Goal: Task Accomplishment & Management: Manage account settings

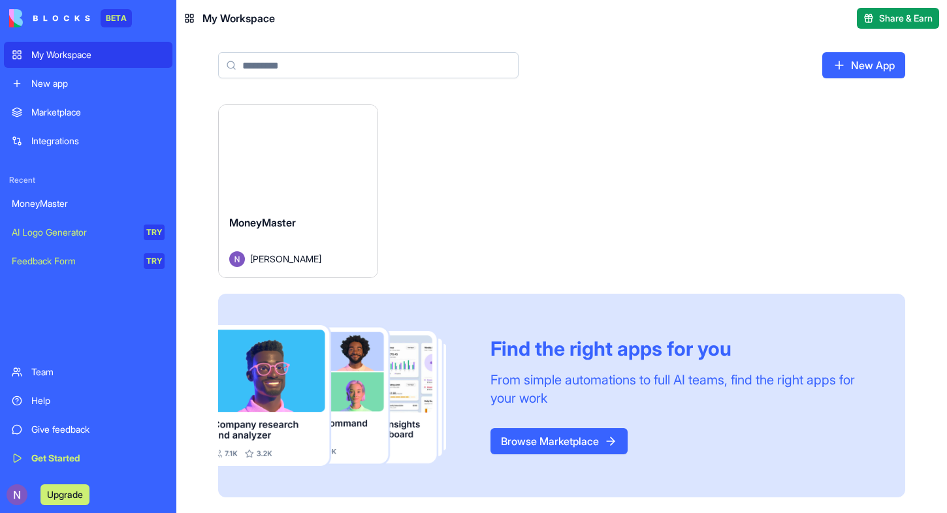
click at [34, 84] on div "New app" at bounding box center [97, 83] width 133 height 13
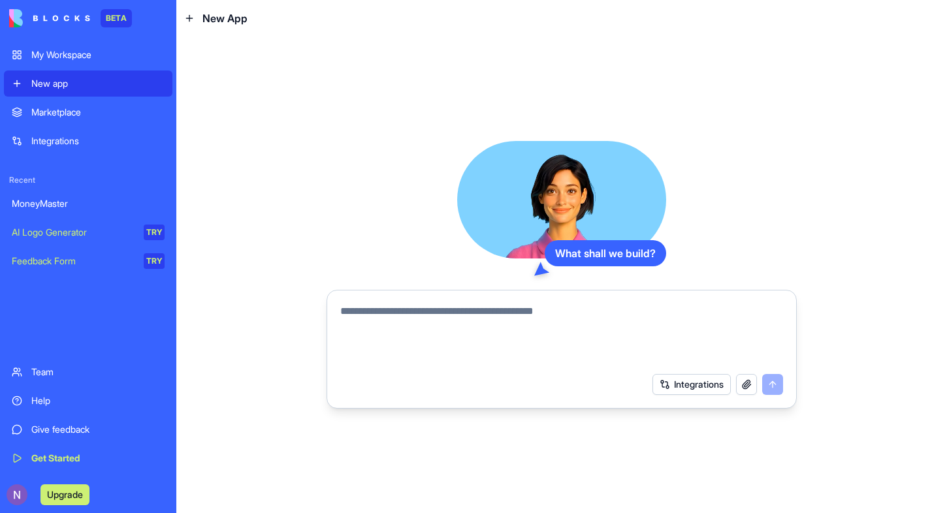
click at [379, 322] on textarea at bounding box center [561, 335] width 443 height 63
click at [466, 313] on textarea "**********" at bounding box center [561, 335] width 443 height 63
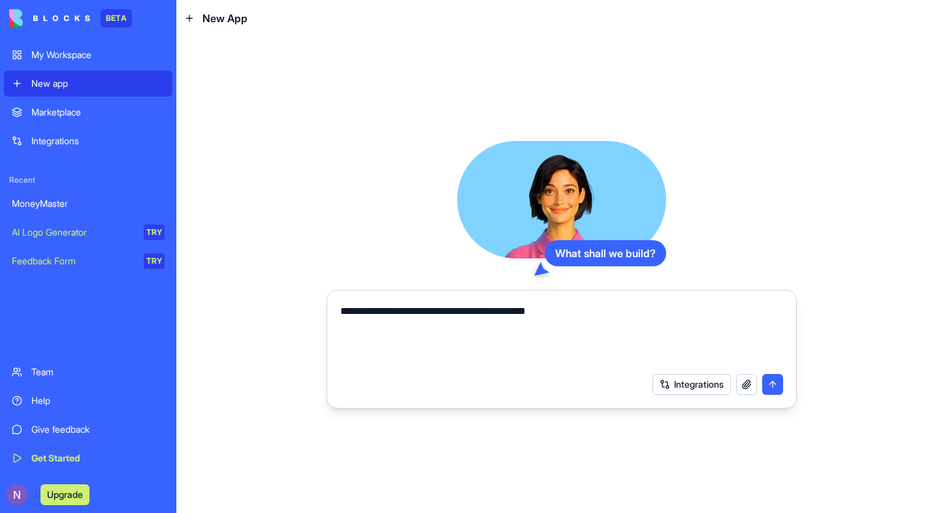
click at [434, 311] on textarea "**********" at bounding box center [561, 335] width 443 height 63
click at [413, 312] on textarea "**********" at bounding box center [561, 335] width 443 height 63
click at [494, 316] on textarea "**********" at bounding box center [561, 335] width 443 height 63
click at [753, 317] on textarea "**********" at bounding box center [561, 335] width 443 height 63
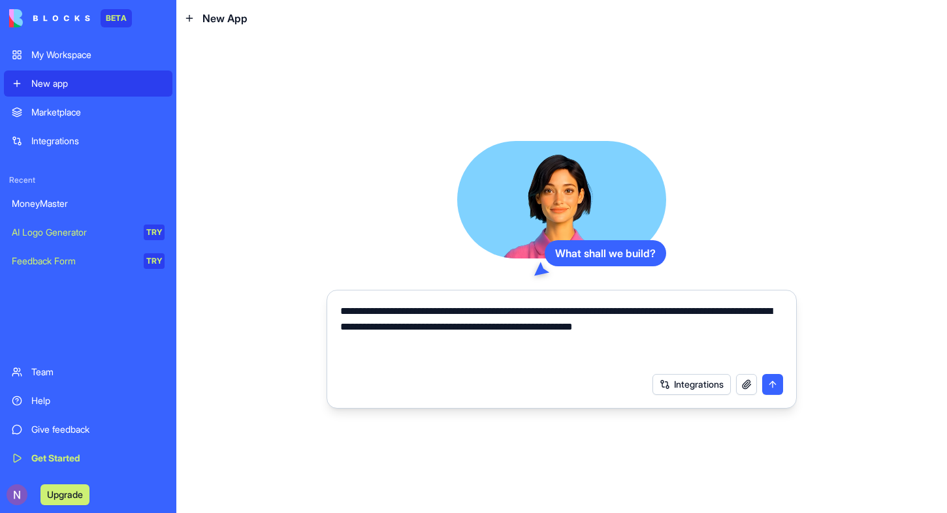
click at [765, 333] on textarea "**********" at bounding box center [561, 335] width 443 height 63
click at [642, 347] on textarea "**********" at bounding box center [561, 335] width 443 height 63
click at [708, 340] on textarea "**********" at bounding box center [561, 335] width 443 height 63
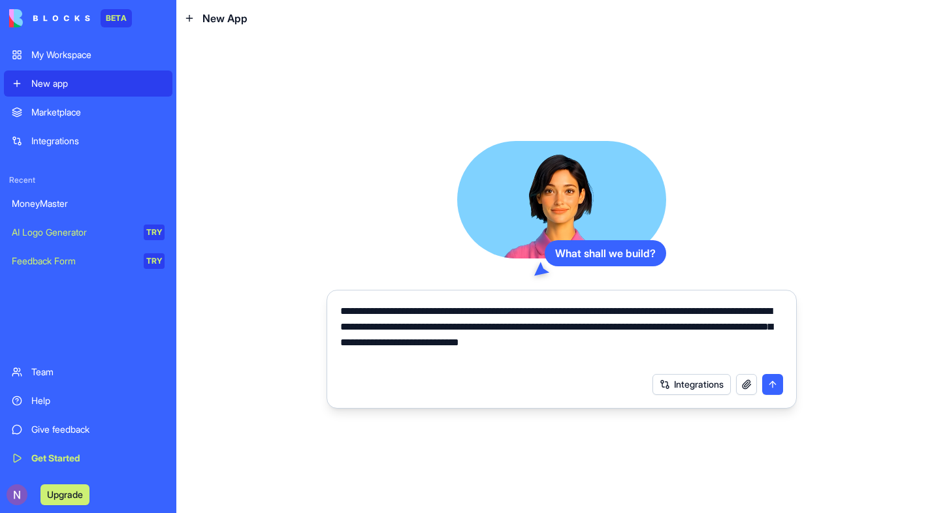
click at [734, 345] on textarea "**********" at bounding box center [561, 335] width 443 height 63
click at [723, 352] on textarea "**********" at bounding box center [561, 335] width 443 height 63
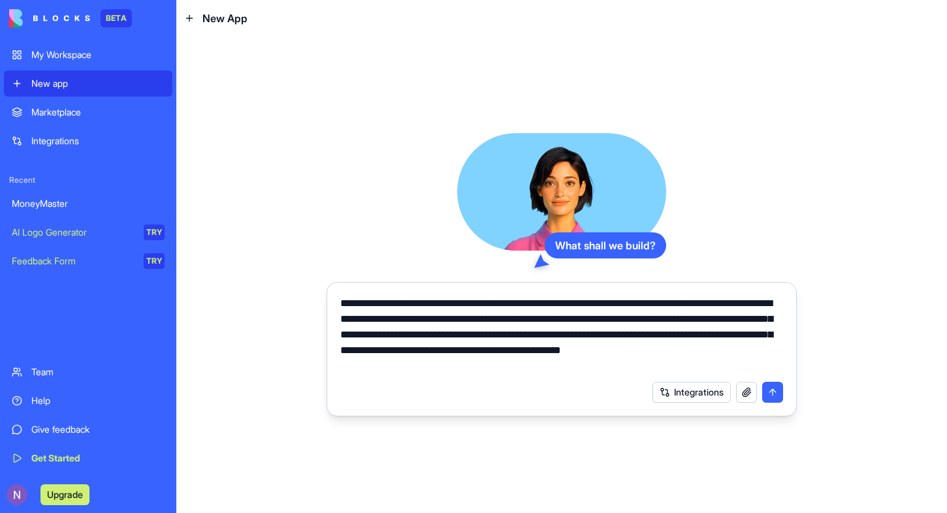
click at [597, 366] on textarea "**********" at bounding box center [561, 335] width 443 height 78
type textarea "**********"
click at [770, 391] on button "submit" at bounding box center [772, 392] width 21 height 21
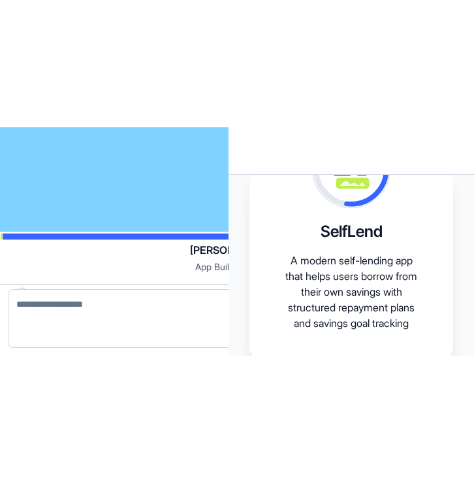
scroll to position [236, 0]
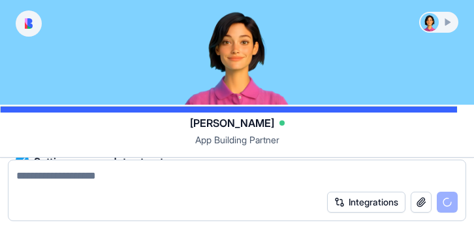
click at [147, 61] on div at bounding box center [237, 52] width 474 height 104
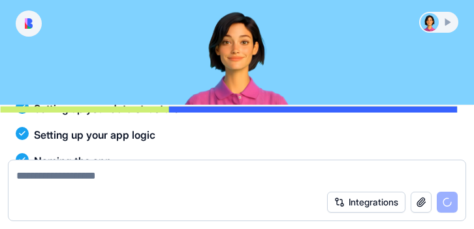
click at [63, 228] on div "Integrations" at bounding box center [237, 193] width 474 height 69
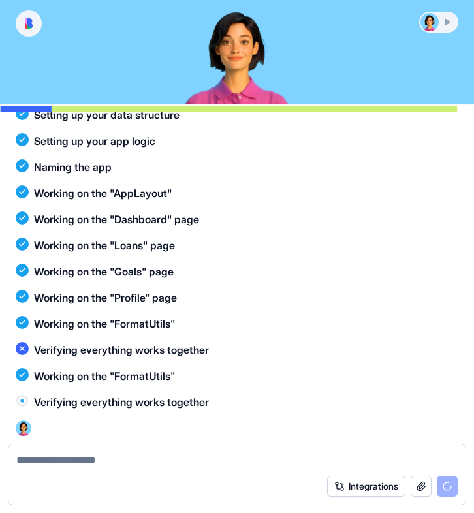
scroll to position [0, 0]
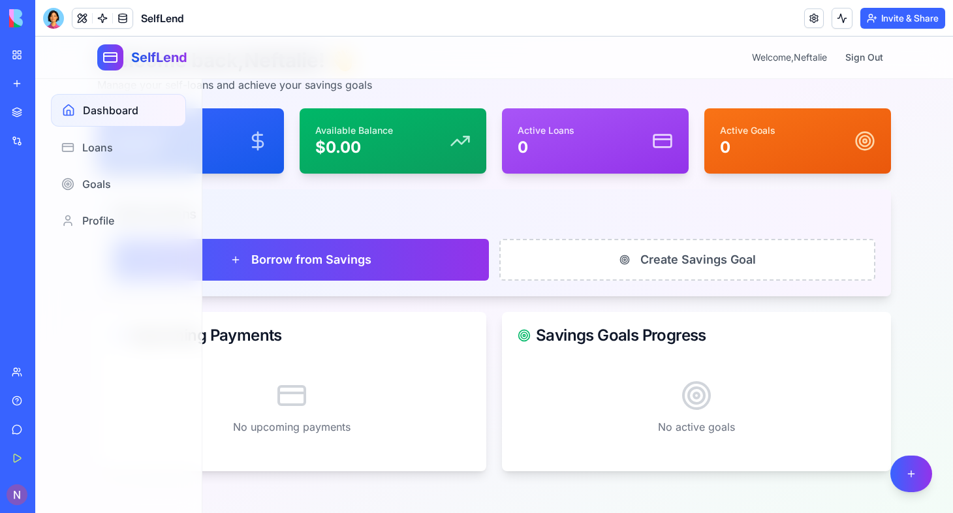
scroll to position [39, 0]
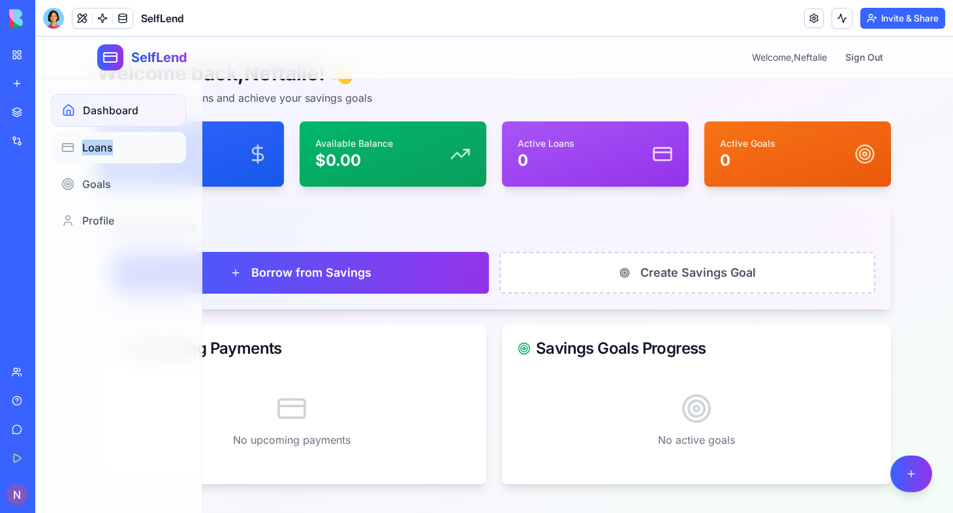
drag, startPoint x: 200, startPoint y: 118, endPoint x: 114, endPoint y: 145, distance: 90.2
click at [114, 145] on div "Dashboard Loans Goals Profile" at bounding box center [118, 165] width 166 height 174
click at [62, 98] on link "Dashboard" at bounding box center [118, 110] width 135 height 33
click at [82, 110] on link "Dashboard" at bounding box center [118, 110] width 135 height 33
click at [248, 212] on div "Quick Actions" at bounding box center [494, 227] width 794 height 50
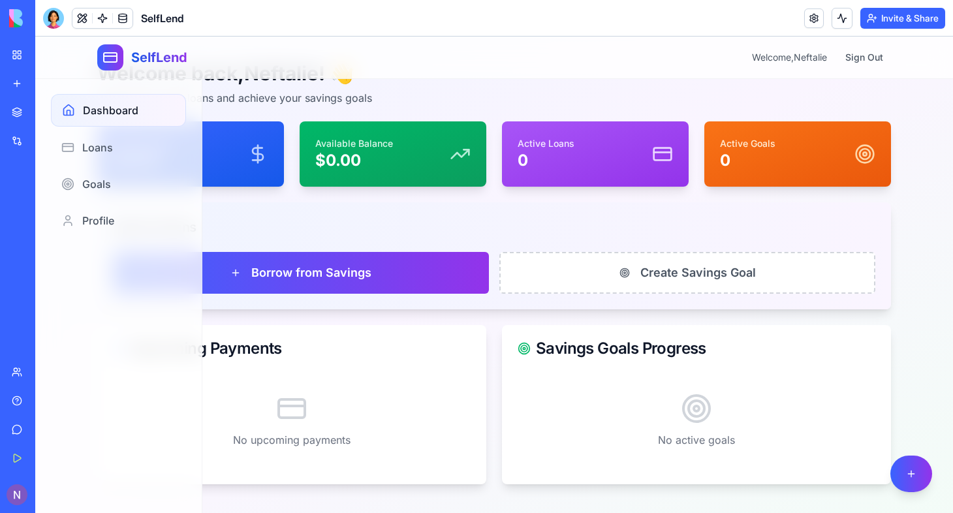
click at [248, 212] on div "Quick Actions" at bounding box center [494, 227] width 794 height 50
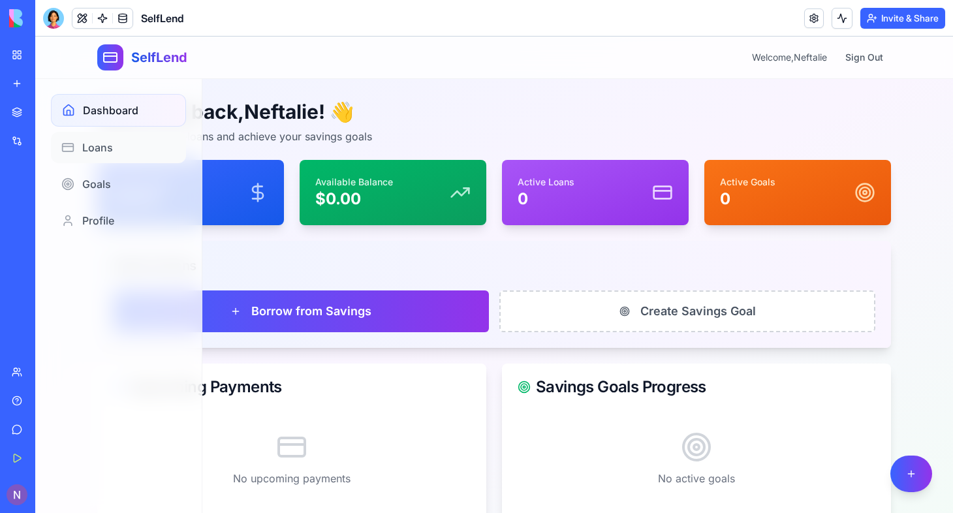
click at [108, 143] on span "Loans" at bounding box center [97, 148] width 31 height 16
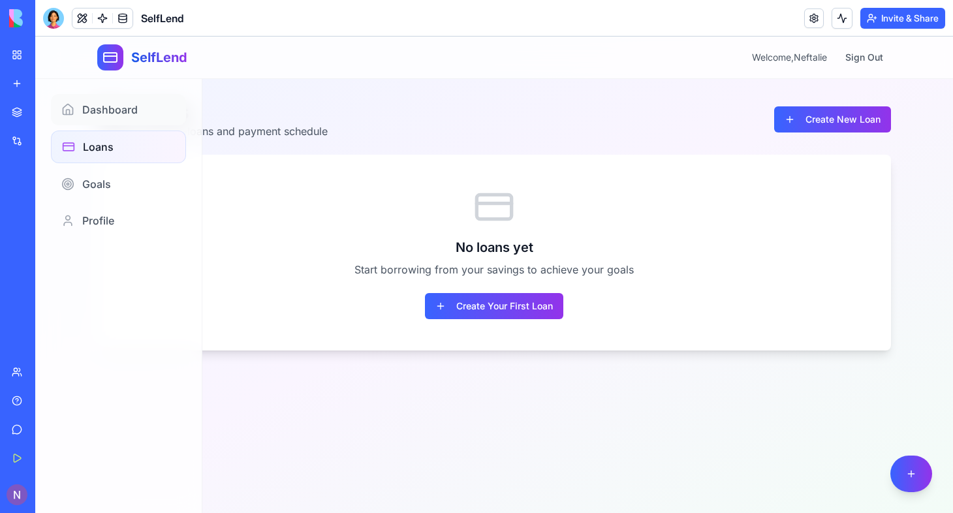
click at [99, 101] on link "Dashboard" at bounding box center [118, 109] width 135 height 31
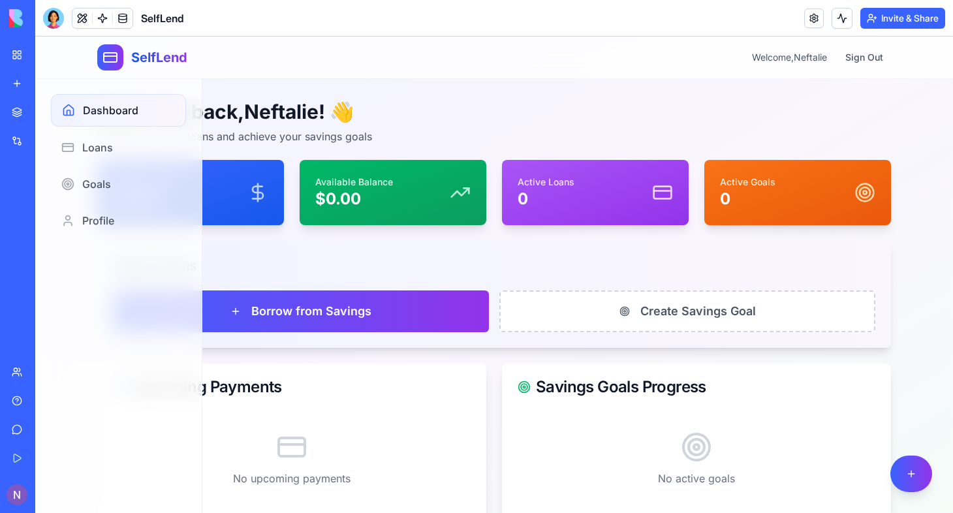
click at [234, 205] on div "Total Savings $0.00" at bounding box center [190, 193] width 155 height 34
click at [278, 267] on div "Quick Actions" at bounding box center [494, 266] width 763 height 18
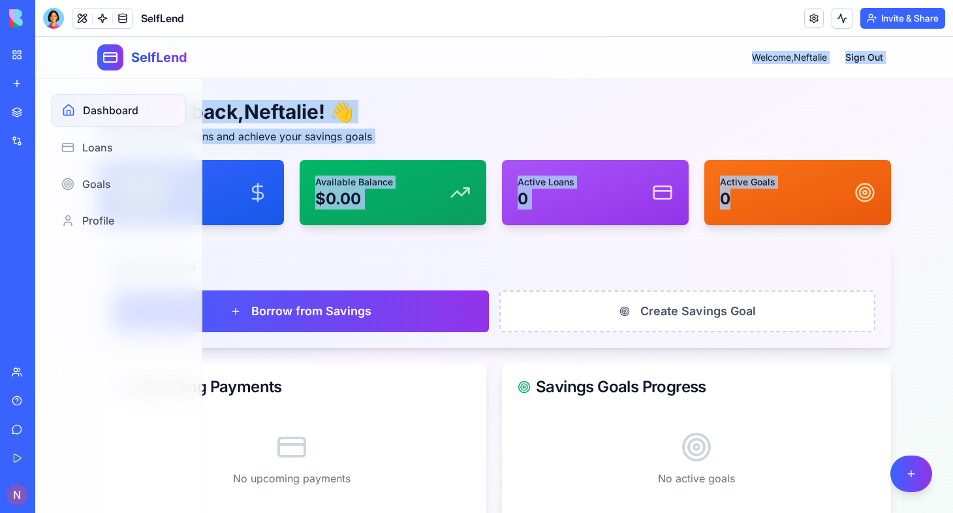
drag, startPoint x: 934, startPoint y: 136, endPoint x: 329, endPoint y: 35, distance: 612.9
click at [329, 37] on html "SelfLend Welcome, Neftalie Sign Out Welcome back, Neftalie ! 👋 Manage your self…" at bounding box center [494, 301] width 918 height 528
click at [426, 124] on div "Welcome back, Neftalie ! 👋 Manage your self-loans and achieve your savings goals" at bounding box center [494, 122] width 794 height 44
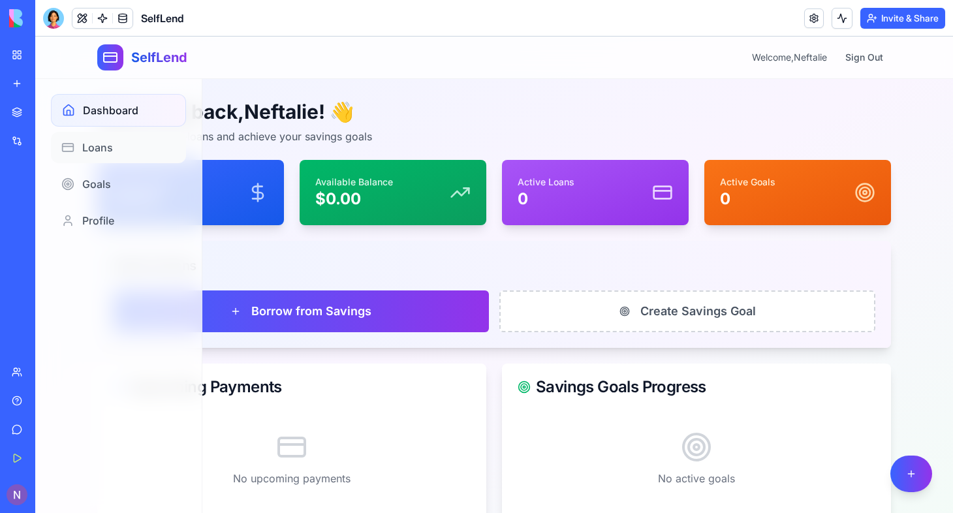
click at [107, 146] on span "Loans" at bounding box center [97, 148] width 31 height 16
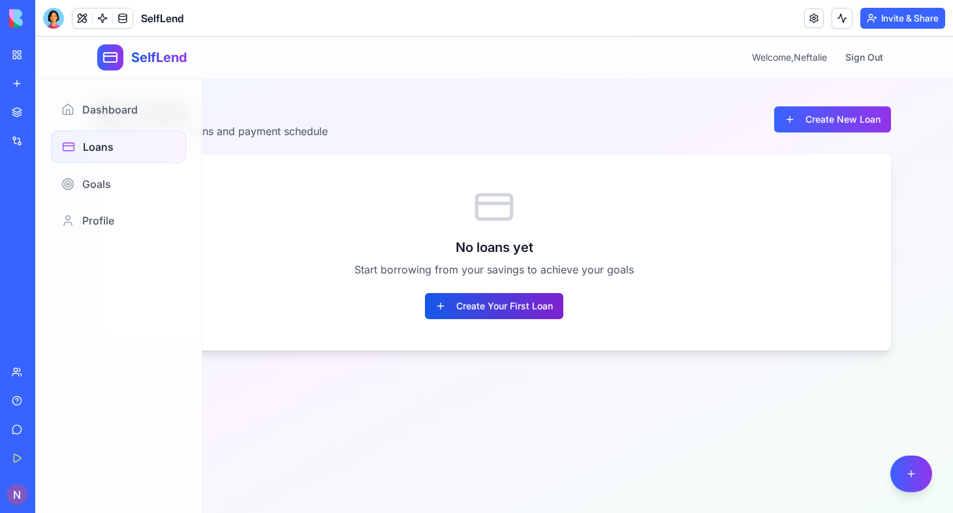
click at [469, 309] on button "Create Your First Loan" at bounding box center [494, 306] width 138 height 26
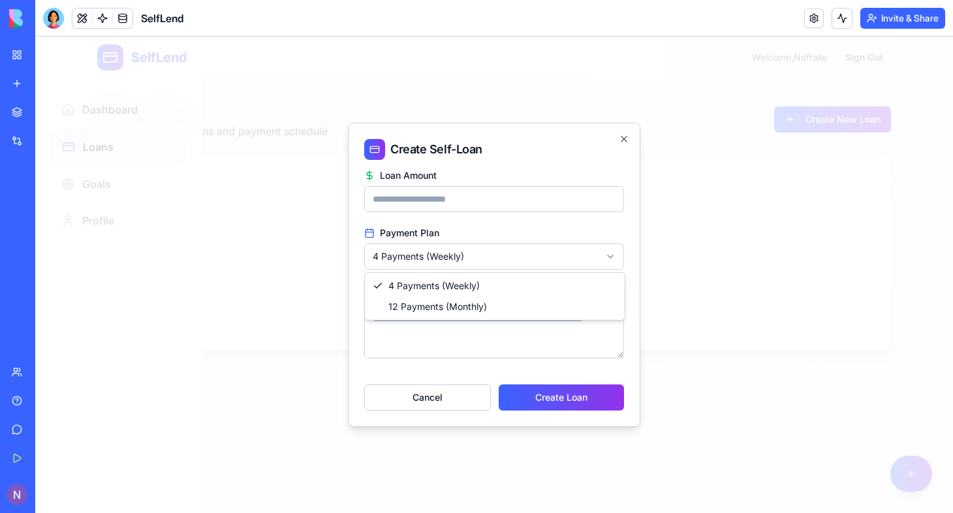
click at [610, 261] on body "**********" at bounding box center [494, 275] width 918 height 477
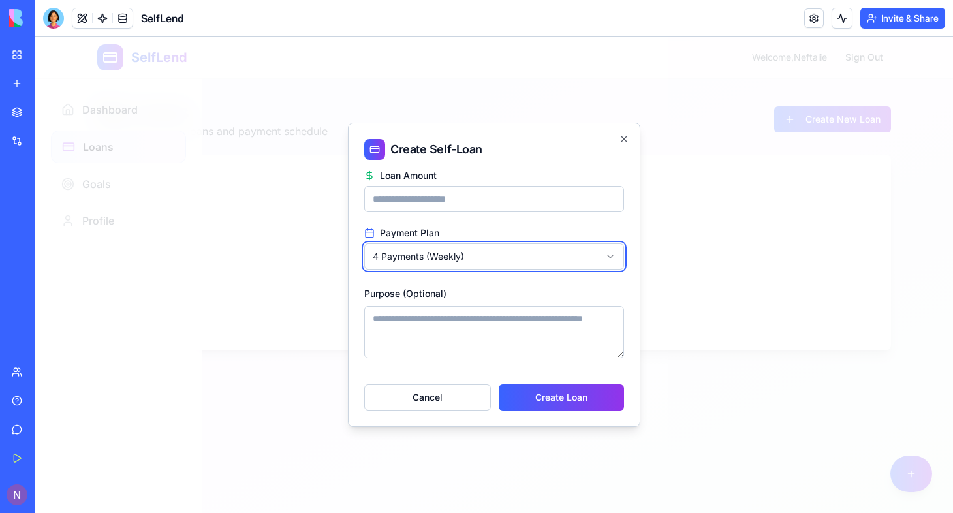
click at [610, 261] on body "**********" at bounding box center [494, 275] width 918 height 477
click at [624, 142] on icon "button" at bounding box center [624, 139] width 10 height 10
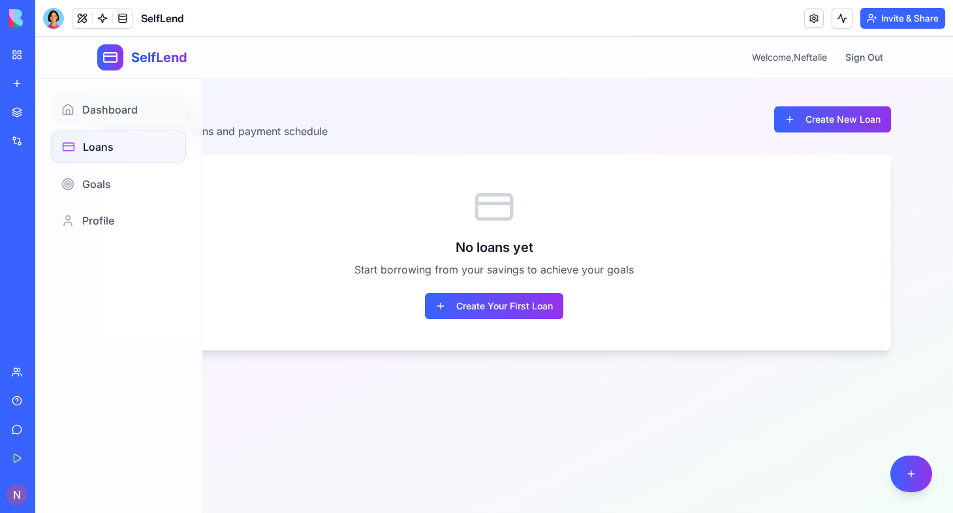
click at [122, 106] on span "Dashboard" at bounding box center [109, 110] width 55 height 16
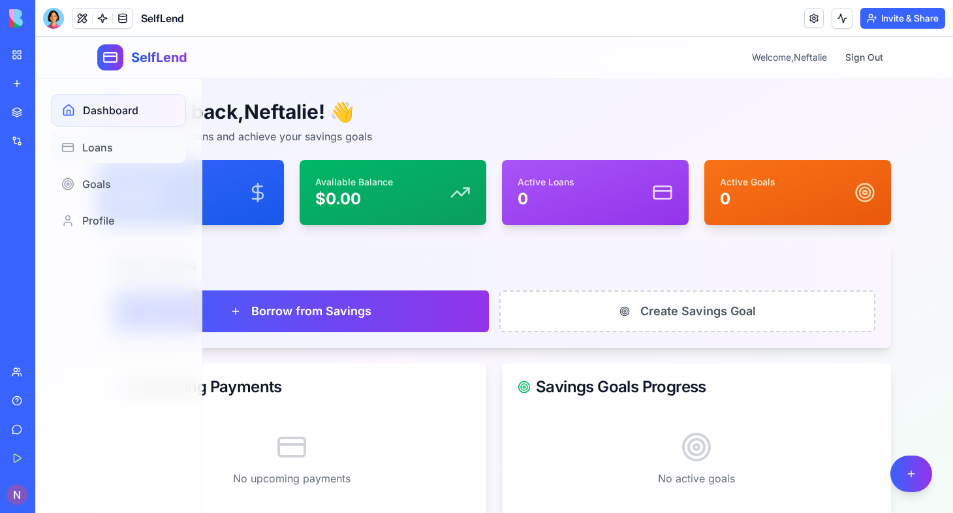
click at [92, 141] on span "Loans" at bounding box center [97, 148] width 31 height 16
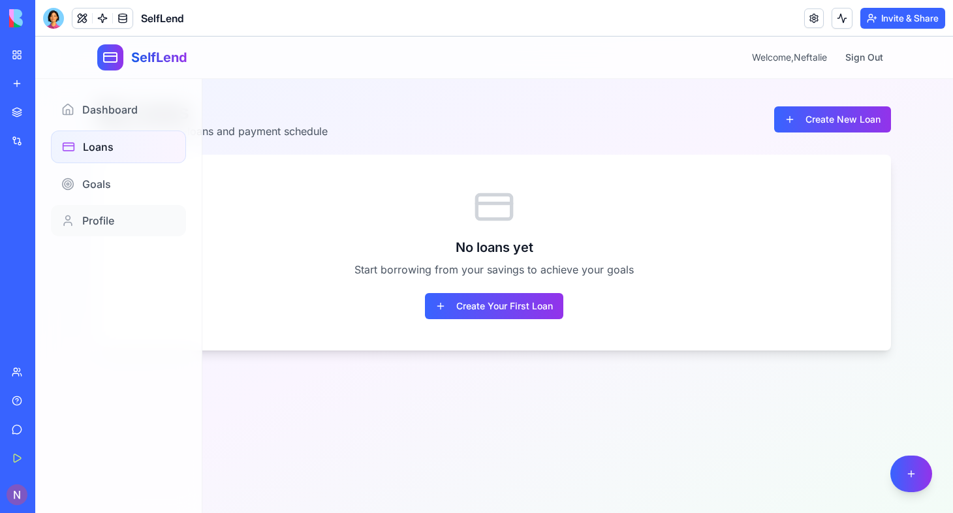
click at [111, 225] on span "Profile" at bounding box center [98, 221] width 32 height 16
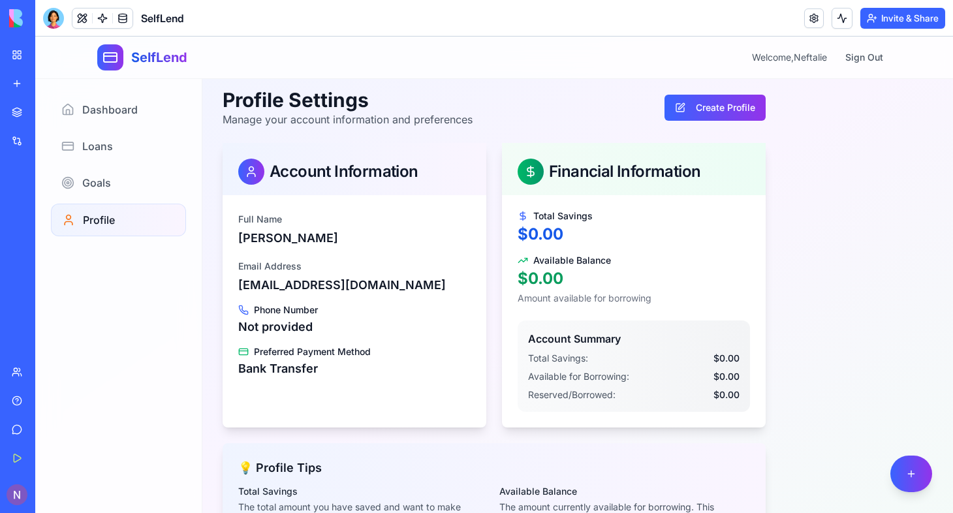
scroll to position [19, 0]
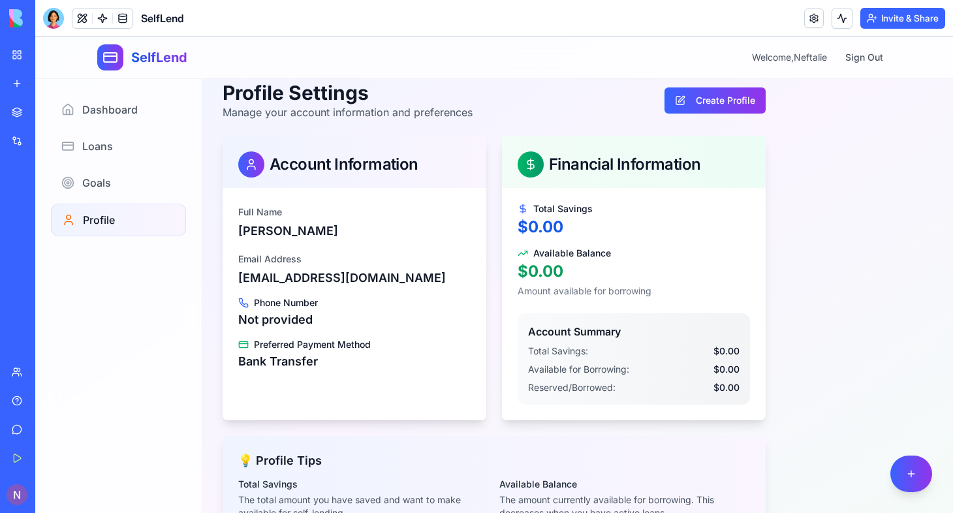
click at [333, 357] on p "Bank Transfer" at bounding box center [354, 362] width 232 height 18
click at [708, 92] on button "Create Profile" at bounding box center [715, 100] width 101 height 26
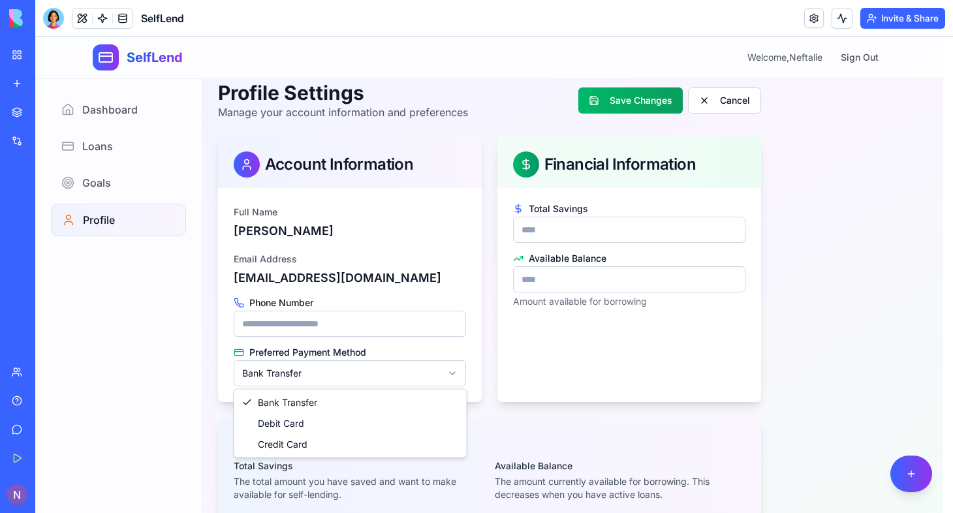
click at [453, 372] on html "SelfLend Welcome, Neftalie Sign Out Profile Settings Manage your account inform…" at bounding box center [494, 315] width 918 height 594
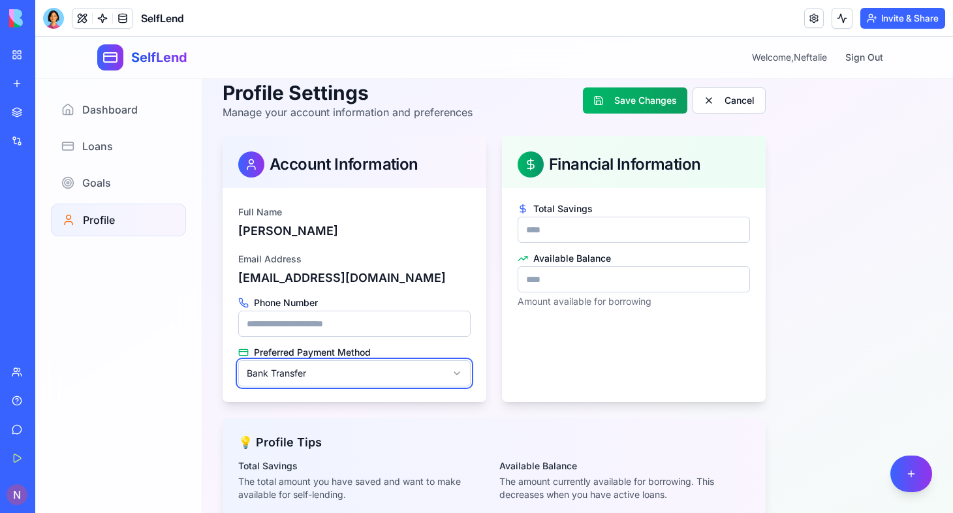
click at [424, 338] on html "SelfLend Welcome, Neftalie Sign Out Profile Settings Manage your account inform…" at bounding box center [494, 315] width 918 height 594
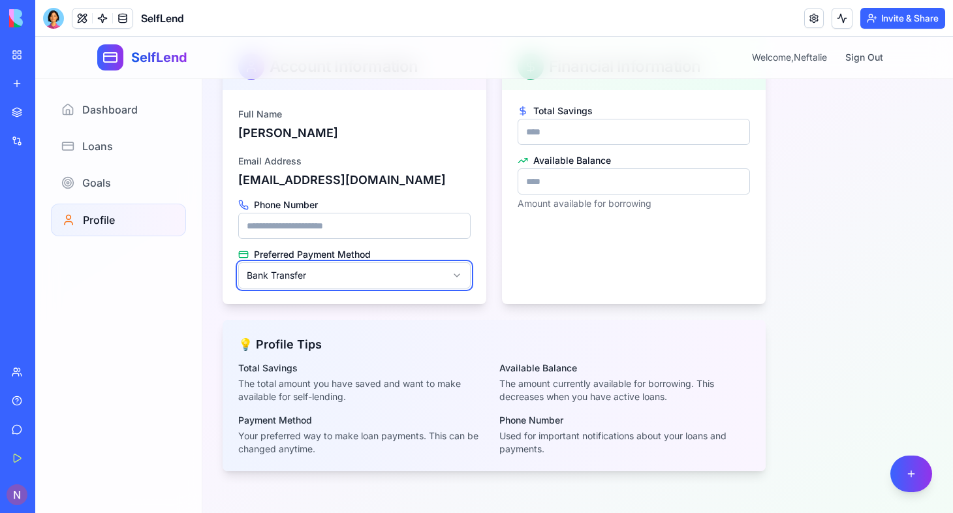
scroll to position [0, 0]
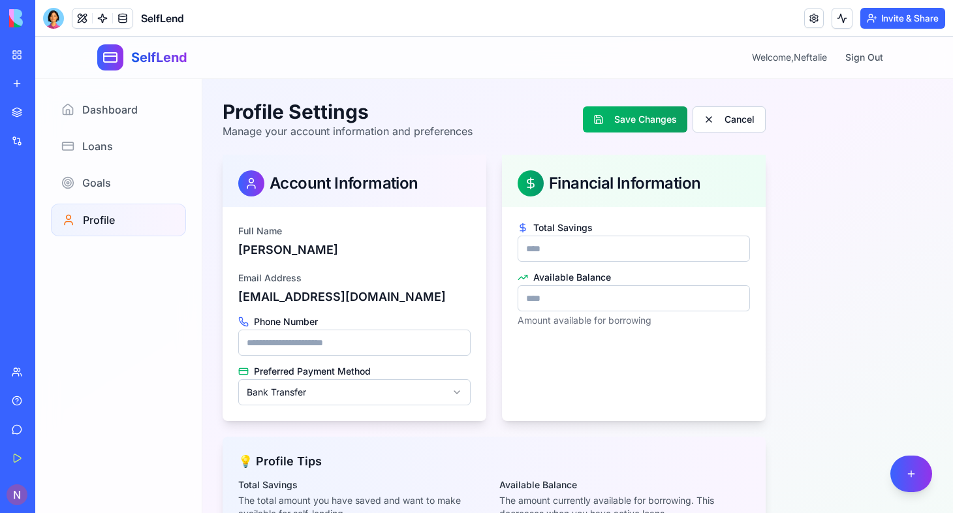
click at [624, 303] on input "Available Balance" at bounding box center [634, 298] width 232 height 26
click at [734, 304] on input "*" at bounding box center [634, 298] width 232 height 26
drag, startPoint x: 734, startPoint y: 304, endPoint x: 589, endPoint y: 215, distance: 169.6
click at [589, 285] on input "***" at bounding box center [634, 298] width 232 height 26
type input "*"
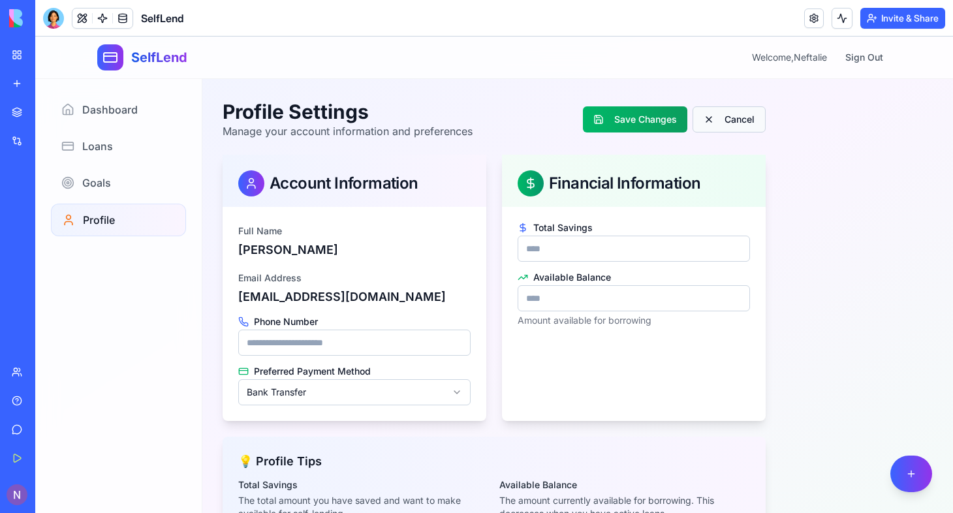
click at [745, 108] on button "Cancel" at bounding box center [729, 119] width 73 height 26
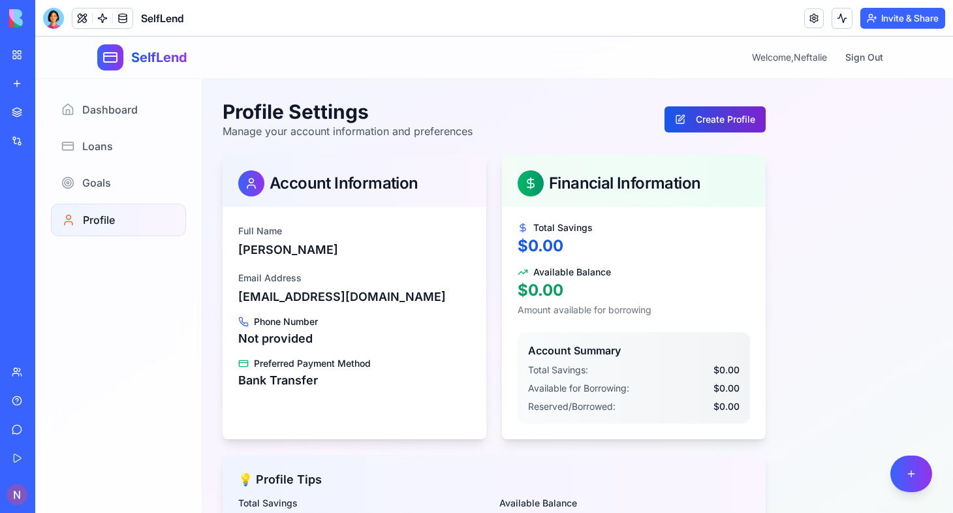
click at [720, 123] on button "Create Profile" at bounding box center [715, 119] width 101 height 26
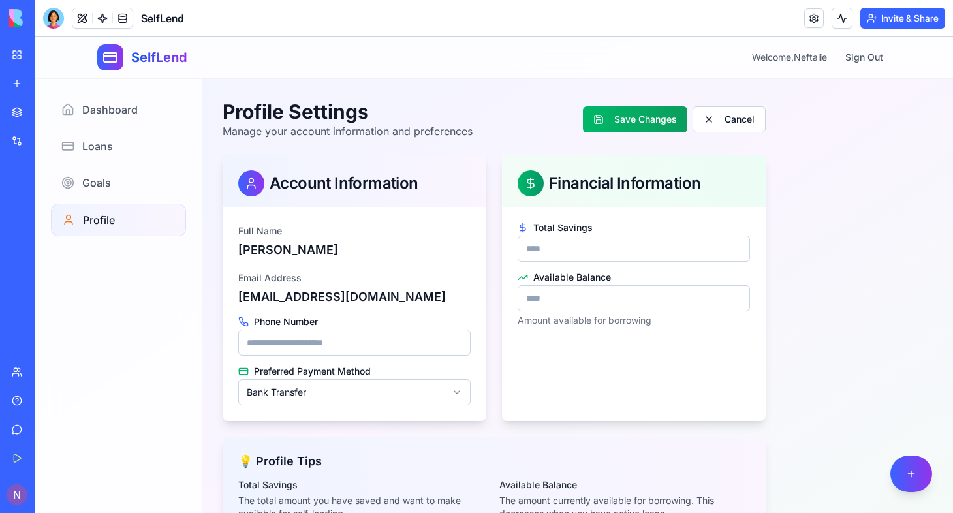
click at [439, 399] on html "SelfLend Welcome, Neftalie Sign Out Profile Settings Manage your account inform…" at bounding box center [494, 334] width 918 height 594
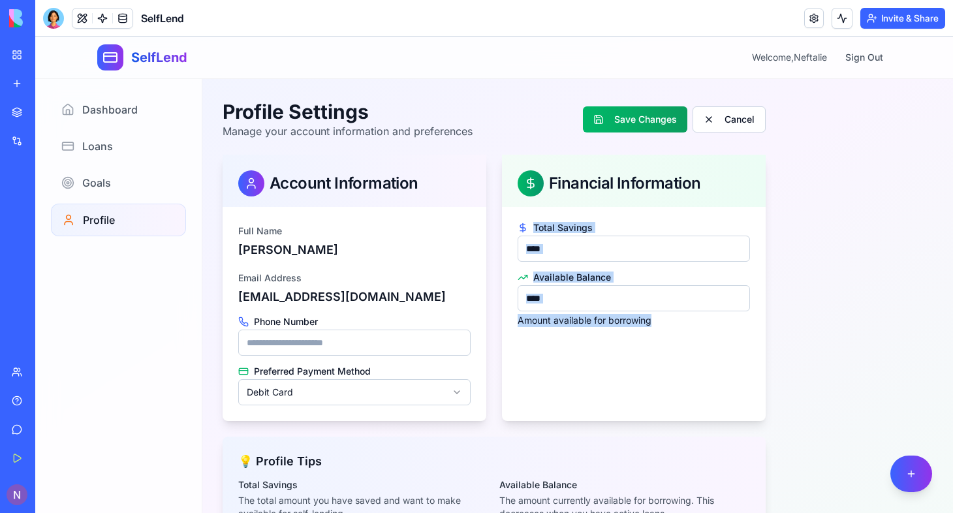
drag, startPoint x: 940, startPoint y: 185, endPoint x: 944, endPoint y: 335, distance: 149.6
click at [944, 335] on html "SelfLend Welcome, Neftalie Sign Out Profile Settings Manage your account inform…" at bounding box center [494, 334] width 918 height 594
click at [851, 287] on main "Profile Settings Manage your account information and preferences Save Changes C…" at bounding box center [494, 354] width 918 height 551
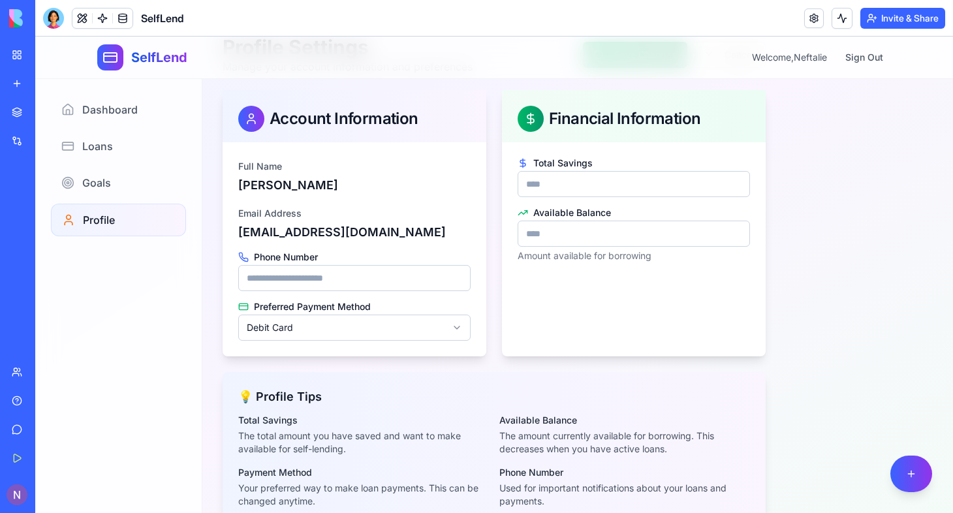
scroll to position [54, 0]
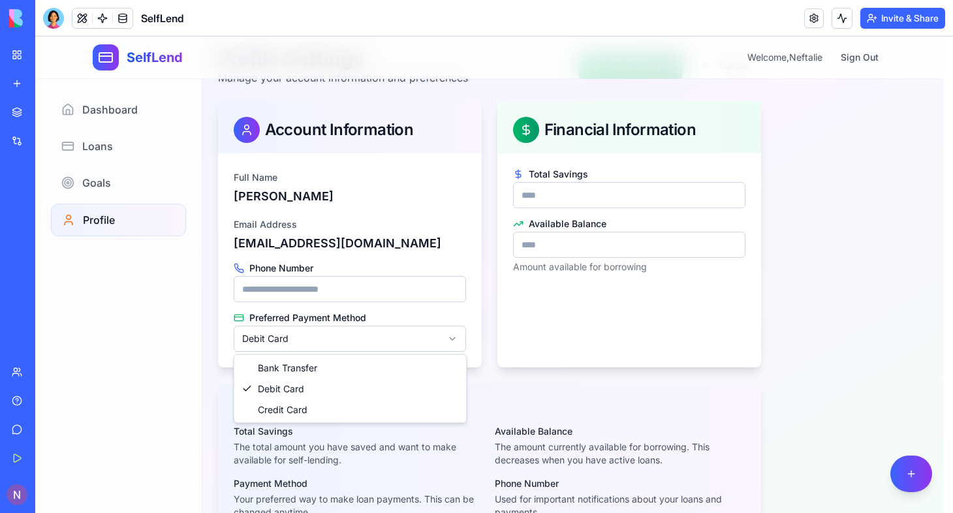
click at [455, 335] on html "SelfLend Welcome, Neftalie Sign Out Profile Settings Manage your account inform…" at bounding box center [494, 280] width 918 height 594
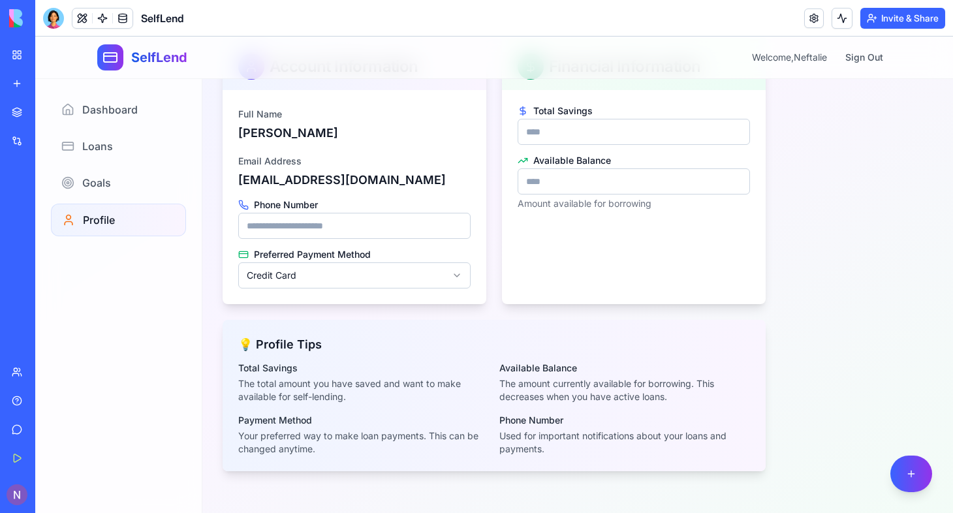
scroll to position [0, 0]
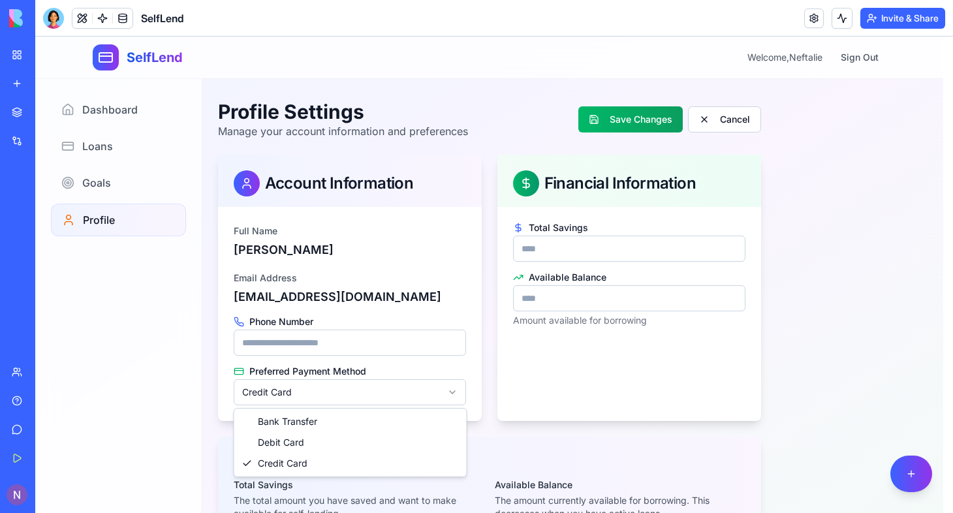
click at [447, 388] on html "SelfLend Welcome, Neftalie Sign Out Profile Settings Manage your account inform…" at bounding box center [494, 334] width 918 height 594
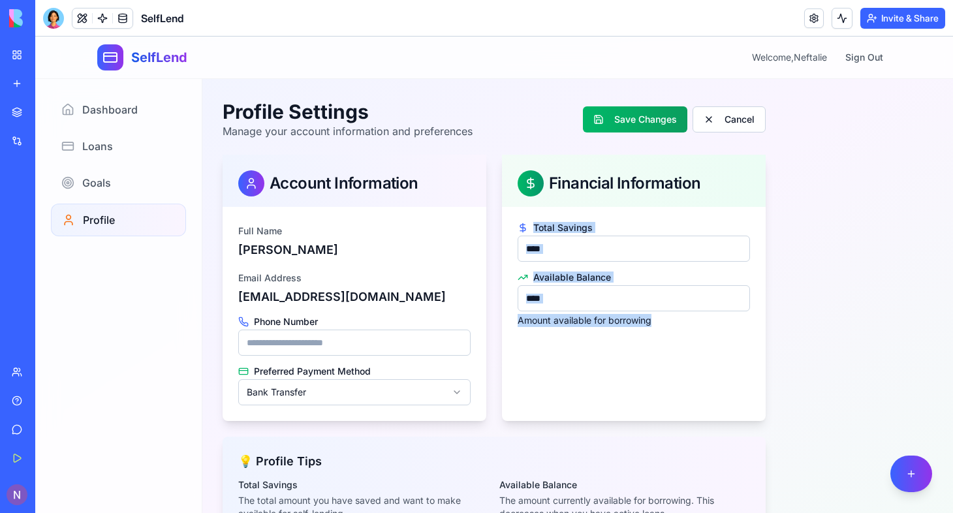
drag, startPoint x: 942, startPoint y: 190, endPoint x: 926, endPoint y: 356, distance: 167.3
click at [926, 356] on main "Profile Settings Manage your account information and preferences Save Changes C…" at bounding box center [494, 354] width 918 height 551
click at [871, 309] on main "Profile Settings Manage your account information and preferences Save Changes C…" at bounding box center [494, 354] width 918 height 551
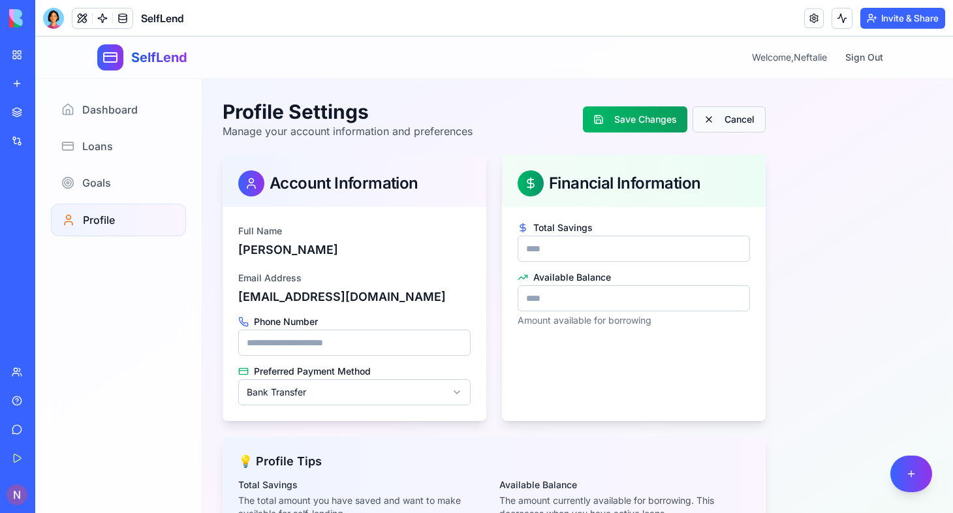
click at [738, 127] on button "Cancel" at bounding box center [729, 119] width 73 height 26
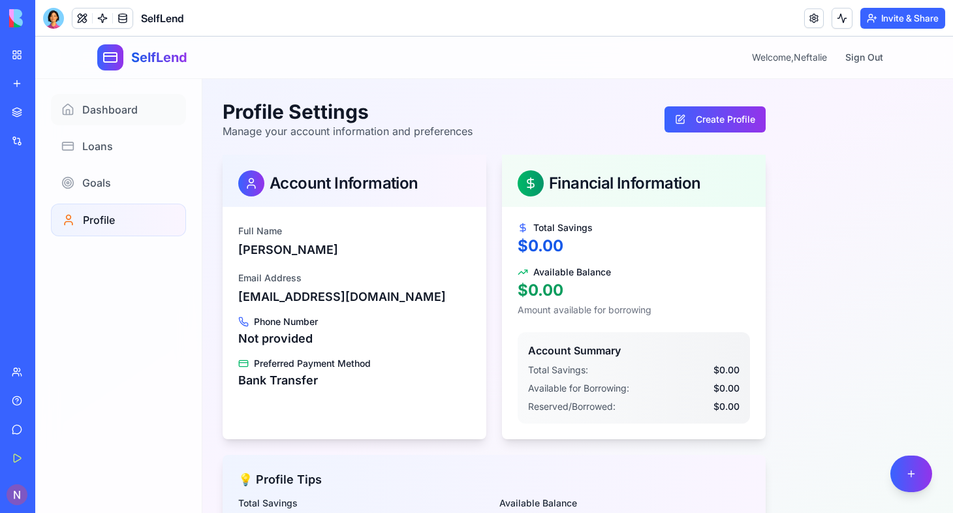
click at [114, 104] on span "Dashboard" at bounding box center [109, 110] width 55 height 16
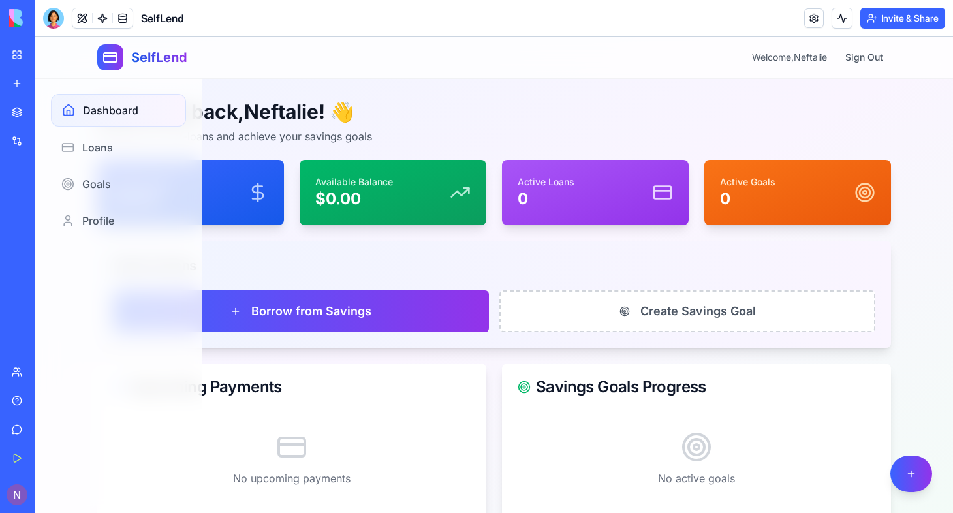
click at [913, 193] on main "Welcome back, Neftalie ! 👋 Manage your self-loans and achieve your savings goal…" at bounding box center [494, 322] width 918 height 486
click at [110, 105] on span "Dashboard" at bounding box center [110, 111] width 55 height 16
click at [74, 108] on icon at bounding box center [69, 110] width 10 height 10
click at [896, 477] on button at bounding box center [911, 474] width 44 height 39
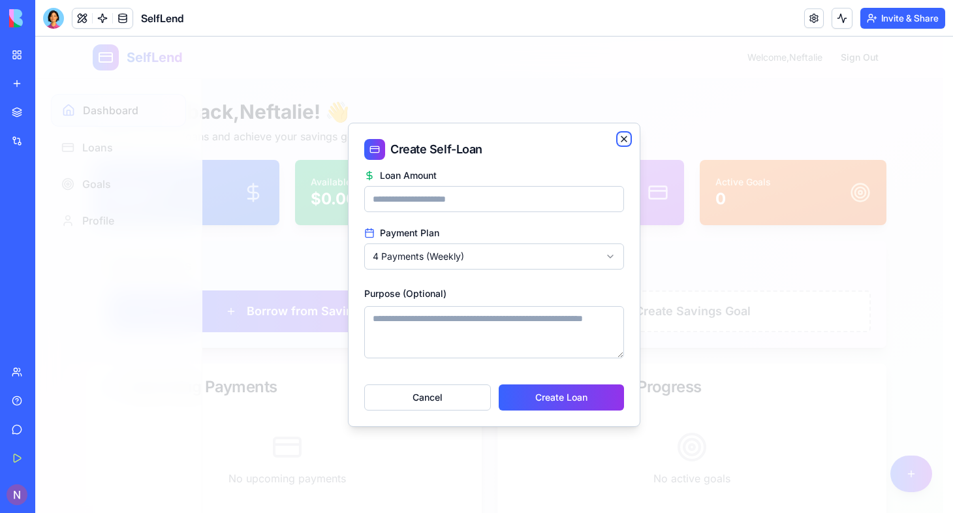
click at [625, 135] on icon "button" at bounding box center [624, 139] width 10 height 10
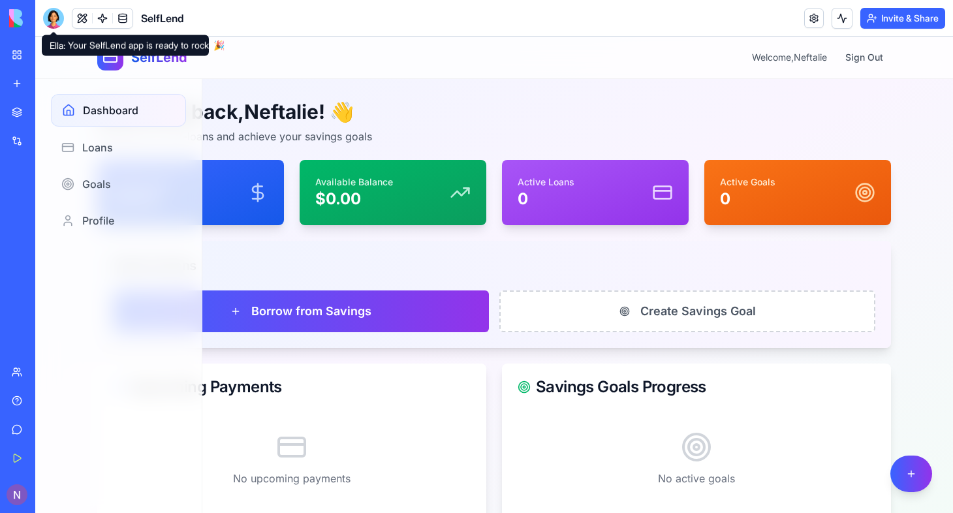
click at [51, 17] on div at bounding box center [53, 18] width 21 height 21
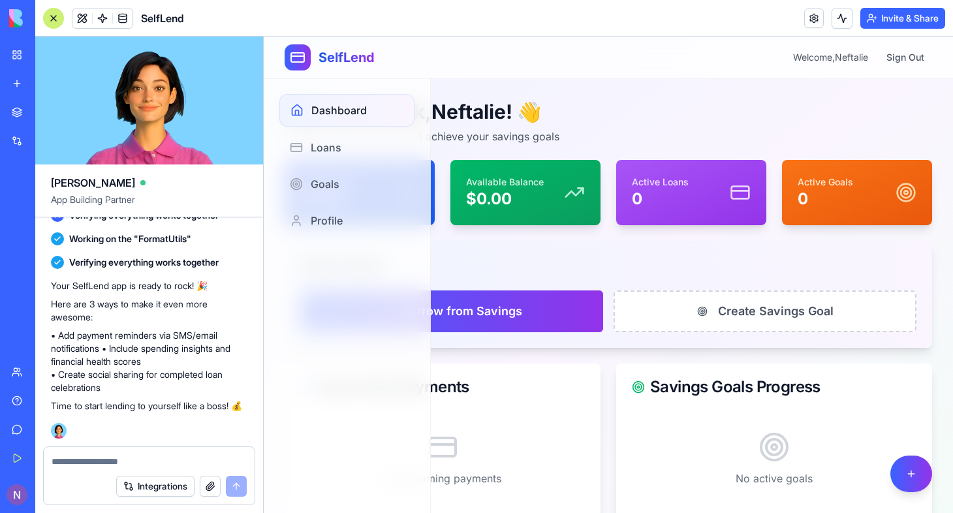
click at [112, 458] on textarea at bounding box center [149, 461] width 195 height 13
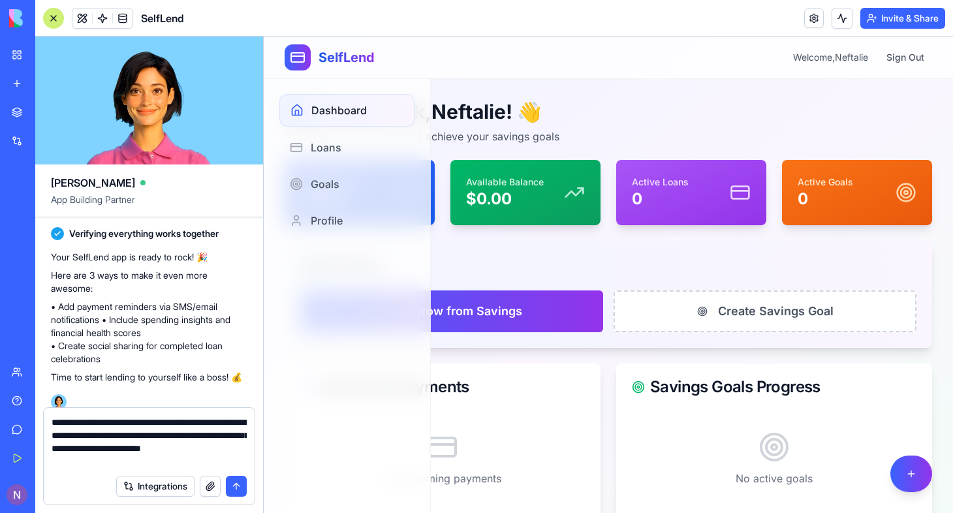
click at [128, 464] on textarea "**********" at bounding box center [149, 442] width 195 height 52
drag, startPoint x: 225, startPoint y: 460, endPoint x: 225, endPoint y: 472, distance: 12.4
click at [225, 472] on form "**********" at bounding box center [149, 449] width 212 height 111
click at [238, 459] on textarea "**********" at bounding box center [149, 435] width 195 height 65
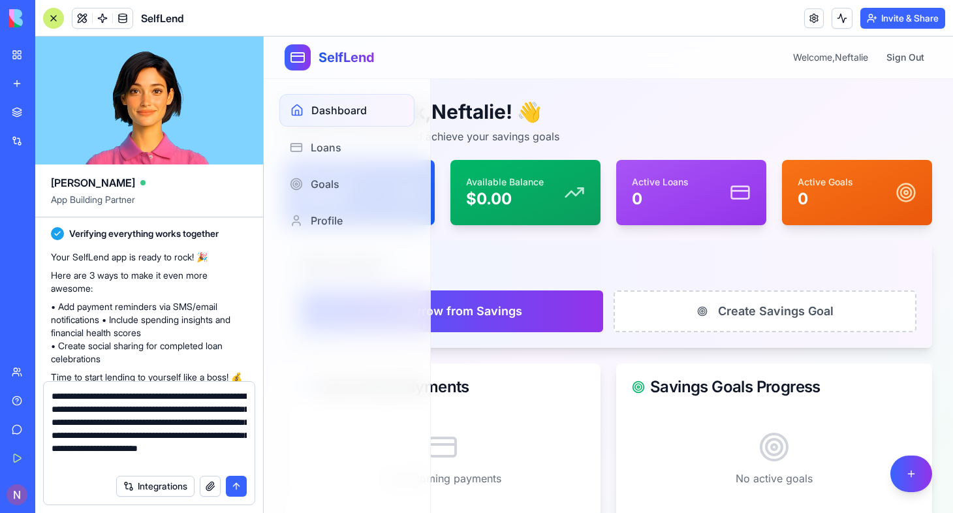
type textarea "**********"
click at [236, 487] on button "submit" at bounding box center [236, 486] width 21 height 21
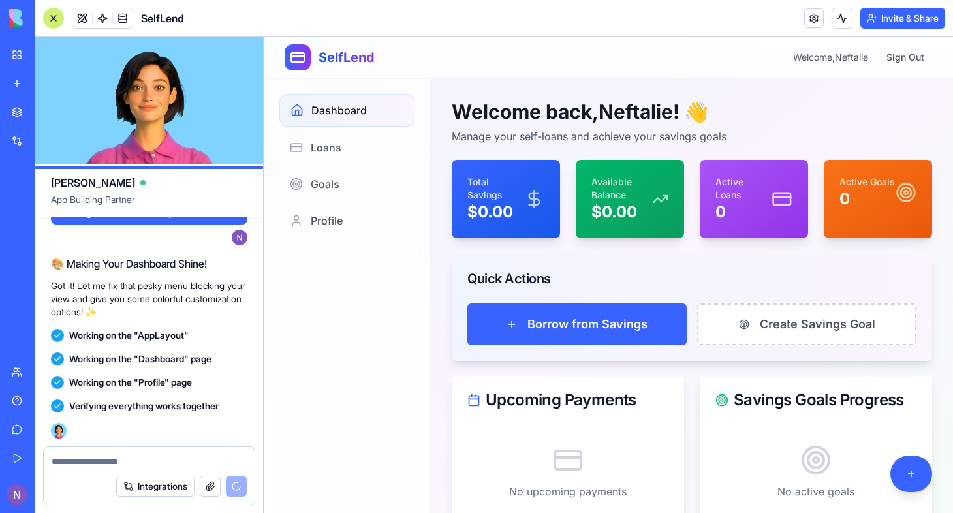
scroll to position [1129, 0]
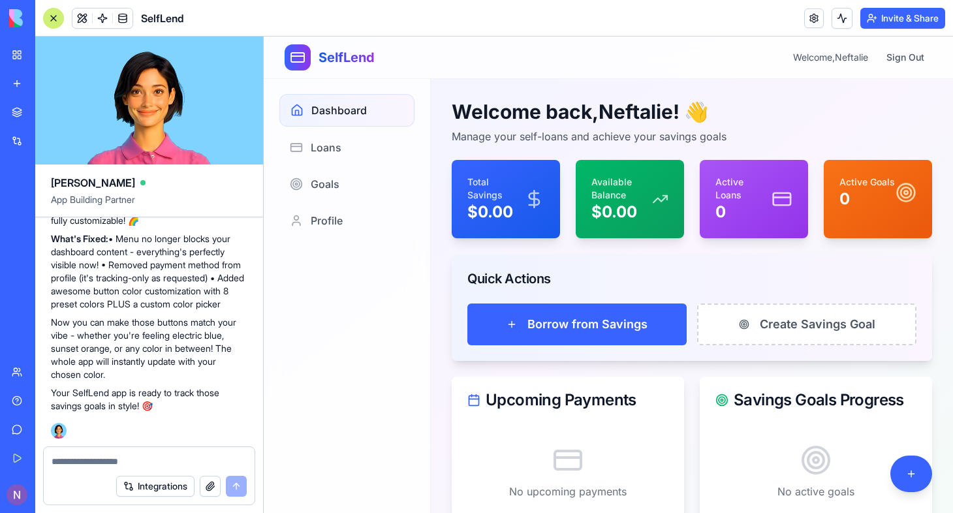
click at [86, 464] on textarea at bounding box center [149, 461] width 195 height 13
type textarea "*********"
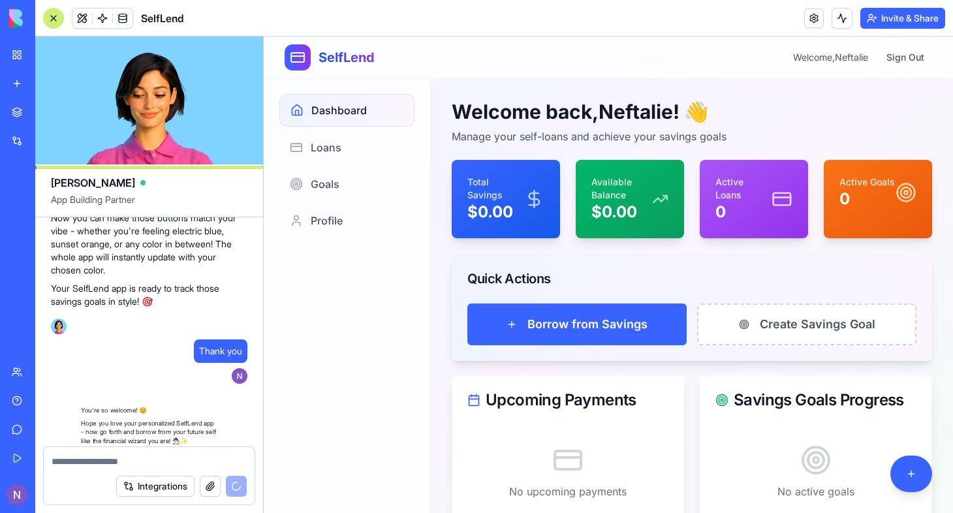
scroll to position [1304, 0]
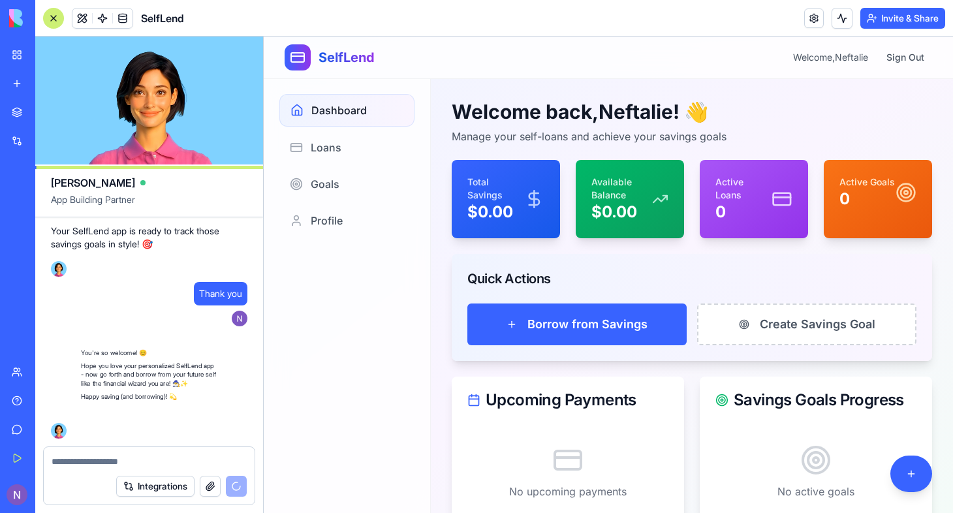
click at [282, 331] on nav "Dashboard Loans Goals Profile" at bounding box center [347, 295] width 167 height 435
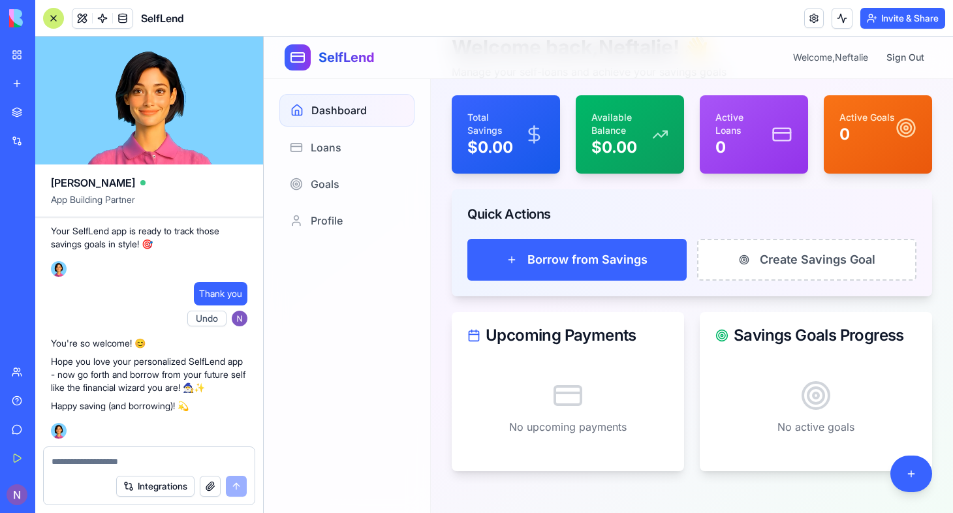
scroll to position [0, 0]
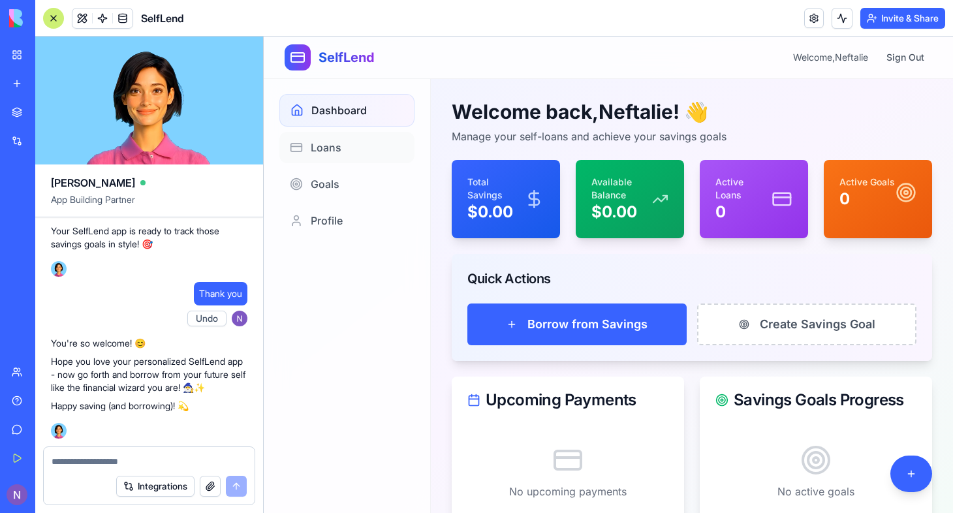
click at [362, 146] on link "Loans" at bounding box center [346, 147] width 135 height 31
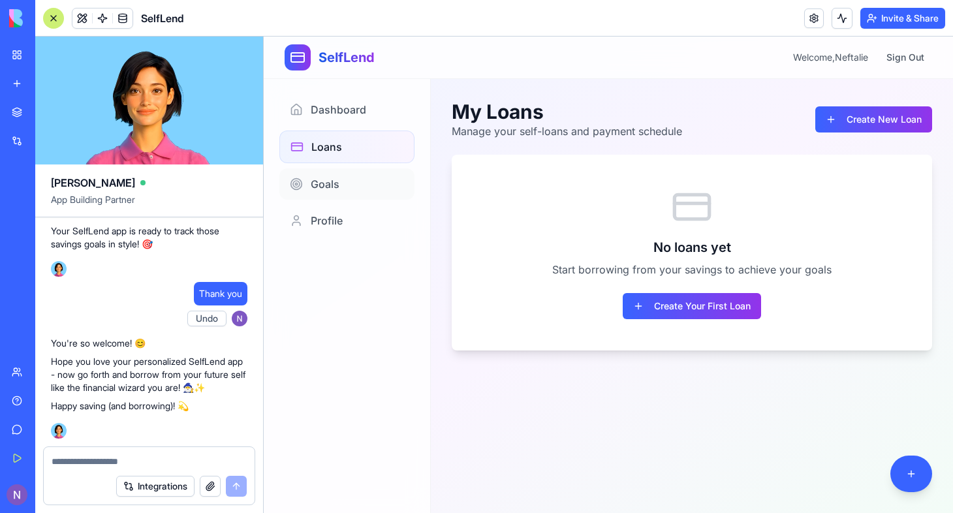
click at [328, 187] on span "Goals" at bounding box center [325, 184] width 29 height 16
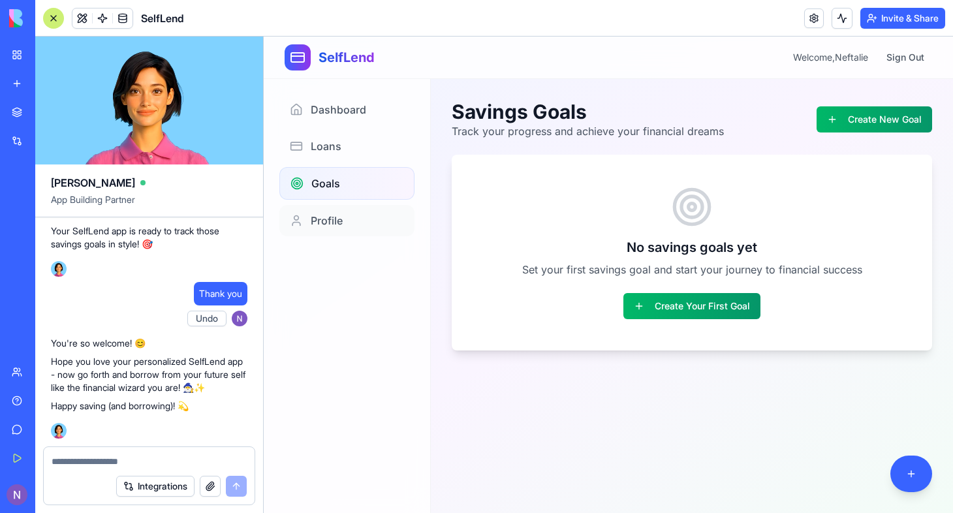
click at [335, 219] on span "Profile" at bounding box center [327, 221] width 32 height 16
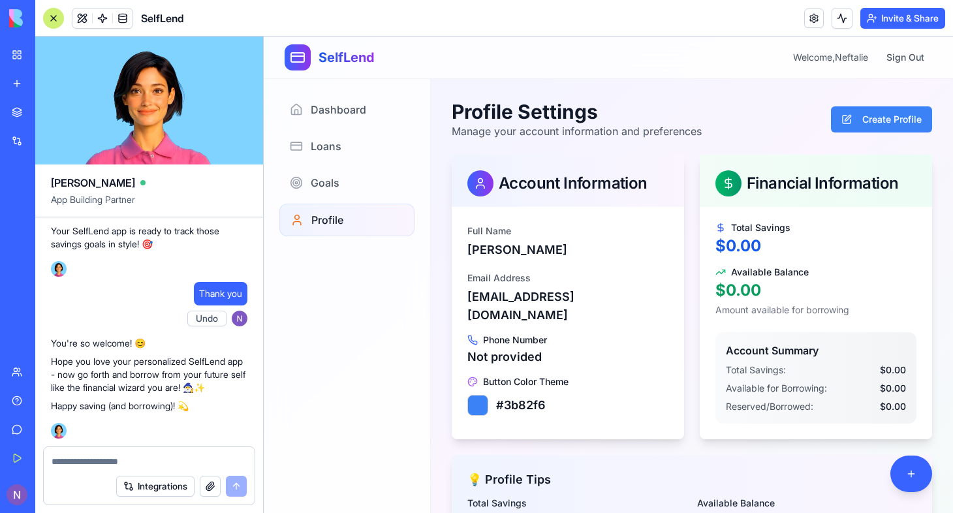
click at [867, 122] on button "Create Profile" at bounding box center [881, 119] width 101 height 26
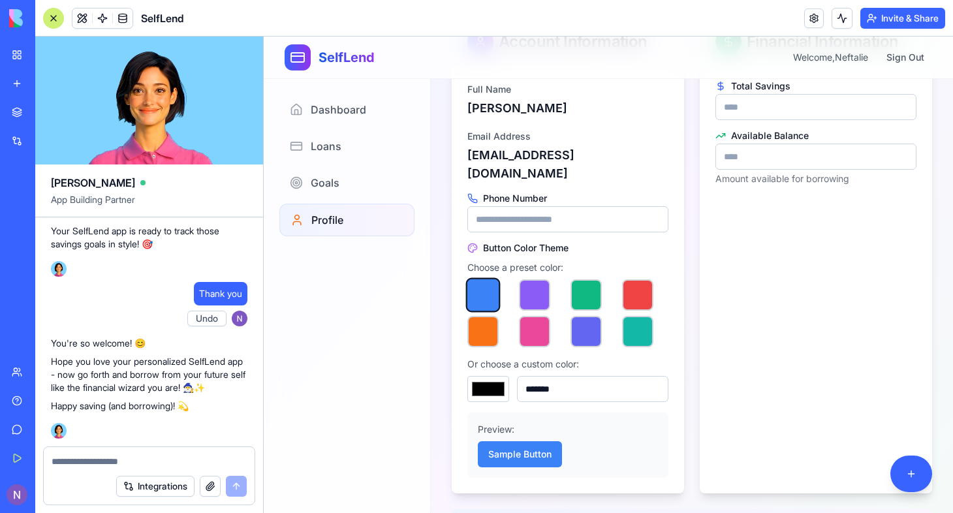
scroll to position [142, 0]
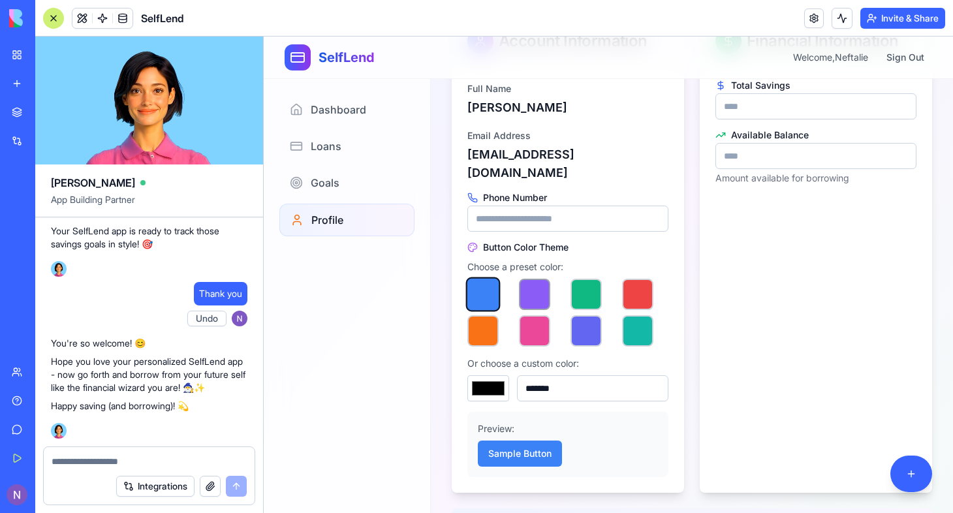
click at [530, 279] on button "button" at bounding box center [534, 294] width 31 height 31
type input "*******"
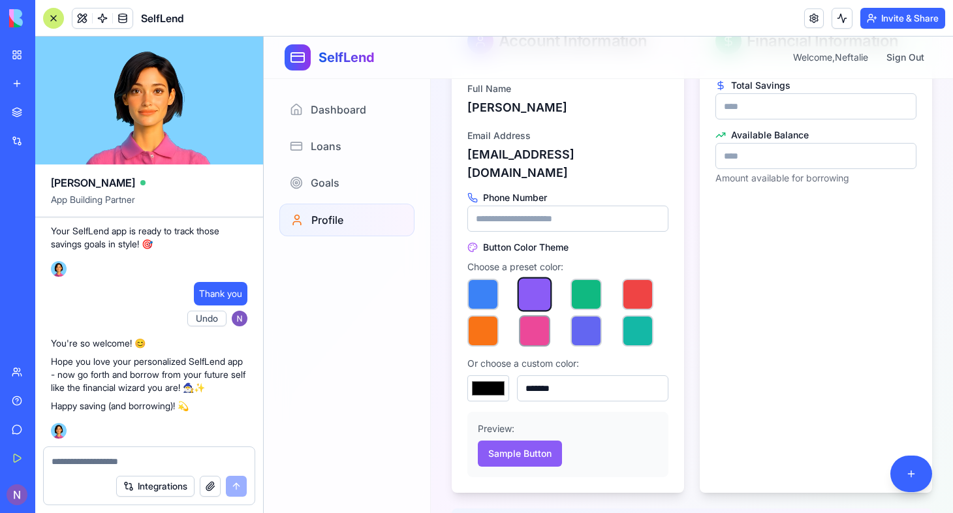
click at [541, 315] on button "button" at bounding box center [534, 330] width 31 height 31
type input "*******"
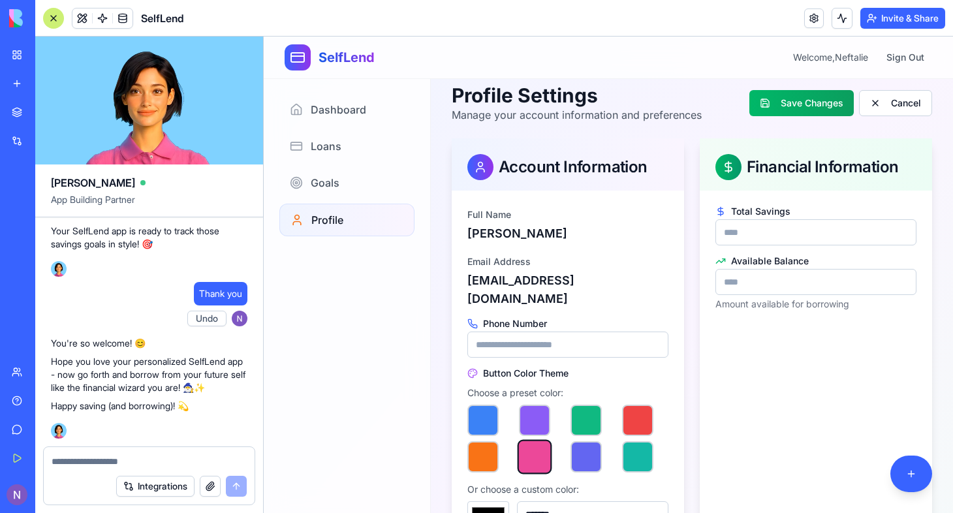
scroll to position [0, 0]
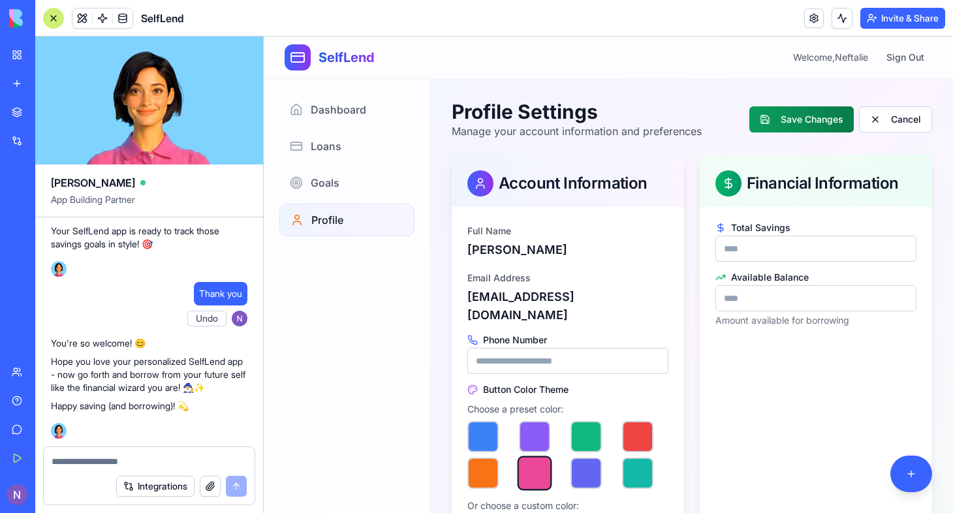
click at [792, 112] on button "Save Changes" at bounding box center [802, 119] width 104 height 26
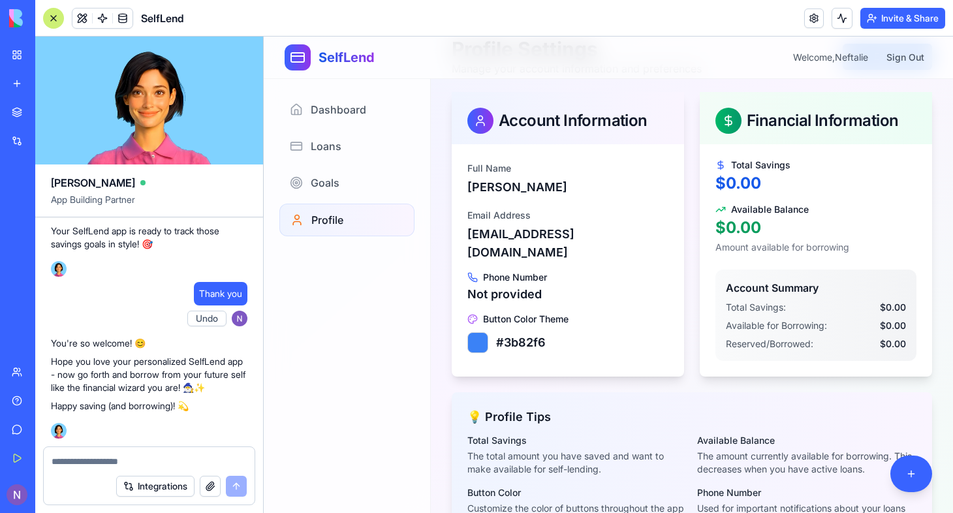
scroll to position [29, 0]
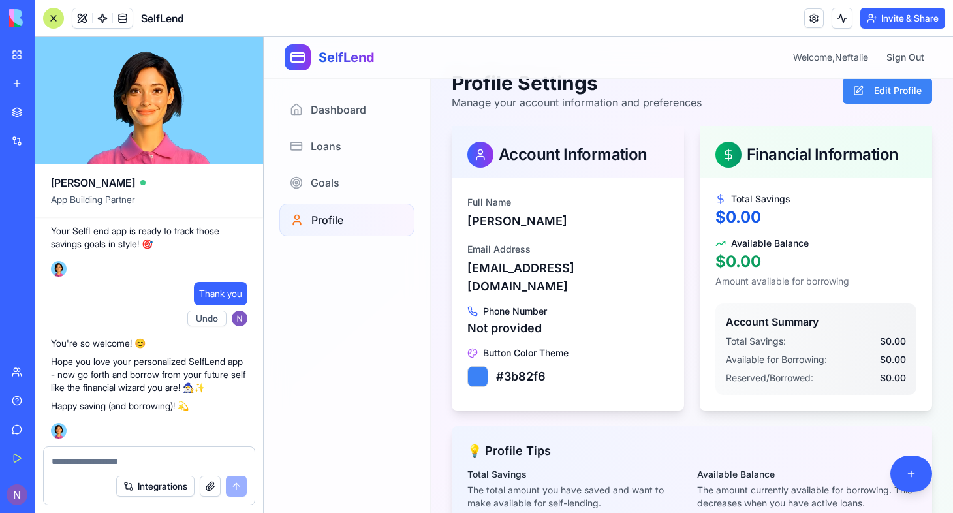
click at [878, 92] on button "Edit Profile" at bounding box center [887, 91] width 89 height 26
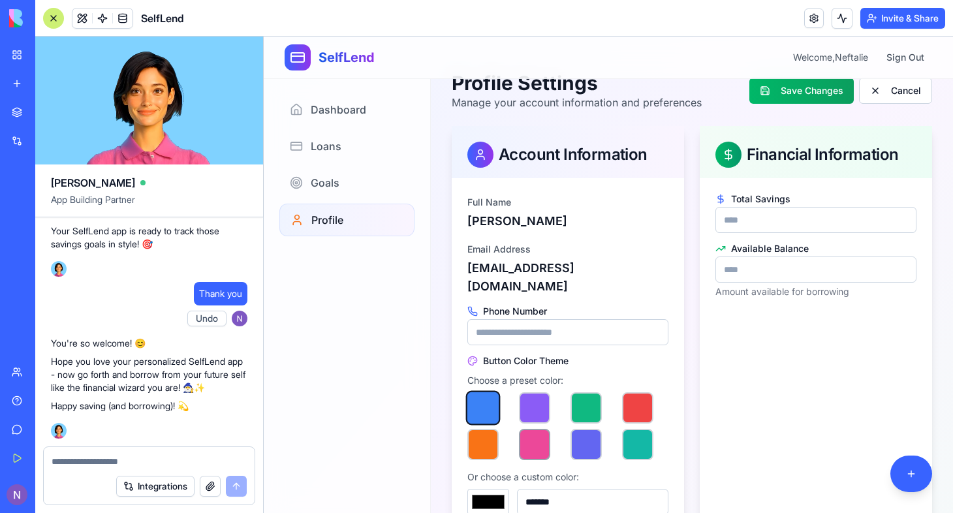
click at [537, 429] on button "button" at bounding box center [534, 444] width 31 height 31
type input "*******"
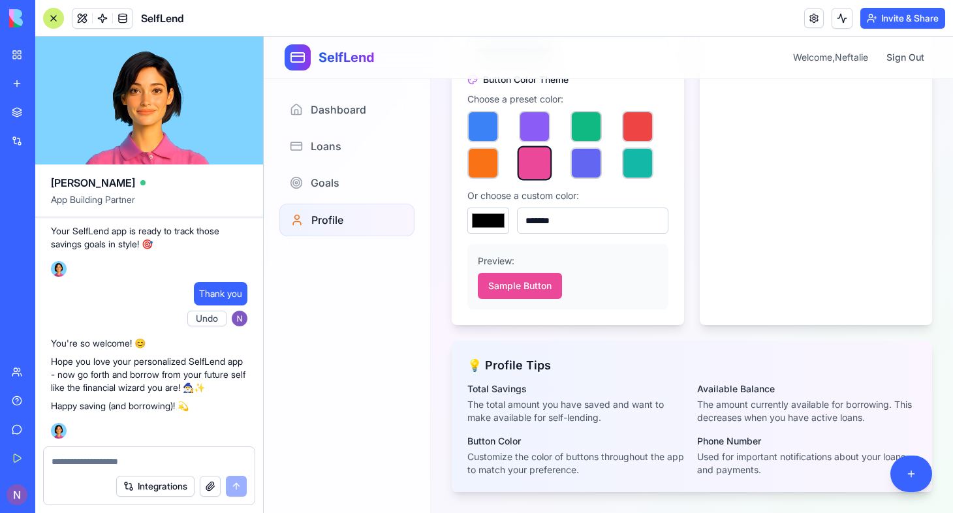
scroll to position [313, 0]
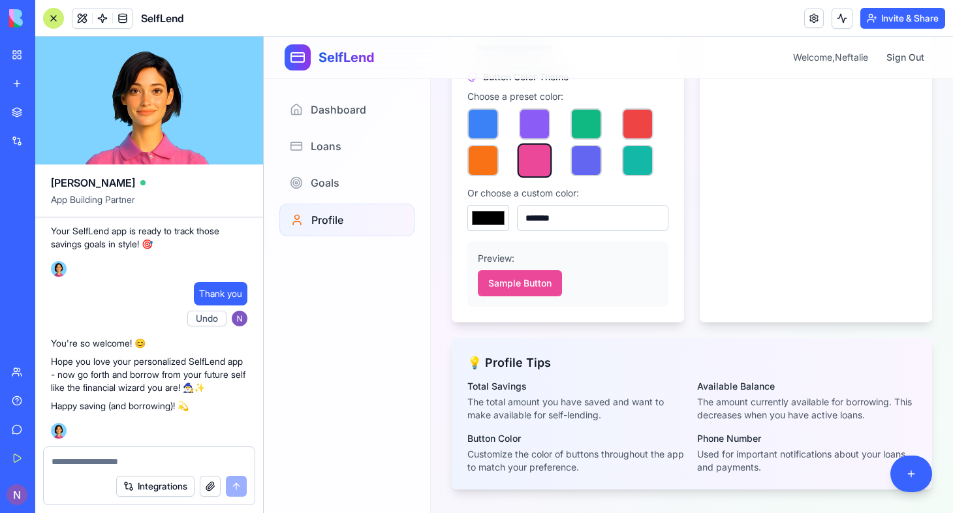
click at [505, 270] on button "Sample Button" at bounding box center [520, 283] width 84 height 26
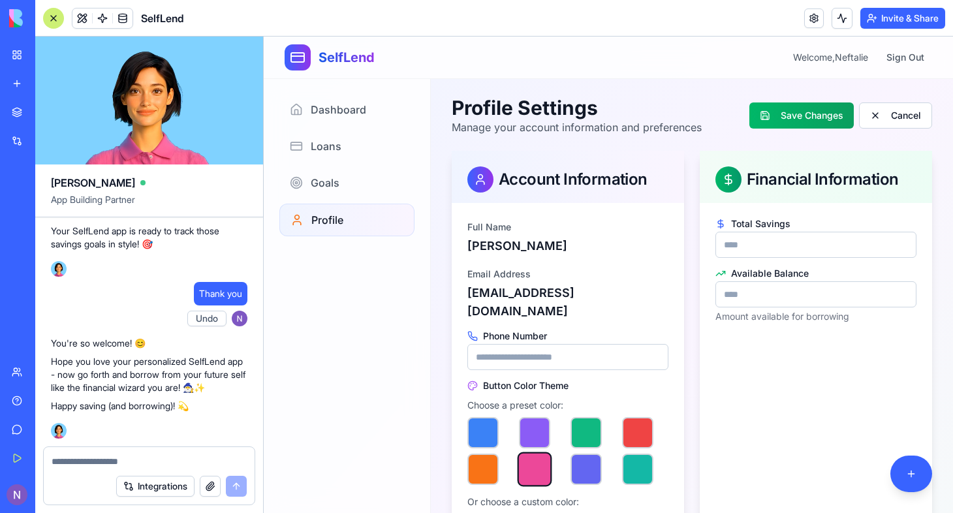
scroll to position [0, 0]
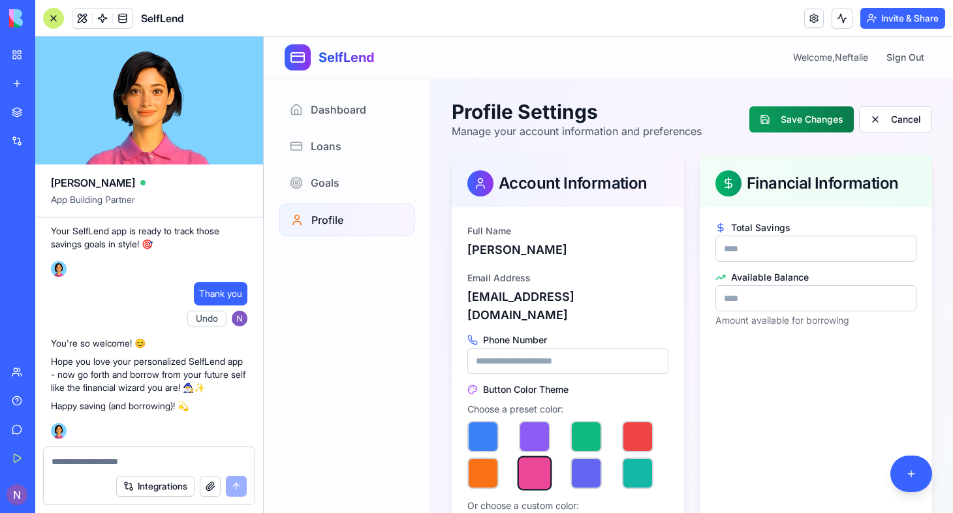
click at [785, 130] on button "Save Changes" at bounding box center [802, 119] width 104 height 26
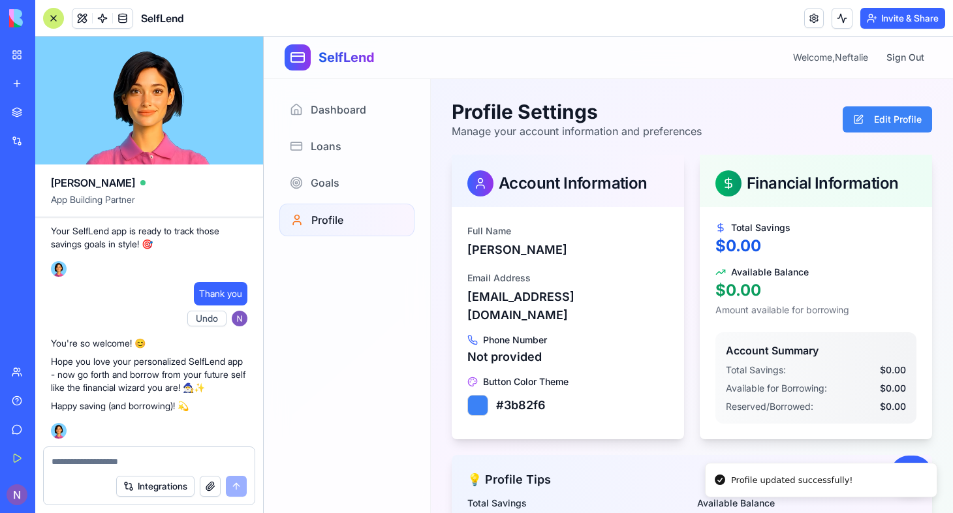
scroll to position [135, 0]
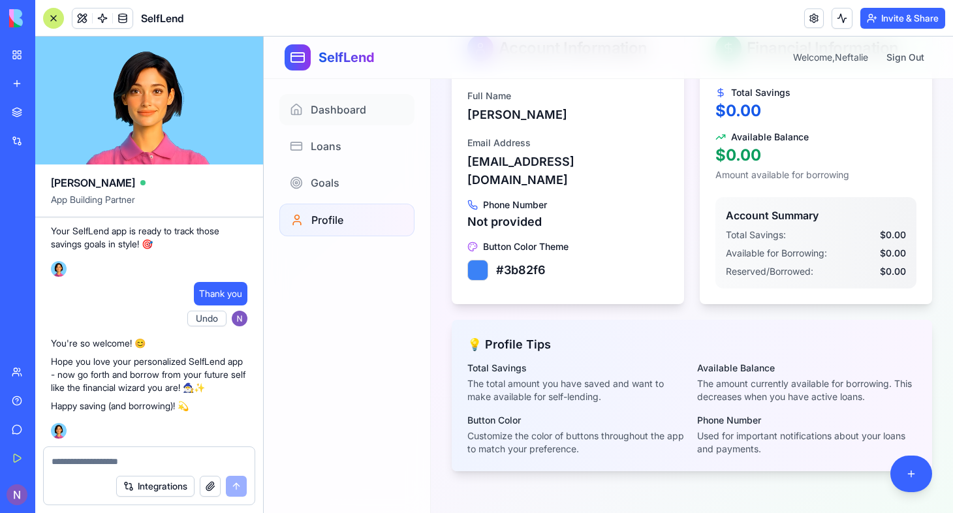
click at [339, 103] on span "Dashboard" at bounding box center [338, 110] width 55 height 16
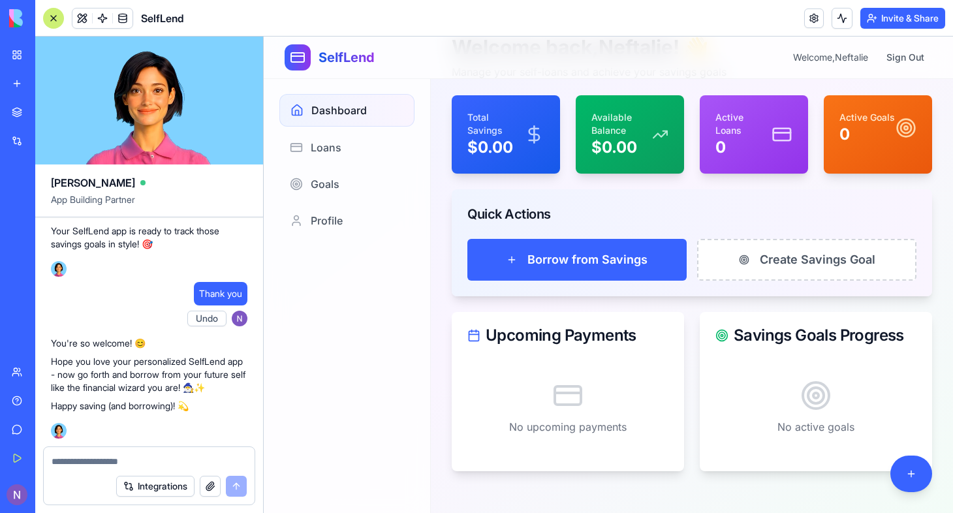
click at [535, 142] on icon at bounding box center [534, 134] width 20 height 21
click at [321, 217] on span "Profile" at bounding box center [327, 221] width 32 height 16
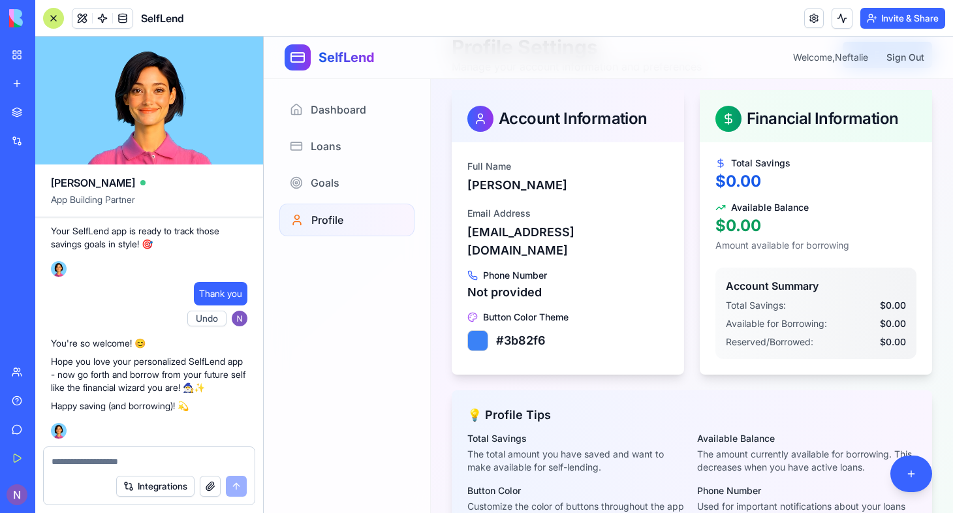
click at [64, 473] on div "Integrations" at bounding box center [149, 486] width 211 height 37
click at [67, 461] on textarea at bounding box center [149, 461] width 195 height 13
type textarea "*"
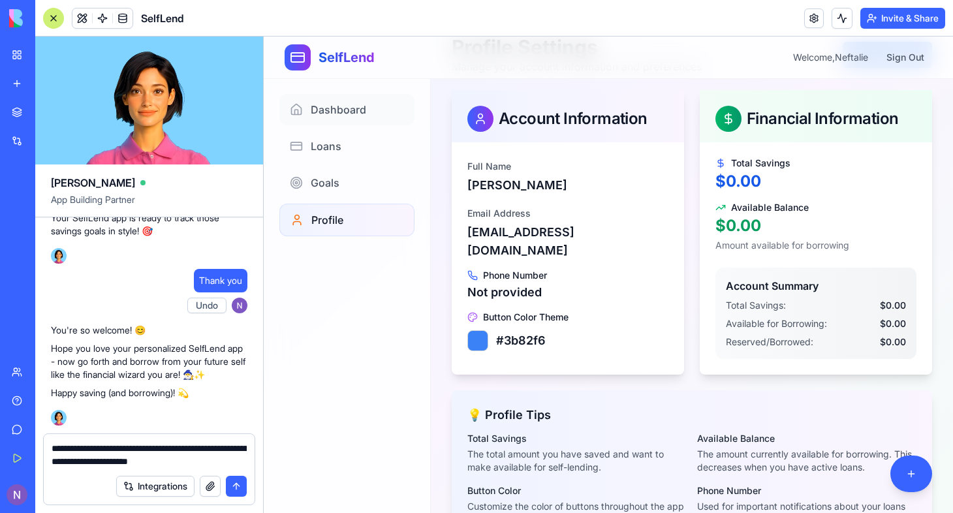
click at [333, 112] on span "Dashboard" at bounding box center [338, 110] width 55 height 16
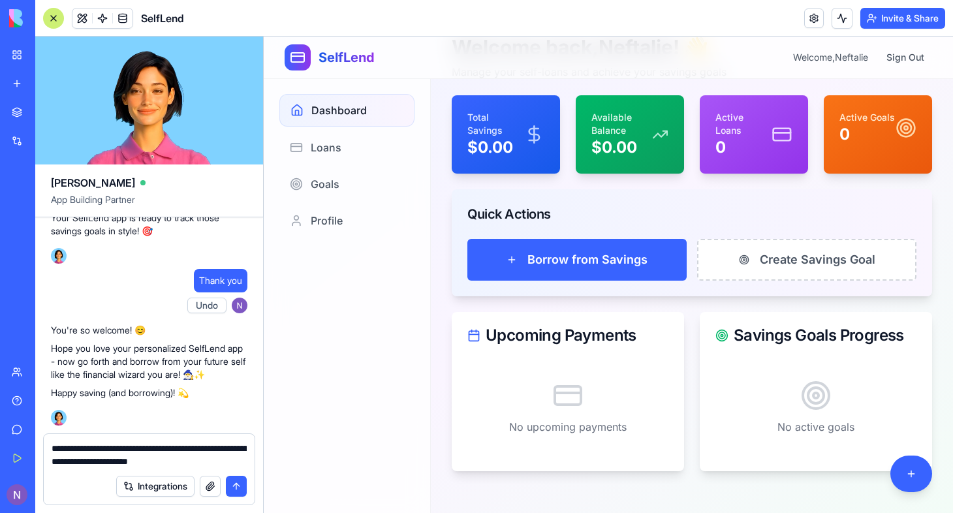
click at [245, 465] on textarea "**********" at bounding box center [149, 455] width 195 height 26
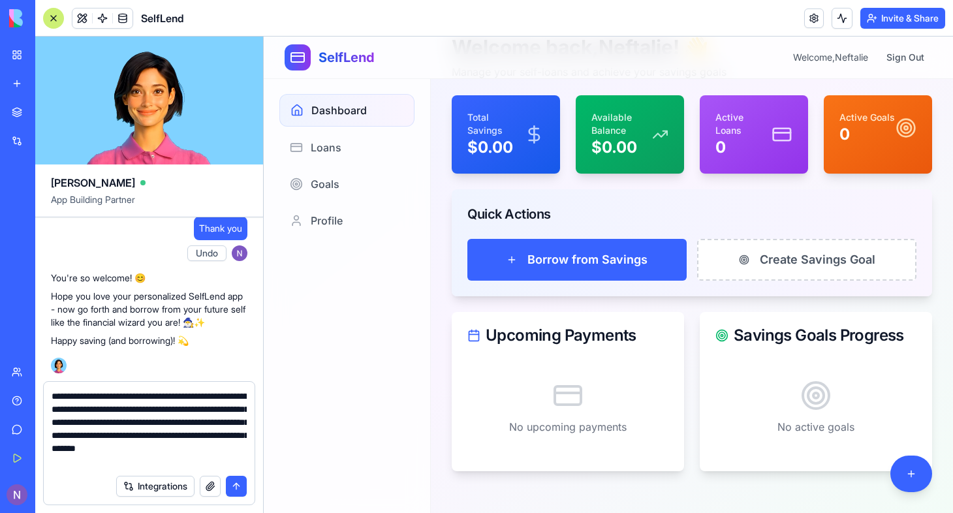
type textarea "**********"
click at [236, 482] on button "submit" at bounding box center [236, 486] width 21 height 21
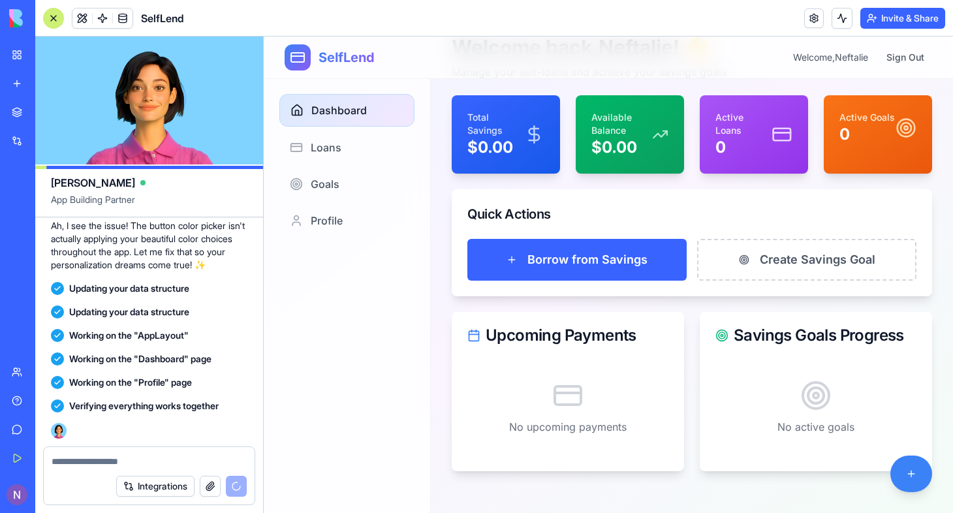
scroll to position [1946, 0]
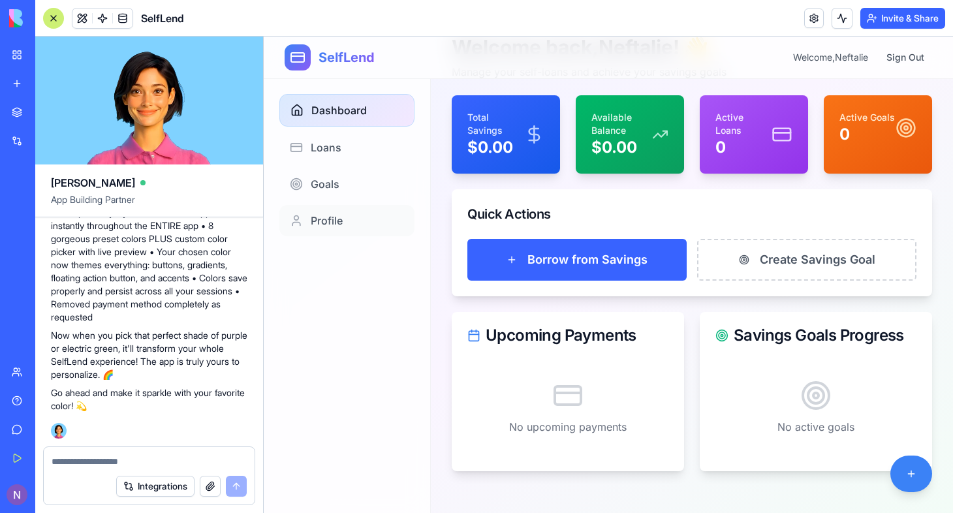
click at [340, 218] on span "Profile" at bounding box center [327, 221] width 32 height 16
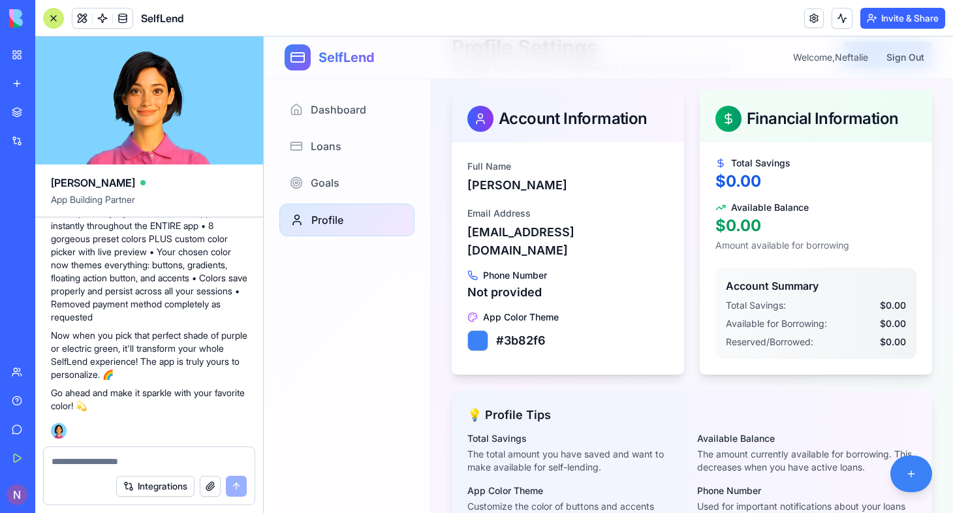
click at [504, 332] on span "#3b82f6" at bounding box center [521, 341] width 50 height 18
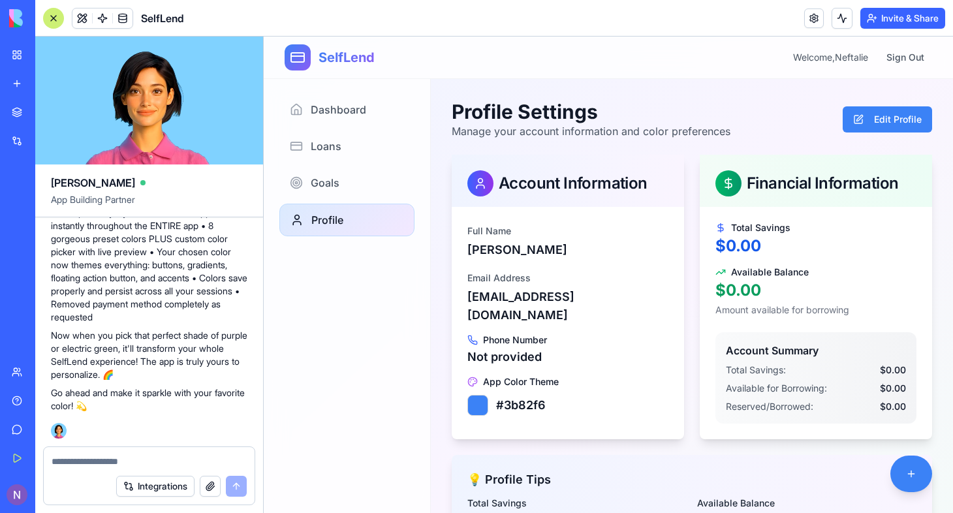
click at [900, 120] on button "Edit Profile" at bounding box center [887, 119] width 89 height 26
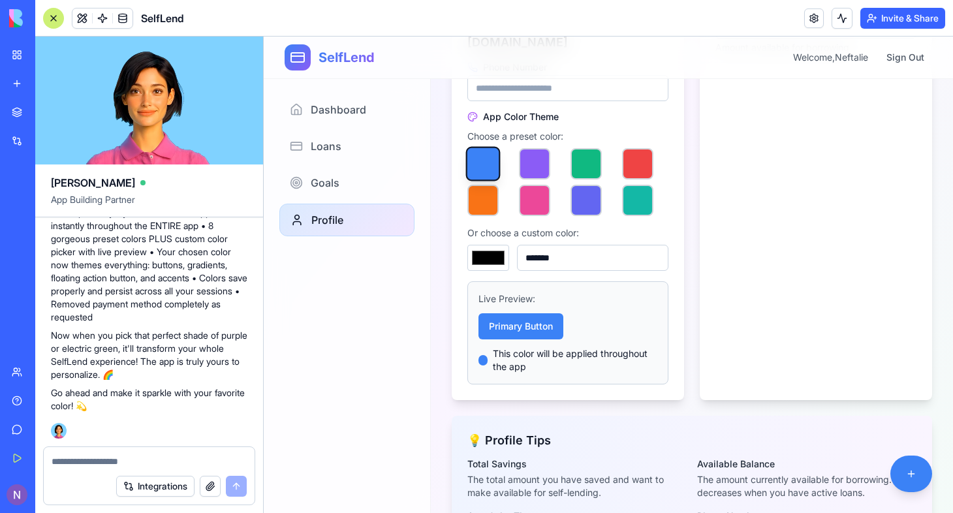
scroll to position [270, 0]
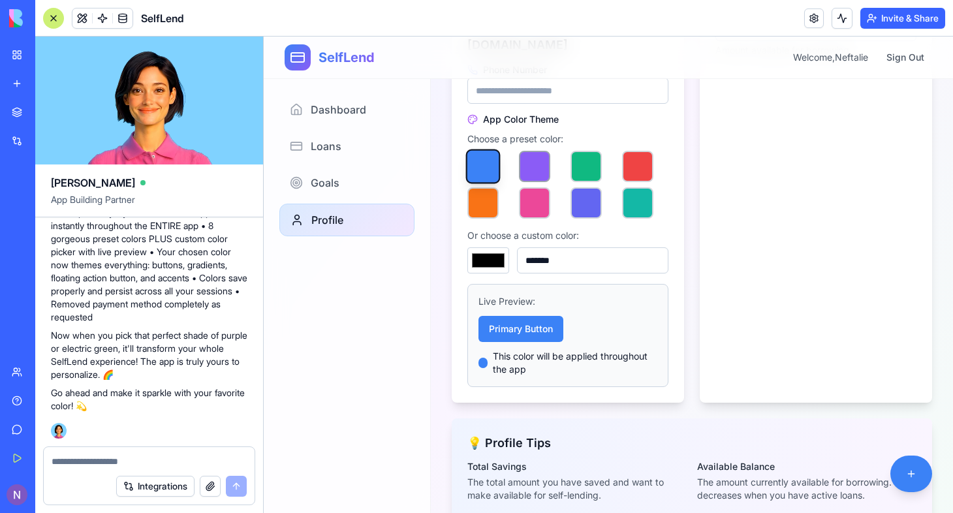
click at [543, 162] on button "button" at bounding box center [534, 166] width 31 height 31
type input "*******"
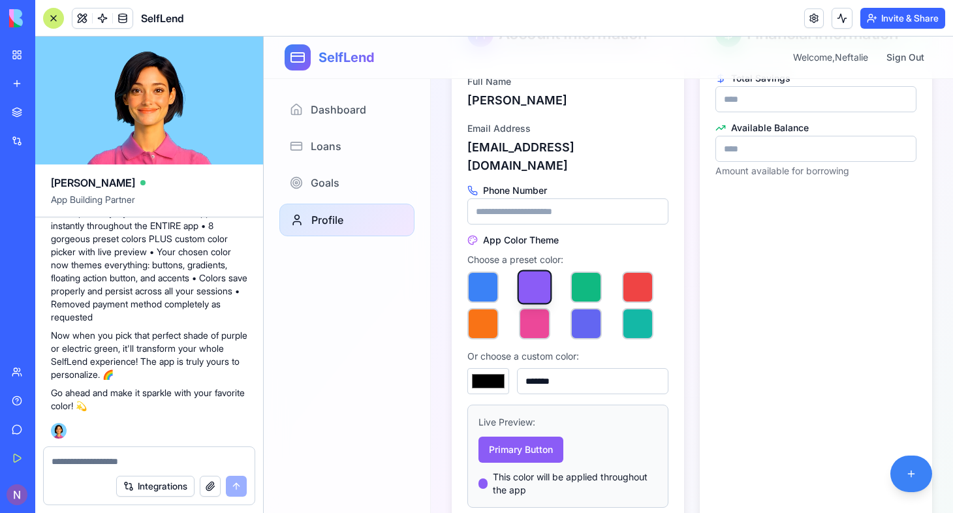
scroll to position [0, 0]
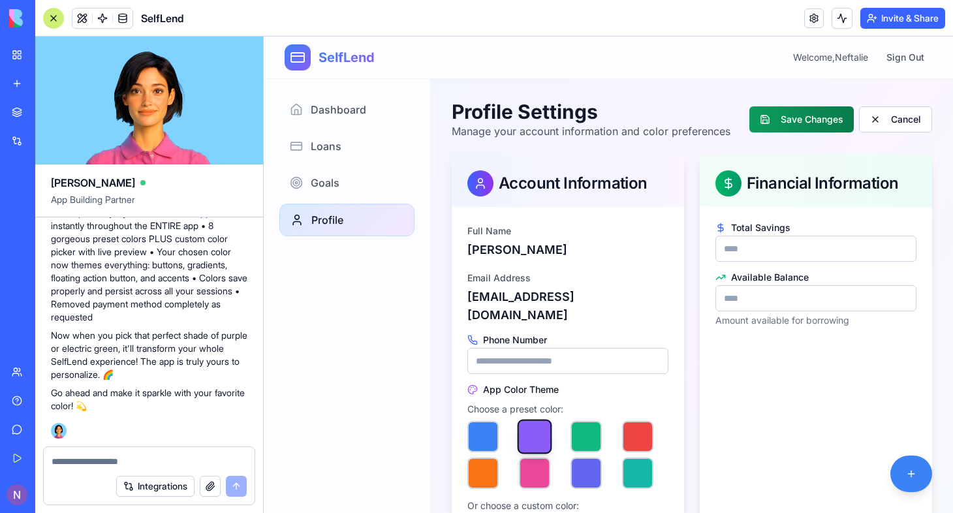
click at [790, 127] on button "Save Changes" at bounding box center [802, 119] width 104 height 26
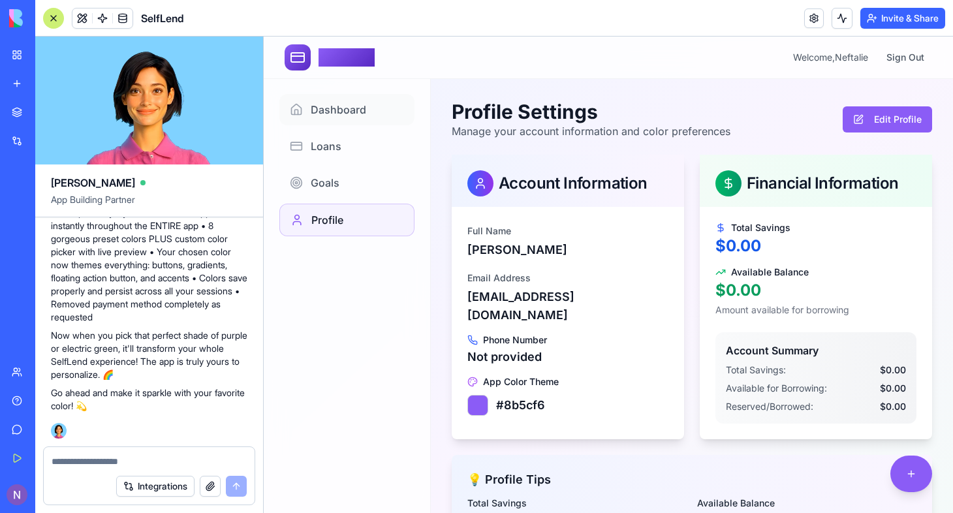
click at [336, 102] on span "Dashboard" at bounding box center [338, 110] width 55 height 16
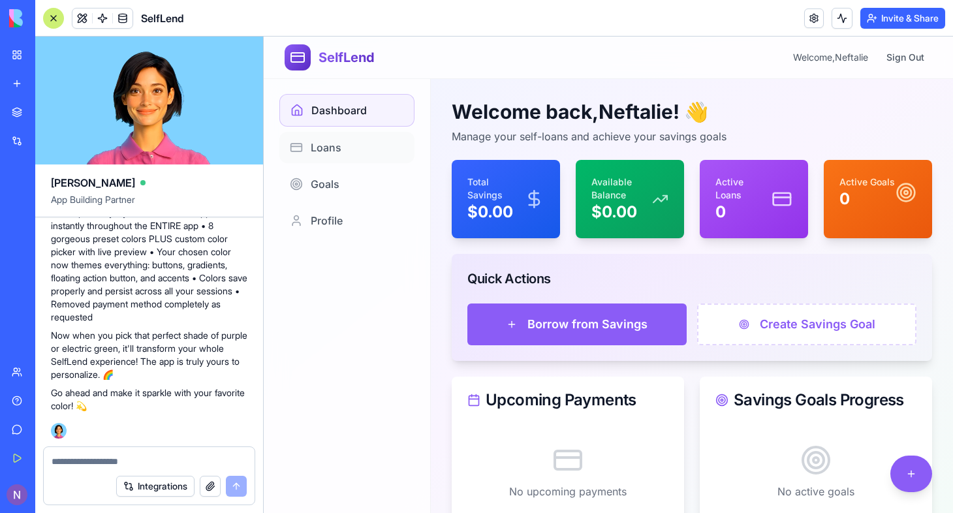
click at [340, 144] on span "Loans" at bounding box center [326, 148] width 31 height 16
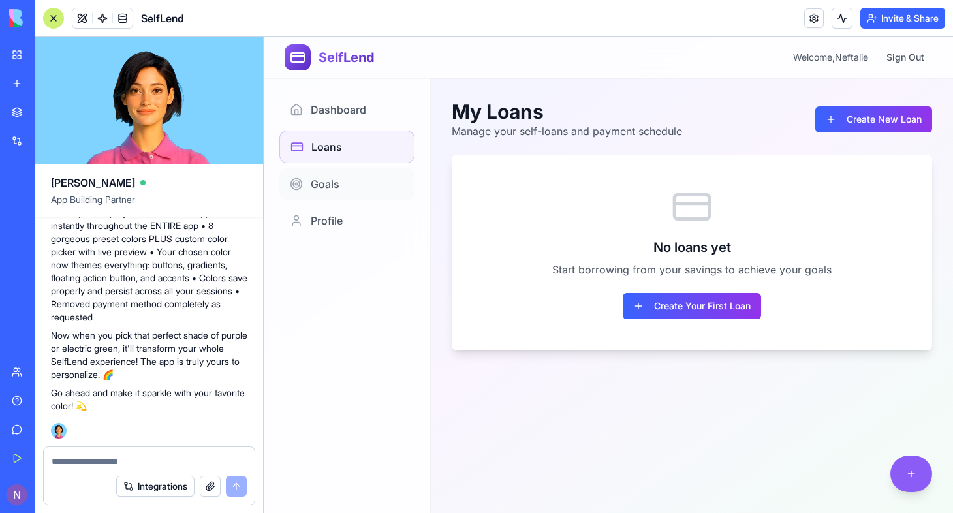
click at [337, 184] on span "Goals" at bounding box center [325, 184] width 29 height 16
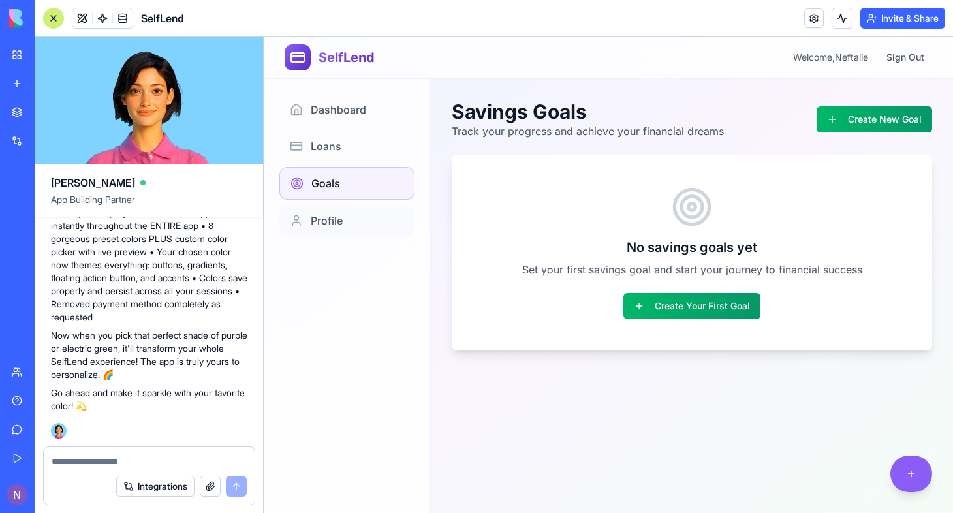
click at [338, 215] on span "Profile" at bounding box center [327, 221] width 32 height 16
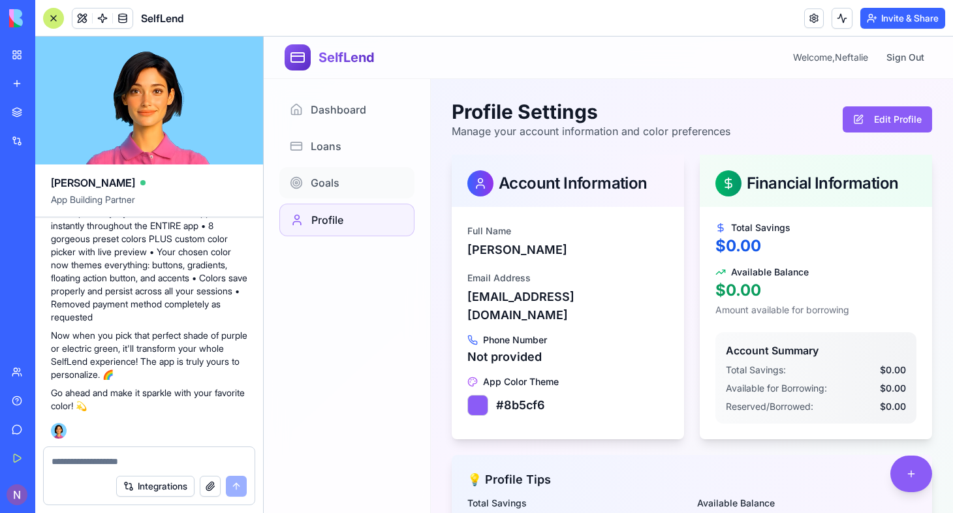
click at [338, 188] on span "Goals" at bounding box center [325, 183] width 29 height 16
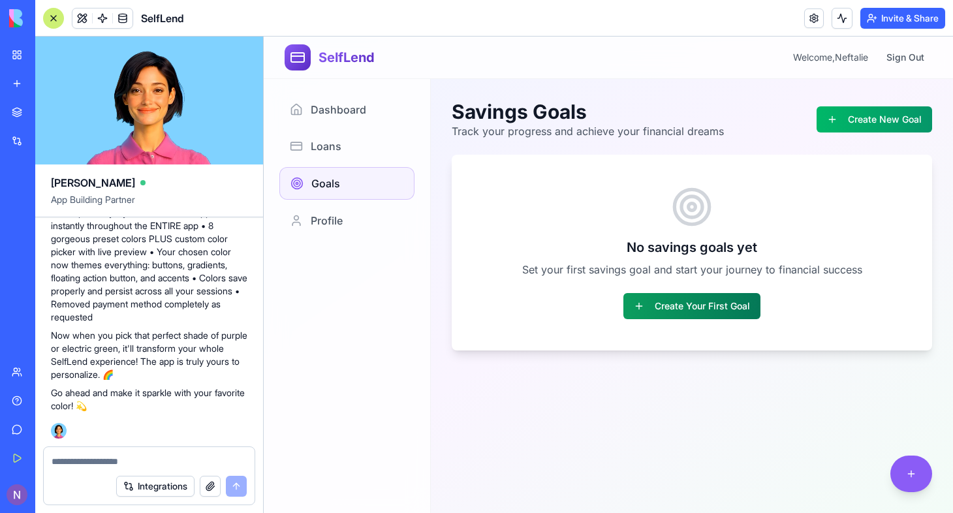
click at [712, 302] on button "Create Your First Goal" at bounding box center [692, 306] width 137 height 26
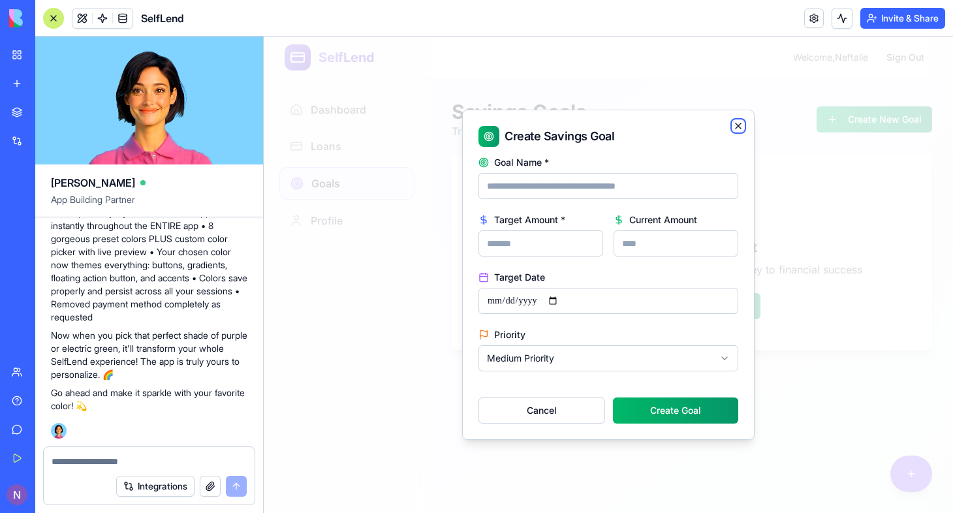
click at [738, 128] on icon "button" at bounding box center [738, 126] width 10 height 10
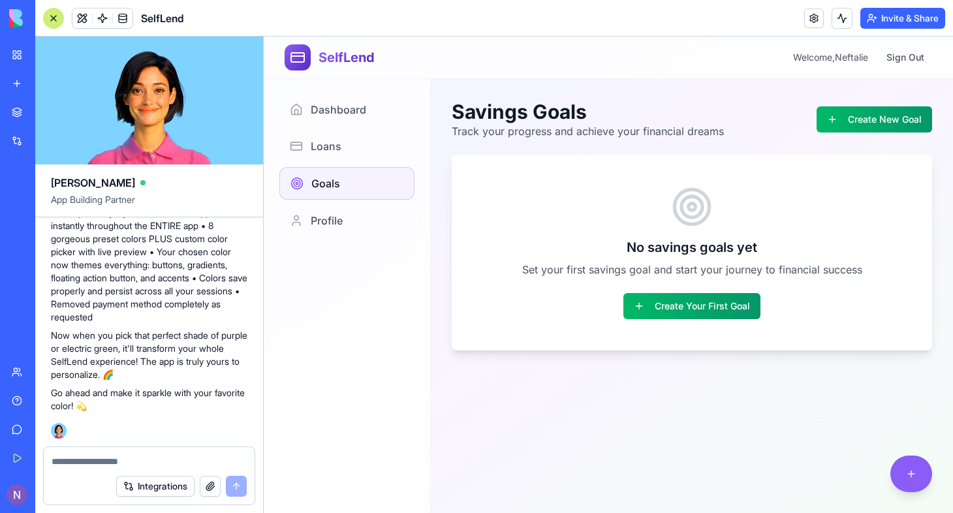
click at [71, 465] on textarea at bounding box center [149, 461] width 195 height 13
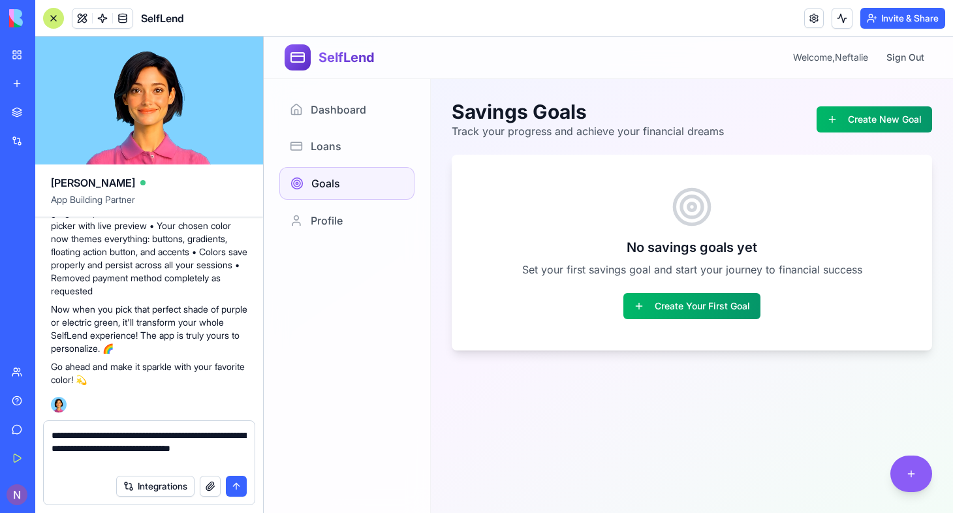
type textarea "**********"
click at [236, 490] on button "submit" at bounding box center [236, 486] width 21 height 21
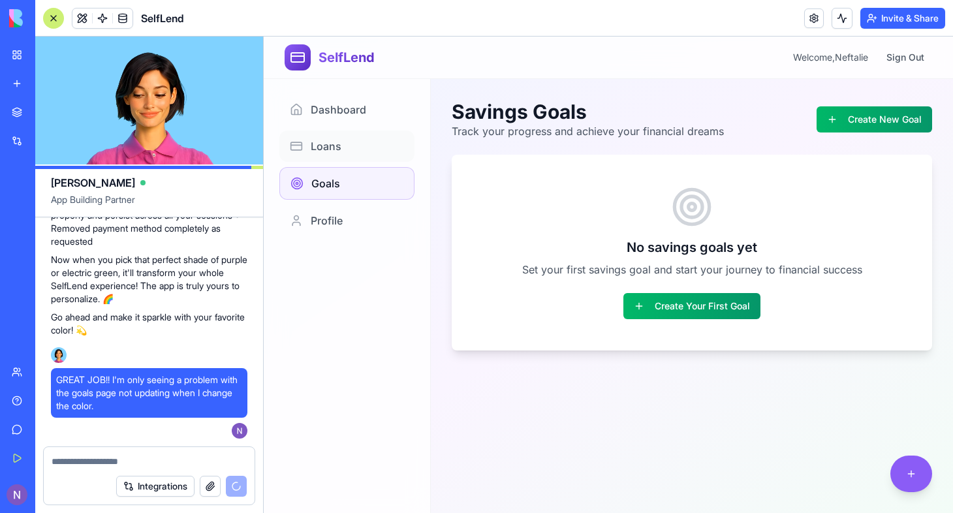
click at [347, 148] on link "Loans" at bounding box center [346, 146] width 135 height 31
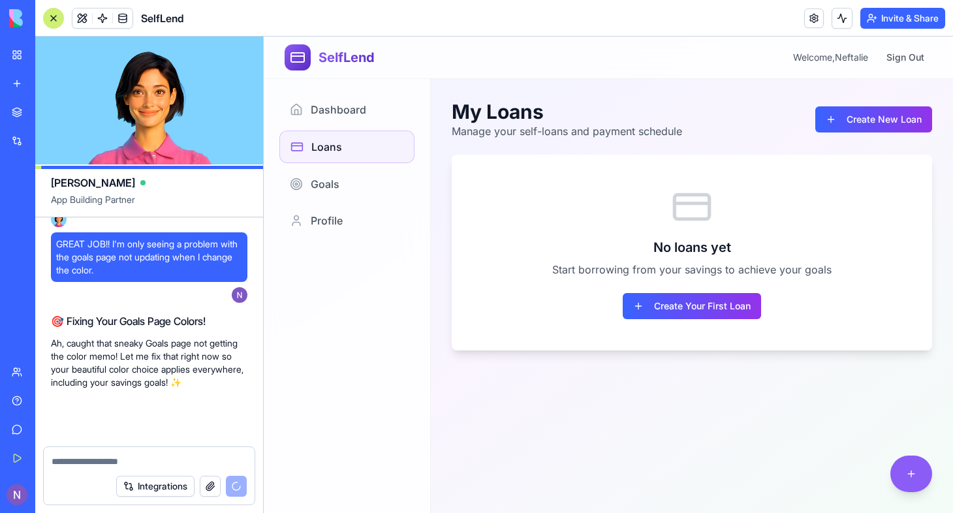
scroll to position [2171, 0]
click at [353, 104] on span "Dashboard" at bounding box center [338, 110] width 55 height 16
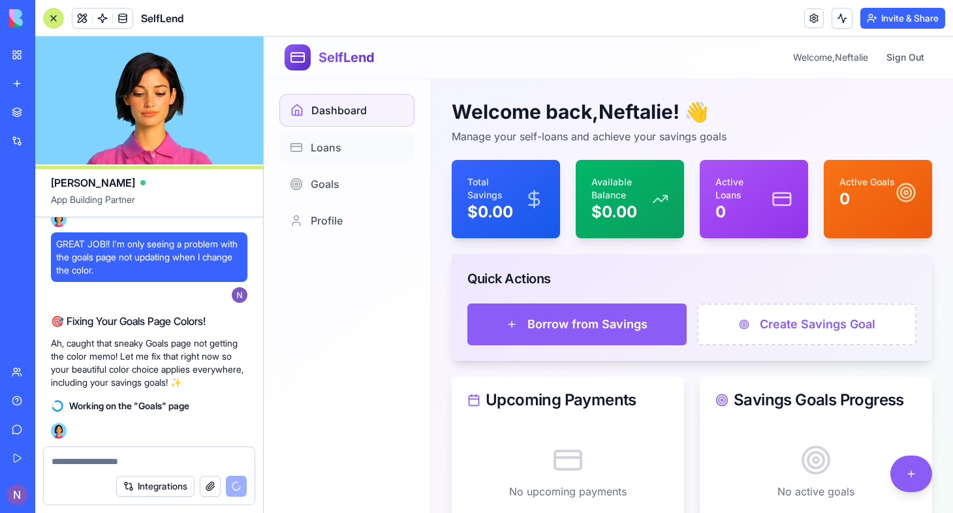
click at [326, 148] on span "Loans" at bounding box center [326, 148] width 31 height 16
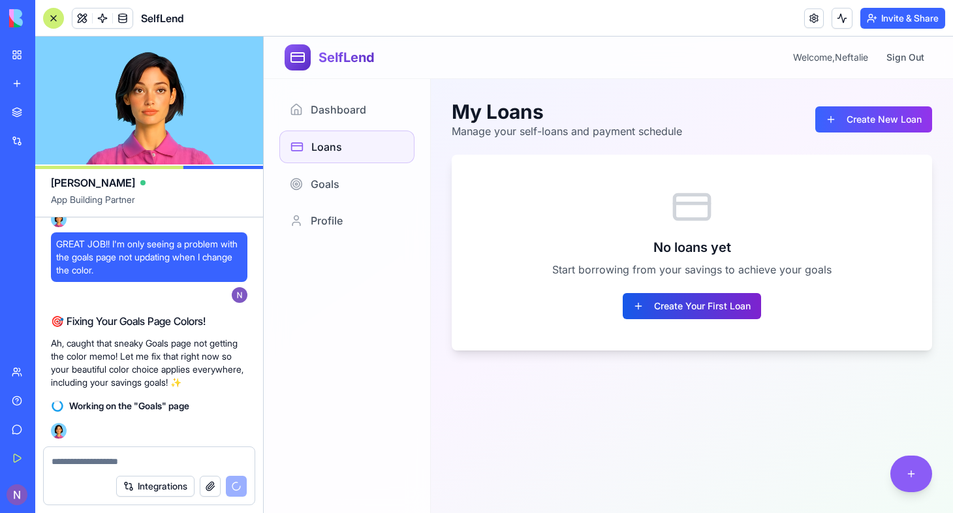
click at [674, 311] on button "Create Your First Loan" at bounding box center [692, 306] width 138 height 26
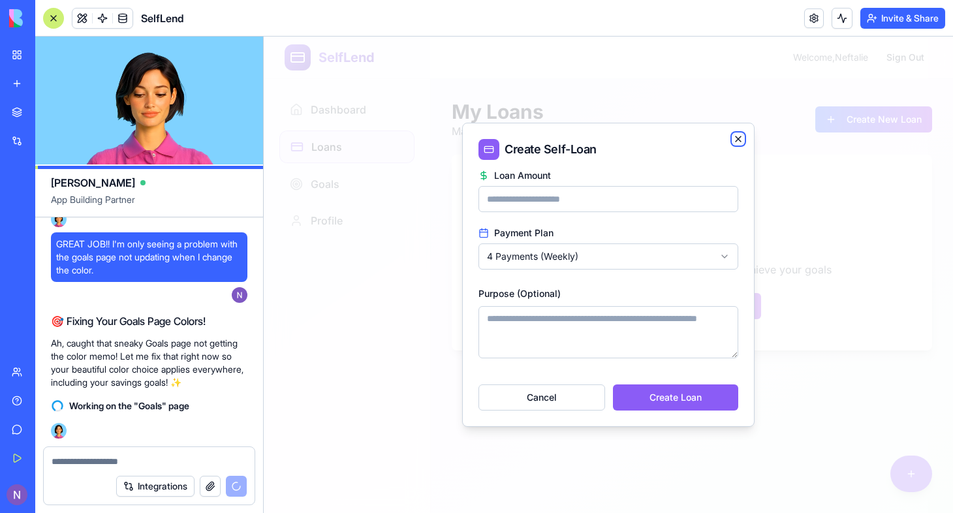
click at [736, 143] on icon "button" at bounding box center [738, 139] width 10 height 10
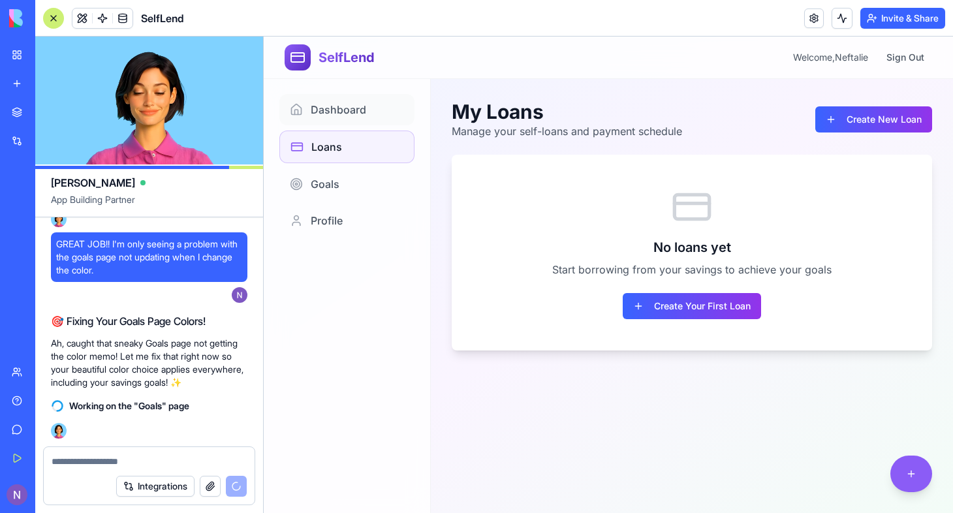
click at [339, 103] on span "Dashboard" at bounding box center [338, 110] width 55 height 16
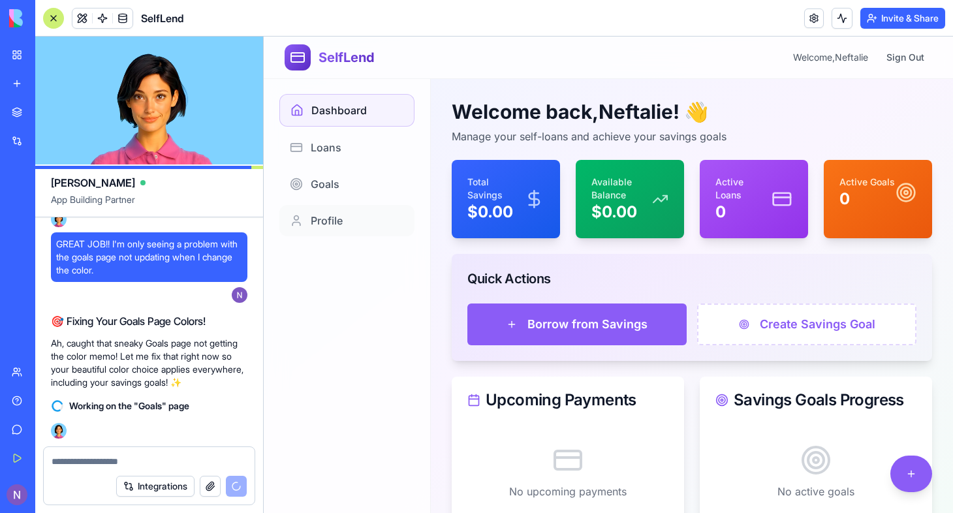
click at [335, 221] on span "Profile" at bounding box center [327, 221] width 32 height 16
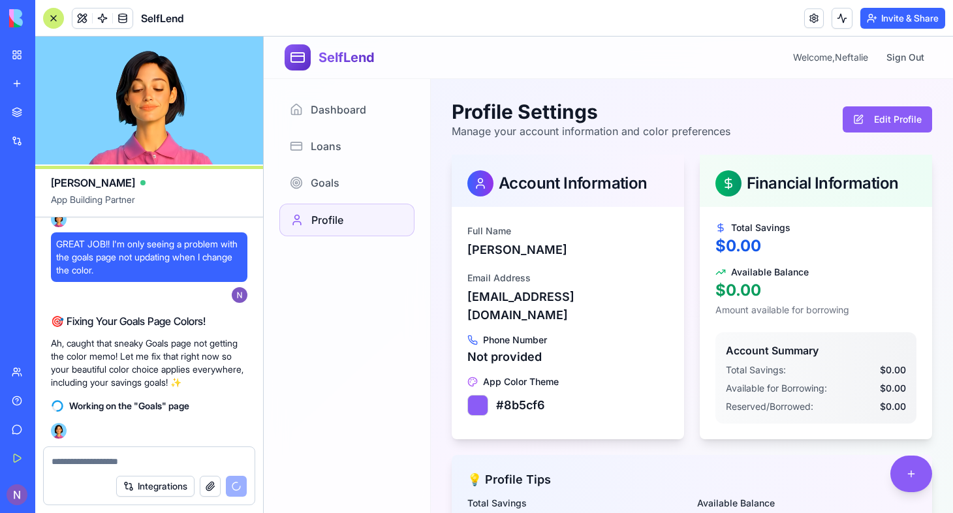
click at [866, 123] on button "Edit Profile" at bounding box center [887, 119] width 89 height 26
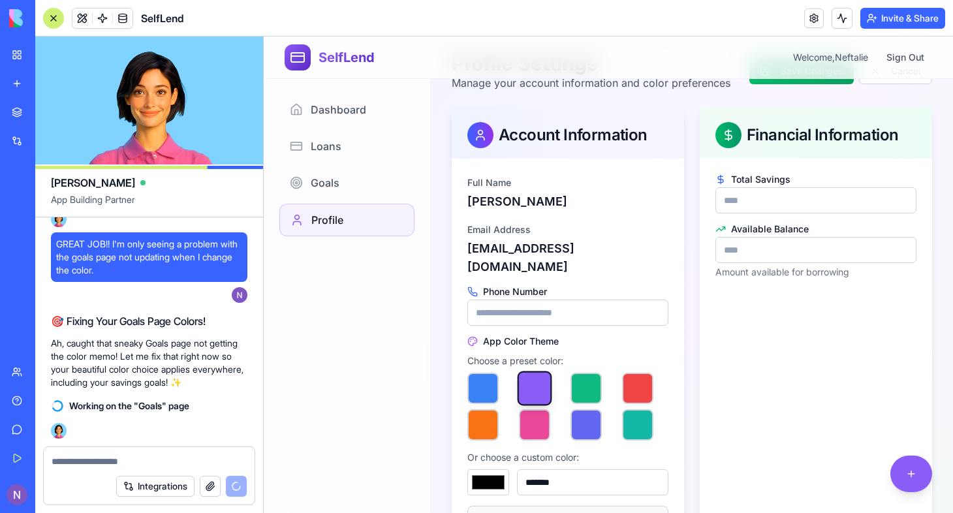
scroll to position [43, 0]
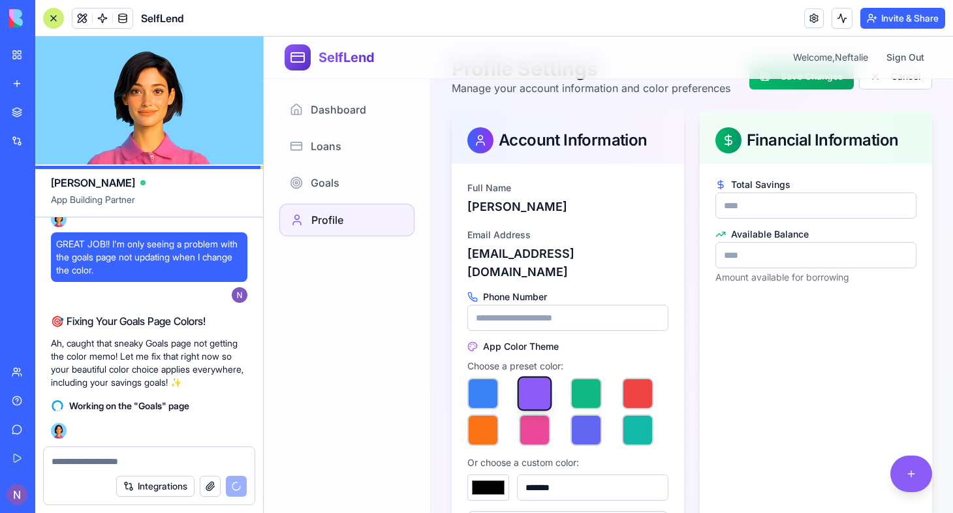
click at [756, 210] on input "*" at bounding box center [816, 206] width 201 height 26
click at [893, 219] on input "*" at bounding box center [816, 206] width 201 height 26
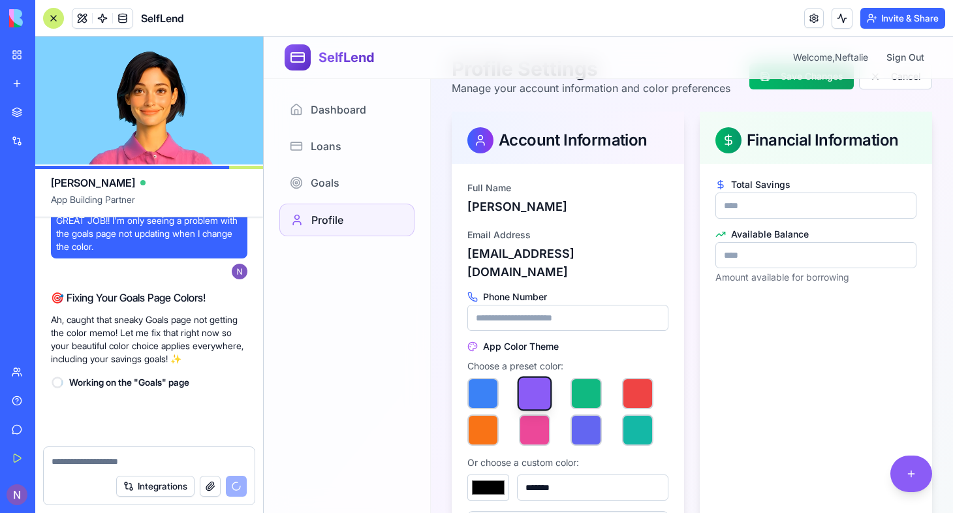
scroll to position [2194, 0]
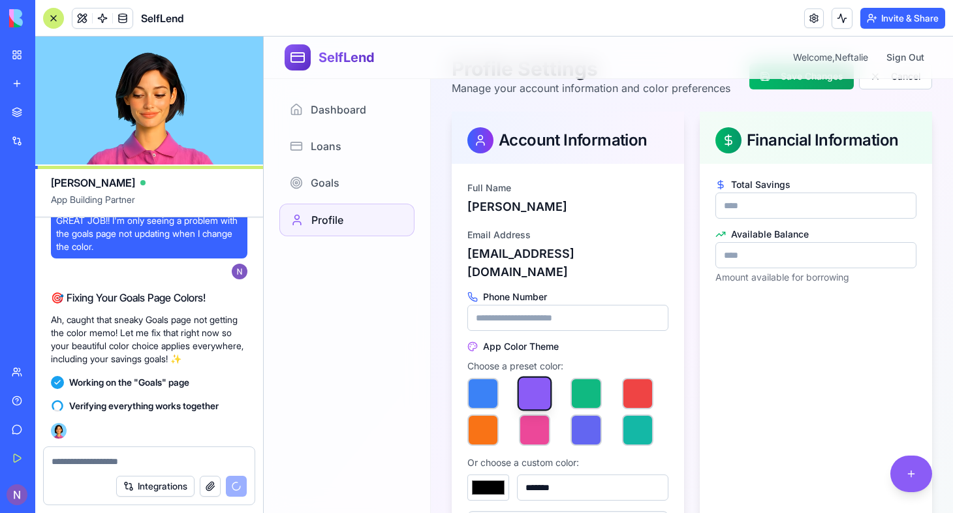
click at [823, 338] on div "Financial Information Total Savings * Available Balance * Amount available for …" at bounding box center [816, 371] width 232 height 518
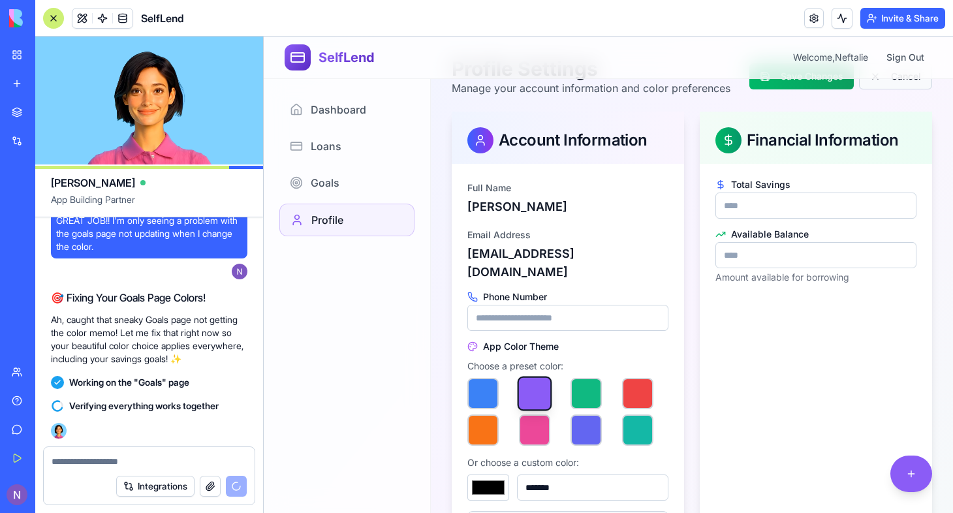
click at [890, 88] on button "Cancel" at bounding box center [895, 76] width 73 height 26
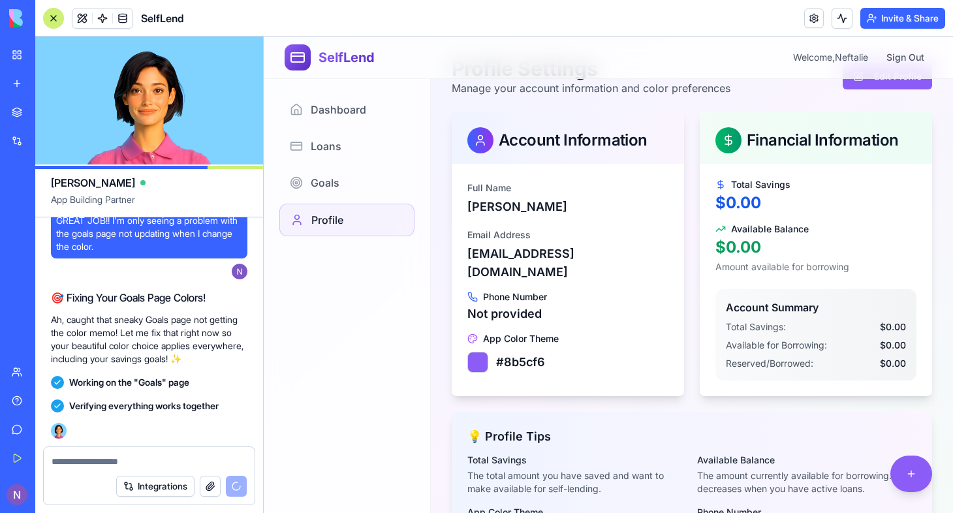
scroll to position [2385, 0]
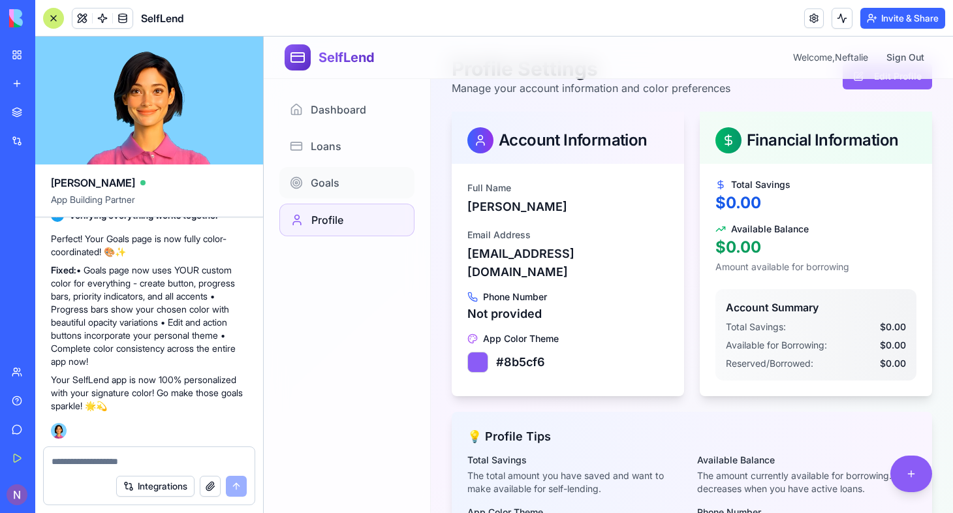
click at [345, 181] on link "Goals" at bounding box center [346, 182] width 135 height 31
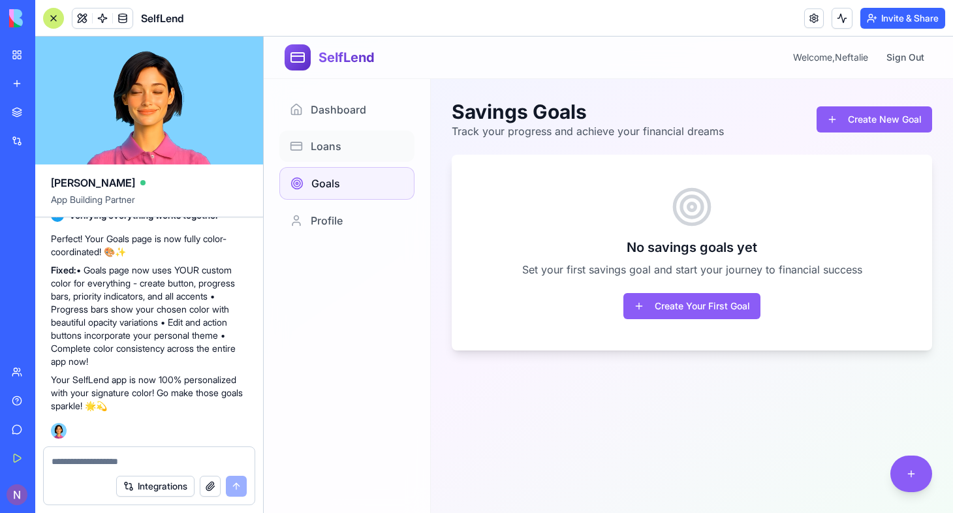
click at [333, 144] on span "Loans" at bounding box center [326, 146] width 31 height 16
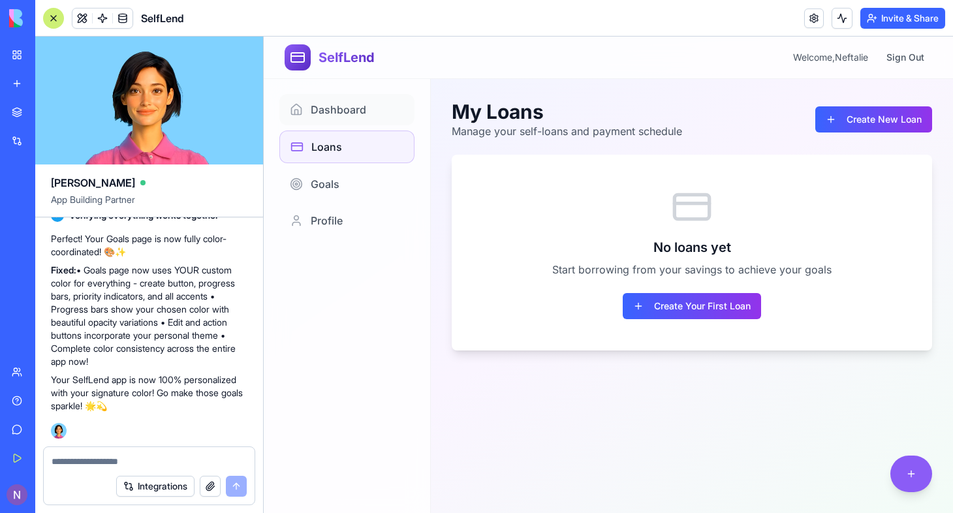
click at [345, 108] on span "Dashboard" at bounding box center [338, 110] width 55 height 16
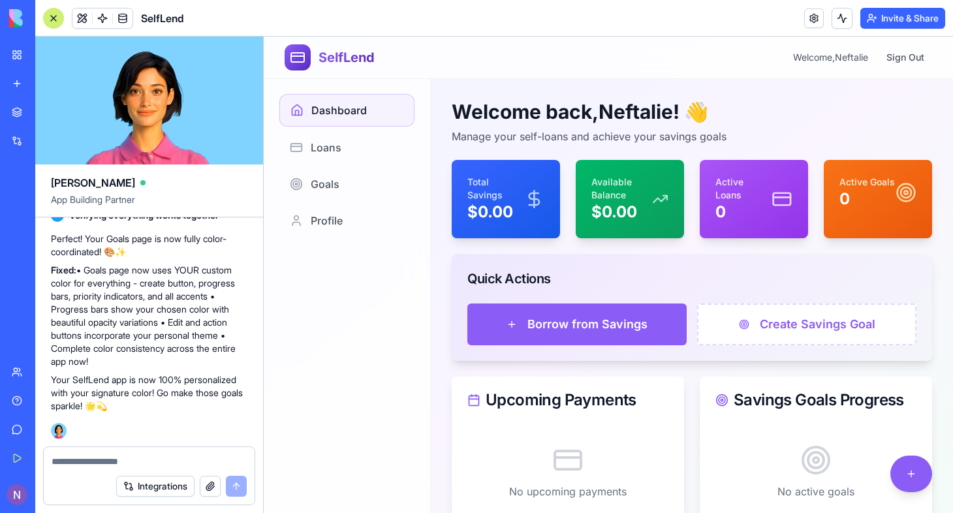
click at [557, 334] on button "Borrow from Savings" at bounding box center [576, 325] width 219 height 42
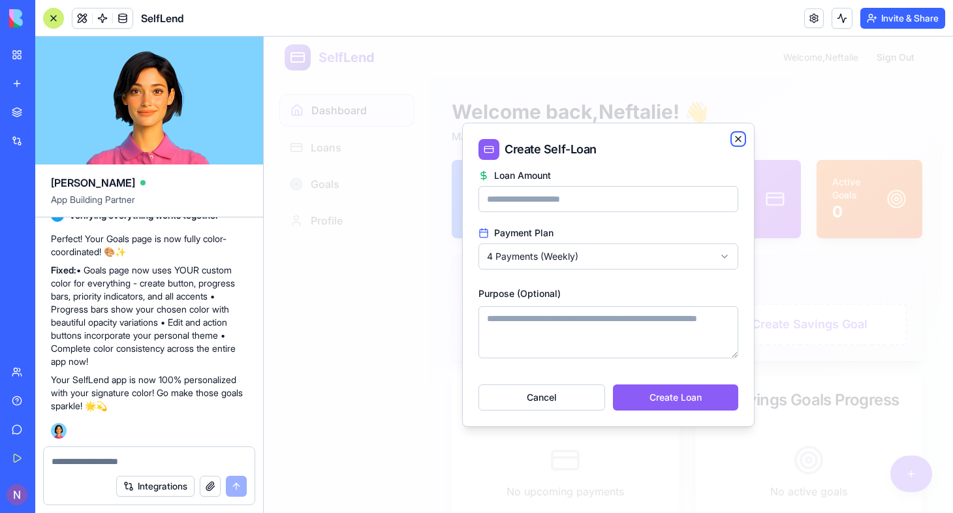
click at [736, 137] on icon "button" at bounding box center [738, 139] width 10 height 10
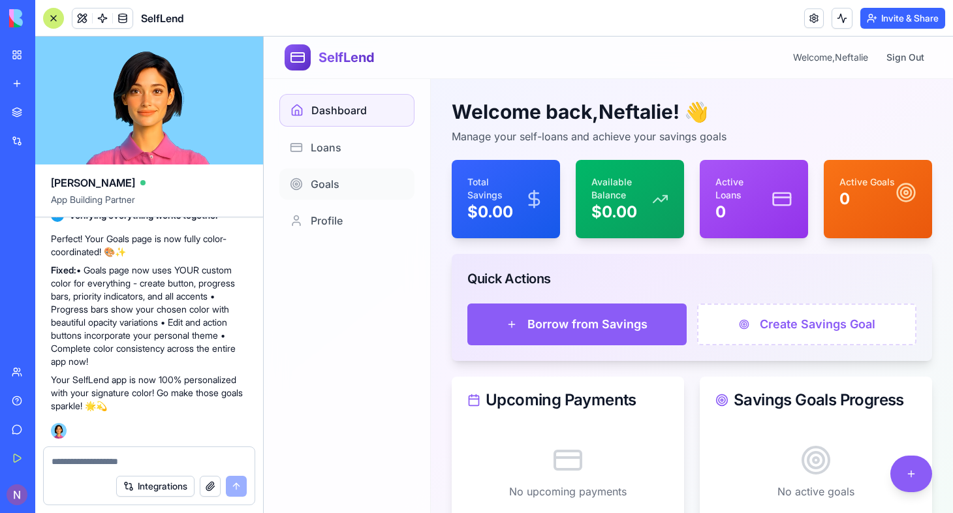
click at [334, 189] on span "Goals" at bounding box center [325, 184] width 29 height 16
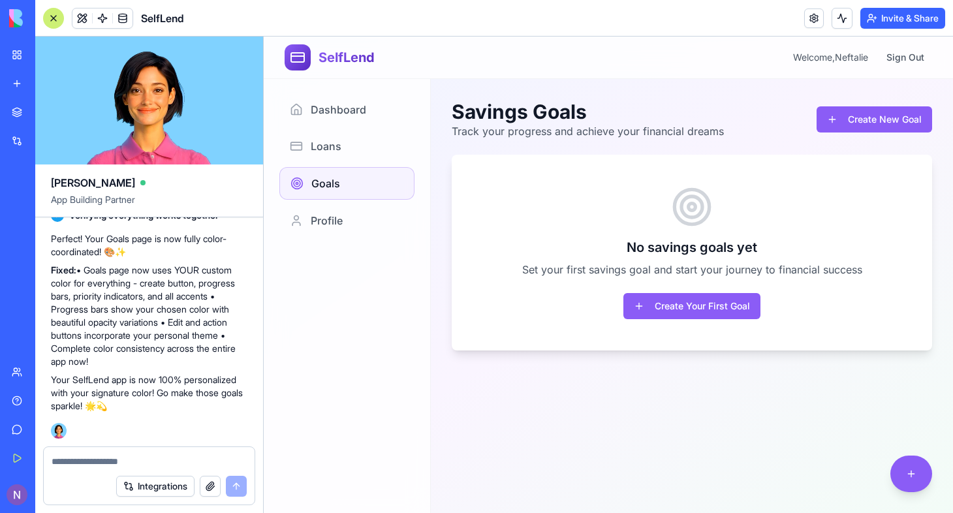
click at [682, 315] on button "Create Your First Goal" at bounding box center [692, 306] width 137 height 26
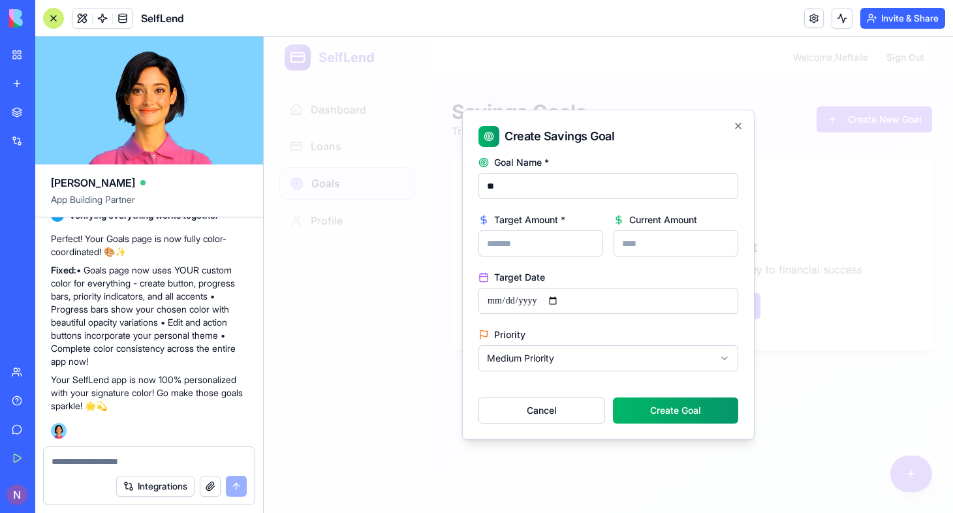
click at [541, 171] on div "Goal Name * **" at bounding box center [609, 178] width 260 height 42
click at [527, 187] on input "**" at bounding box center [609, 186] width 260 height 26
type input "*"
type input "**********"
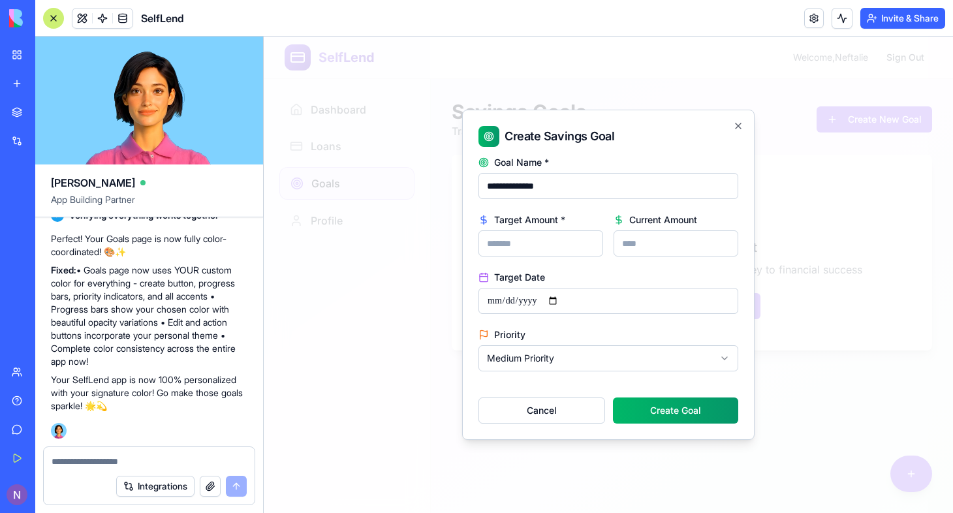
click at [524, 238] on input "Target Amount *" at bounding box center [541, 243] width 125 height 26
click at [636, 230] on div "Current Amount" at bounding box center [676, 236] width 125 height 42
click at [644, 247] on input "Current Amount" at bounding box center [676, 243] width 125 height 26
click at [496, 244] on input "*****" at bounding box center [541, 243] width 125 height 26
click at [641, 248] on input "Current Amount" at bounding box center [676, 243] width 125 height 26
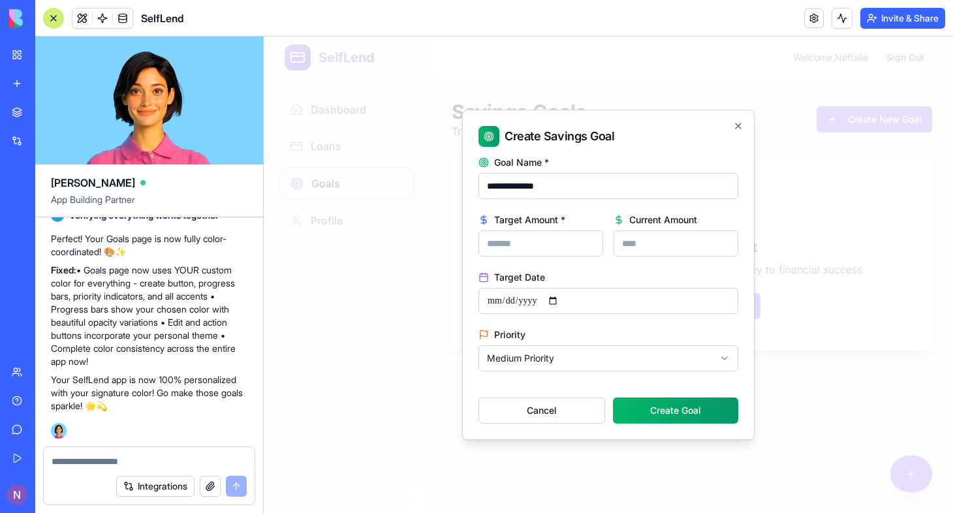
click at [523, 241] on input "*****" at bounding box center [541, 243] width 125 height 26
type input "********"
click at [653, 242] on input "Current Amount" at bounding box center [676, 243] width 125 height 26
type input "*******"
click at [486, 306] on input "Target Date" at bounding box center [609, 301] width 260 height 26
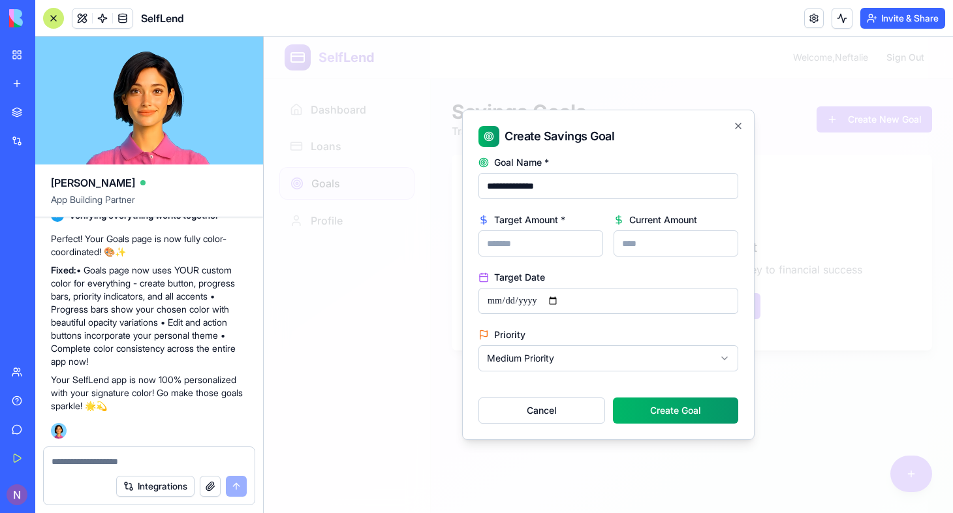
click at [565, 301] on input "Target Date" at bounding box center [609, 301] width 260 height 26
type input "**********"
click at [629, 320] on form "**********" at bounding box center [609, 290] width 260 height 266
click at [662, 367] on body "**********" at bounding box center [608, 275] width 689 height 477
click at [664, 408] on button "Create Goal" at bounding box center [675, 411] width 125 height 26
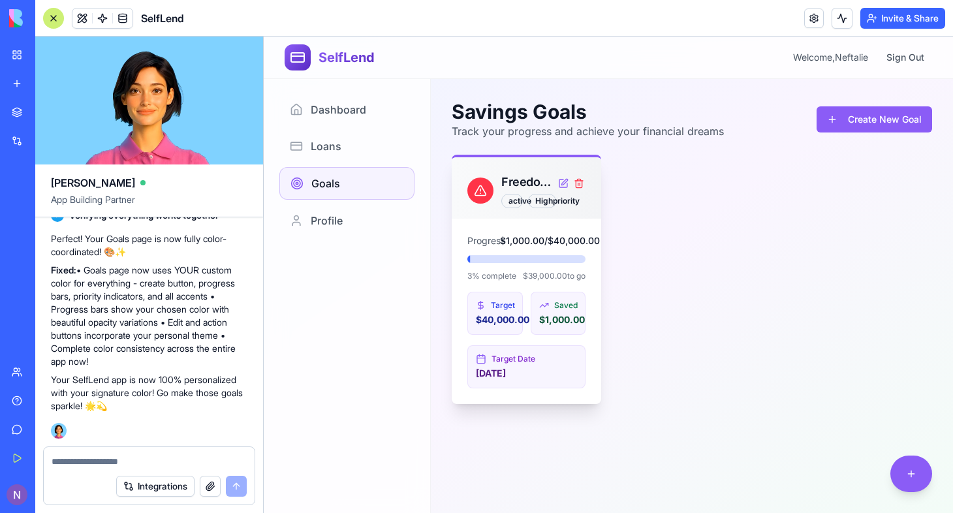
click at [479, 197] on icon at bounding box center [480, 190] width 13 height 13
drag, startPoint x: 599, startPoint y: 192, endPoint x: 618, endPoint y: 202, distance: 22.2
click at [618, 202] on div "Freedom Funds active high priority Progress $1,000.00 / $40,000.00 3 % complete…" at bounding box center [692, 279] width 481 height 249
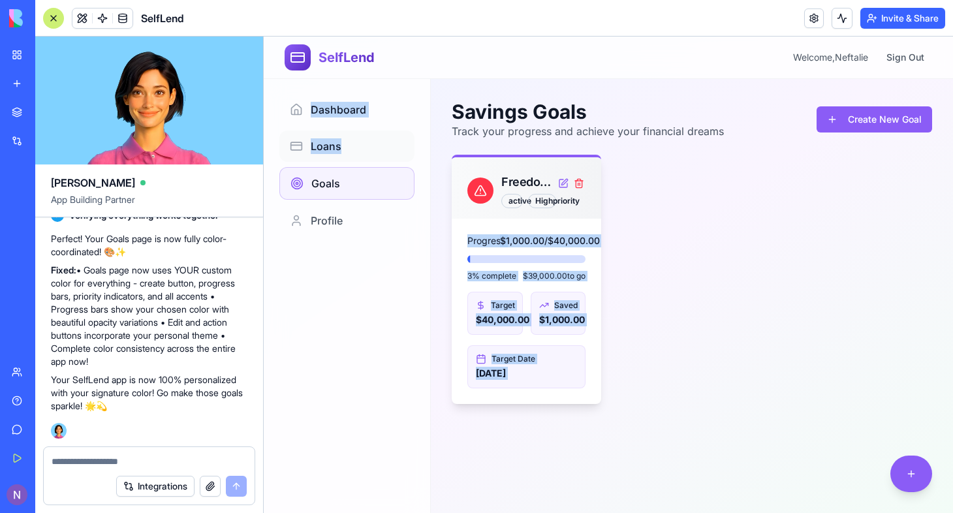
drag, startPoint x: 618, startPoint y: 202, endPoint x: 363, endPoint y: 146, distance: 261.4
click at [363, 146] on div "SelfLend Welcome, Neftalie Sign Out Savings Goals Track your progress and achie…" at bounding box center [608, 275] width 689 height 477
click at [363, 146] on link "Loans" at bounding box center [346, 146] width 135 height 31
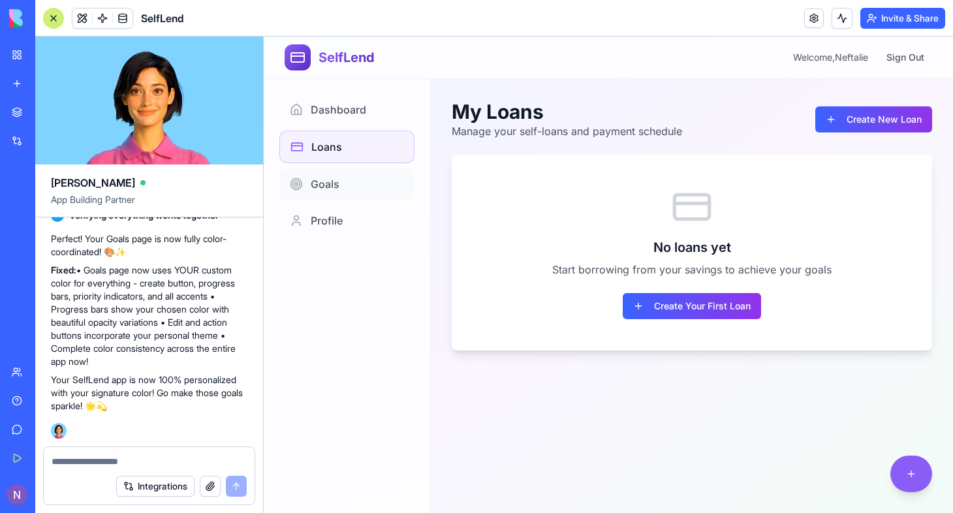
click at [323, 182] on span "Goals" at bounding box center [325, 184] width 29 height 16
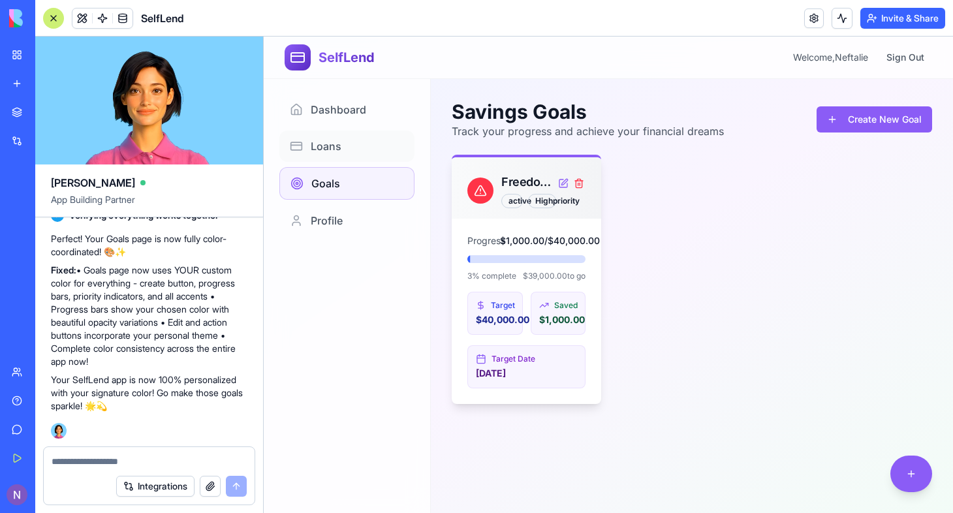
click at [327, 144] on span "Loans" at bounding box center [326, 146] width 31 height 16
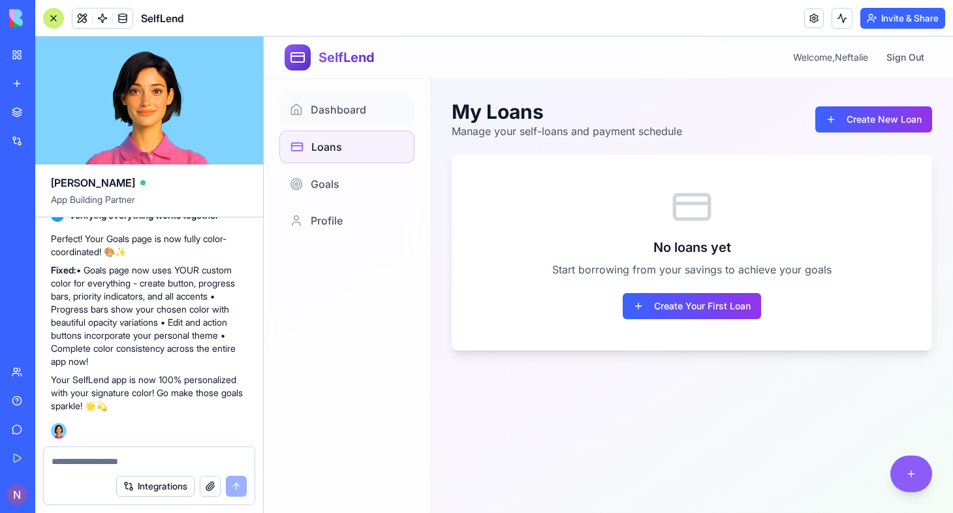
click at [332, 116] on span "Dashboard" at bounding box center [338, 110] width 55 height 16
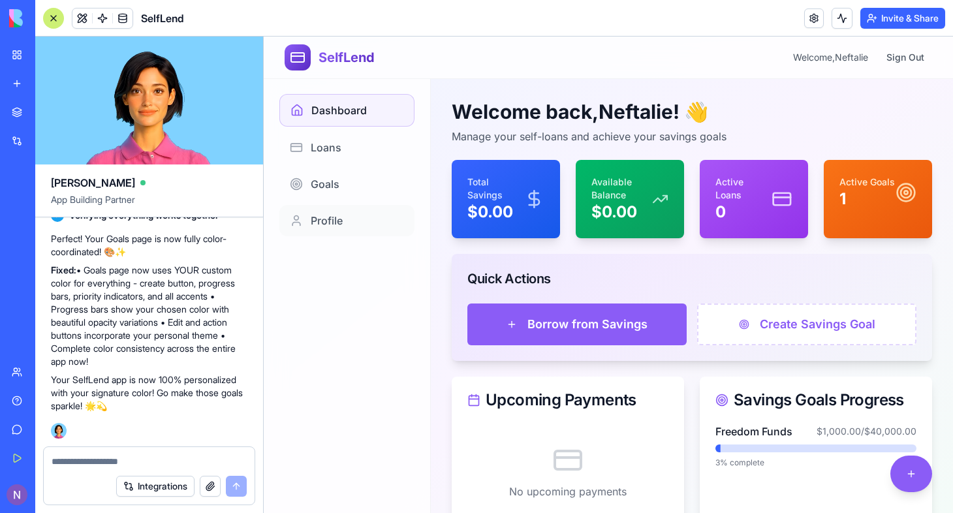
click at [333, 227] on span "Profile" at bounding box center [327, 221] width 32 height 16
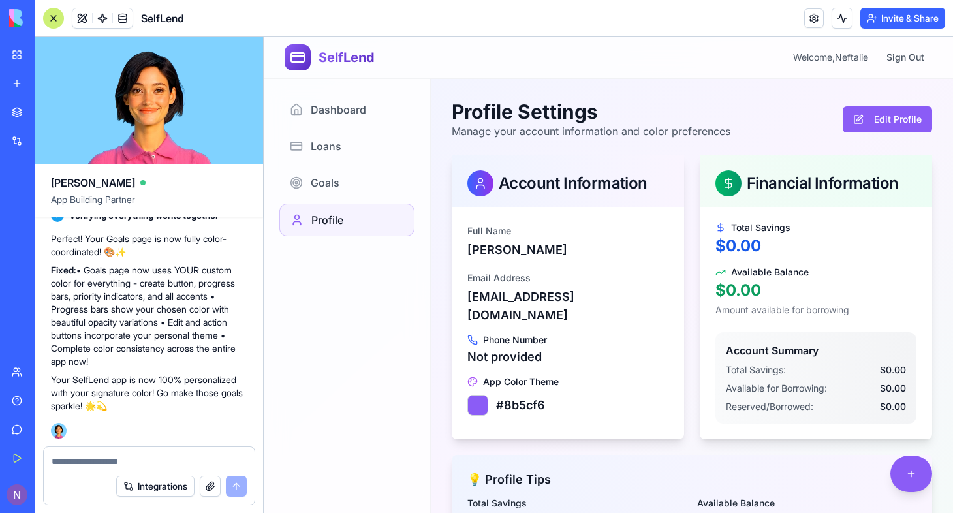
click at [891, 112] on button "Edit Profile" at bounding box center [887, 119] width 89 height 26
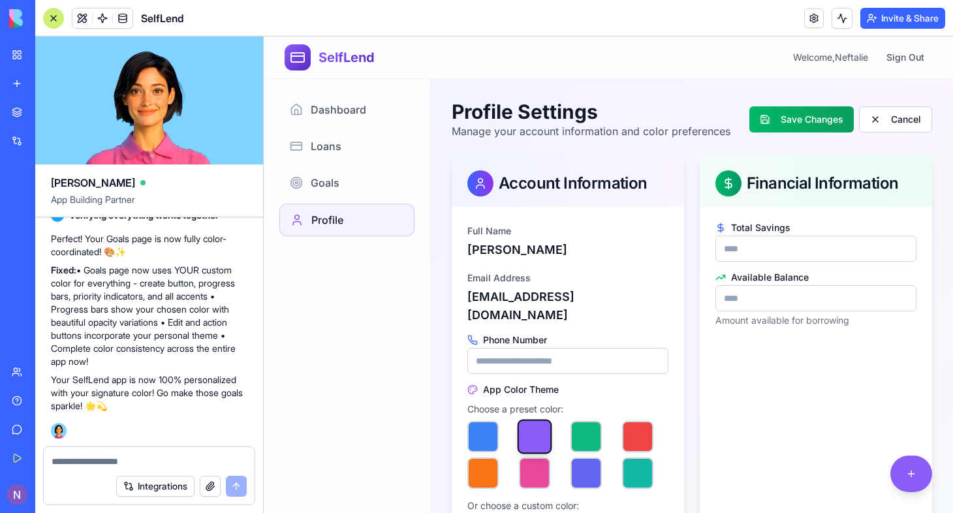
click at [769, 262] on input "*" at bounding box center [816, 249] width 201 height 26
type input "********"
click at [790, 311] on input "*" at bounding box center [816, 298] width 201 height 26
type input "****"
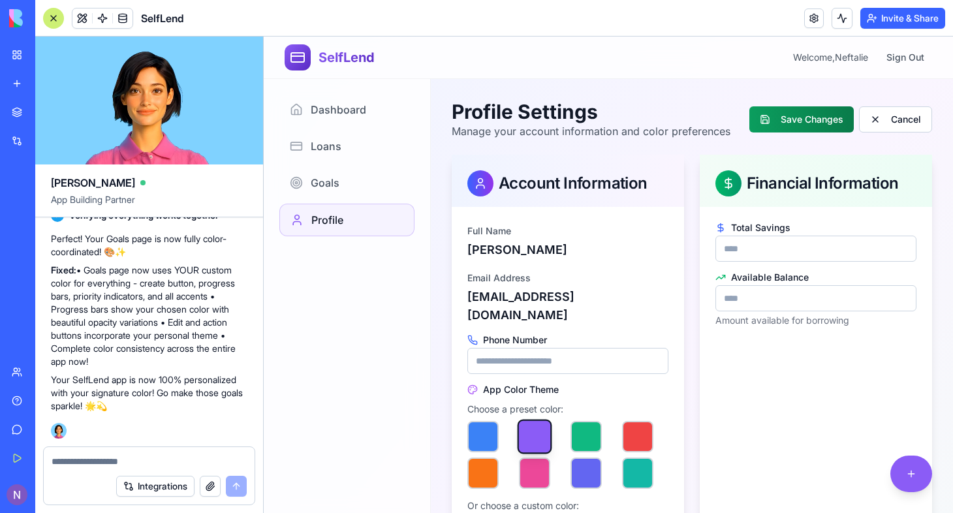
click at [797, 122] on button "Save Changes" at bounding box center [802, 119] width 104 height 26
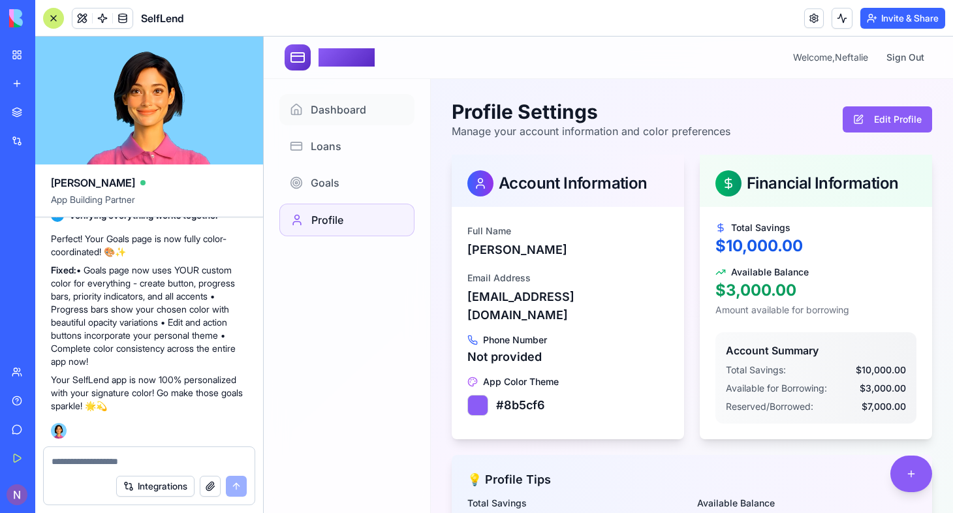
click at [342, 102] on span "Dashboard" at bounding box center [338, 110] width 55 height 16
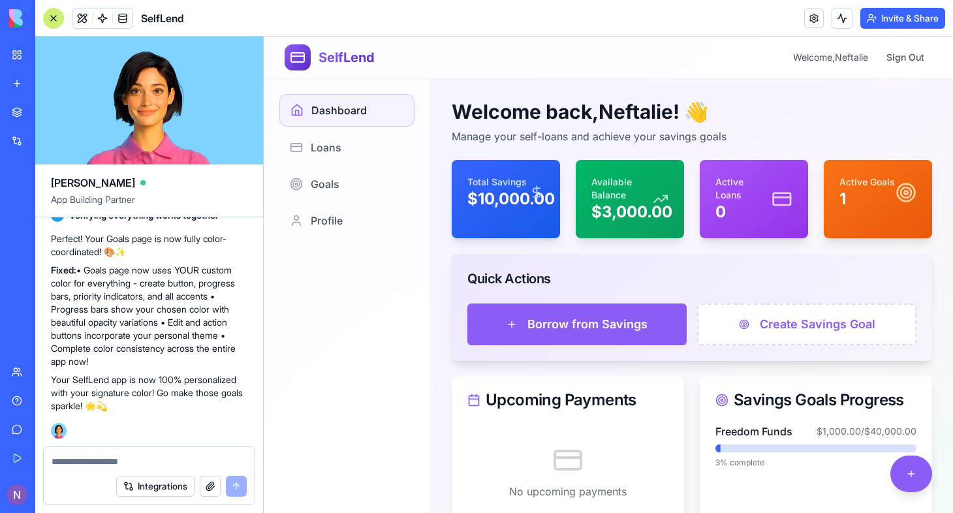
click at [53, 16] on div at bounding box center [53, 18] width 21 height 21
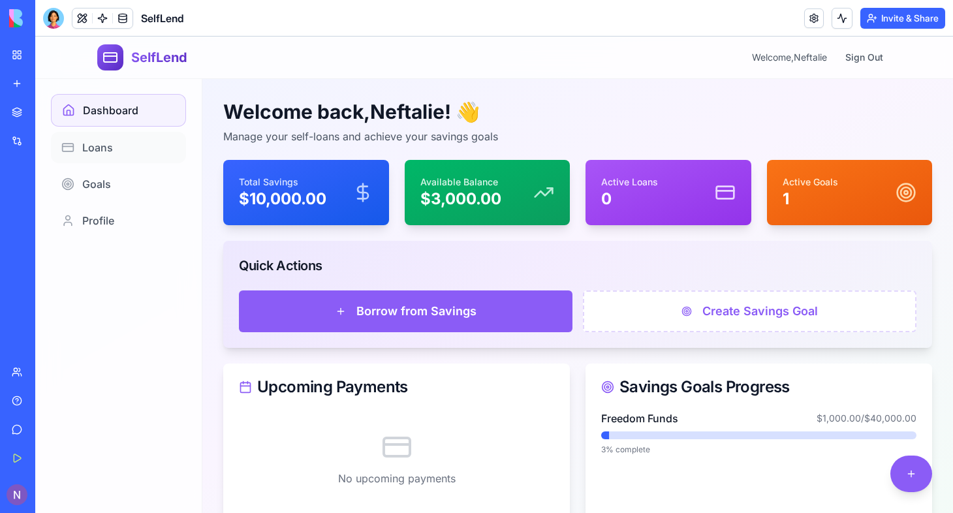
click at [115, 140] on link "Loans" at bounding box center [118, 147] width 135 height 31
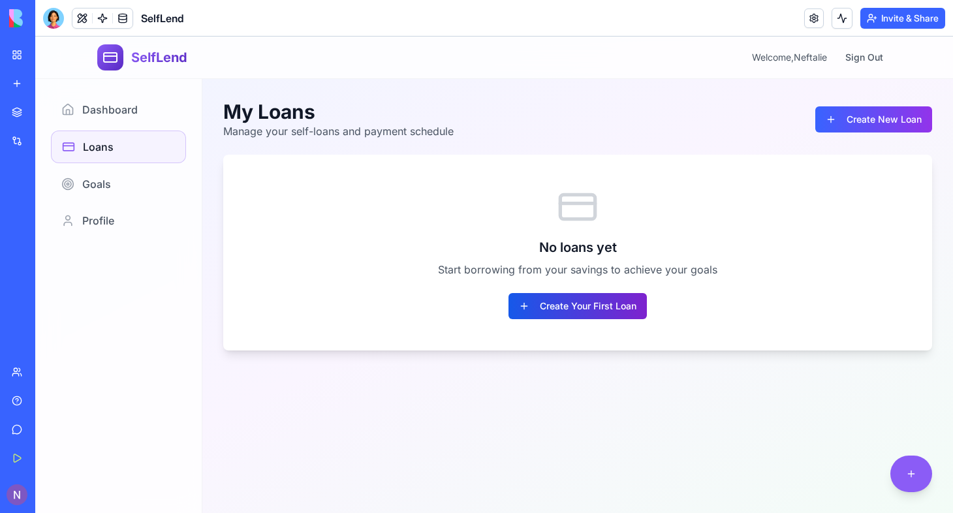
click at [627, 306] on button "Create Your First Loan" at bounding box center [578, 306] width 138 height 26
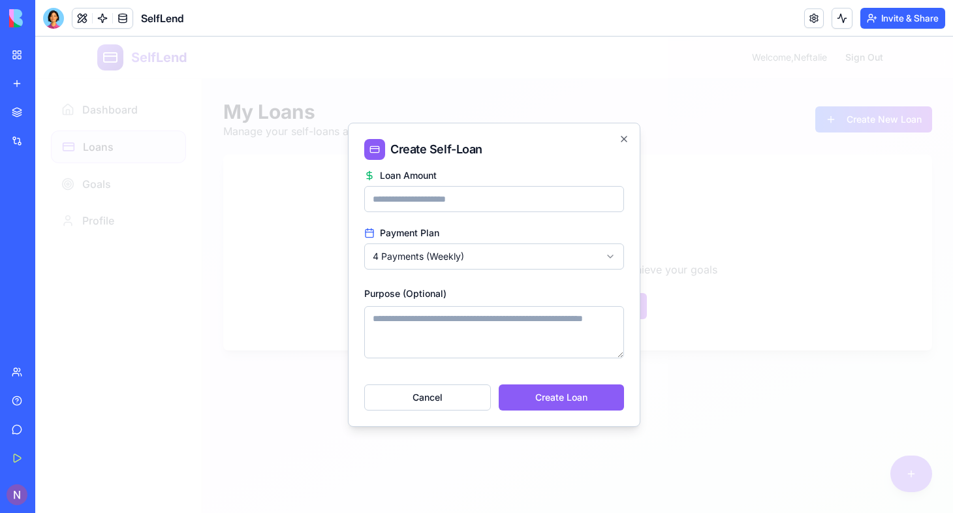
click at [475, 199] on input "Loan Amount" at bounding box center [494, 199] width 260 height 26
click at [612, 198] on input "****" at bounding box center [494, 199] width 260 height 26
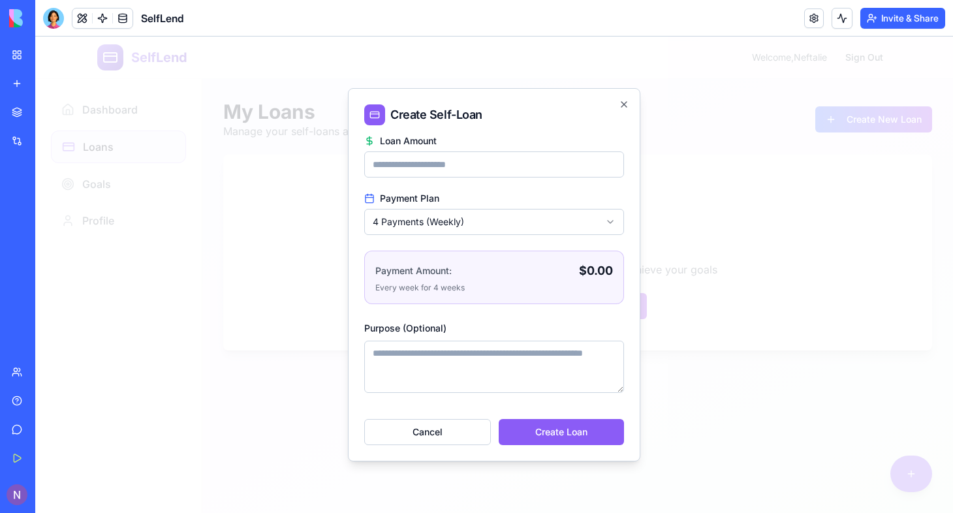
type input "*"
type input "***"
click at [432, 362] on textarea "Purpose (Optional)" at bounding box center [494, 367] width 260 height 52
type textarea "**********"
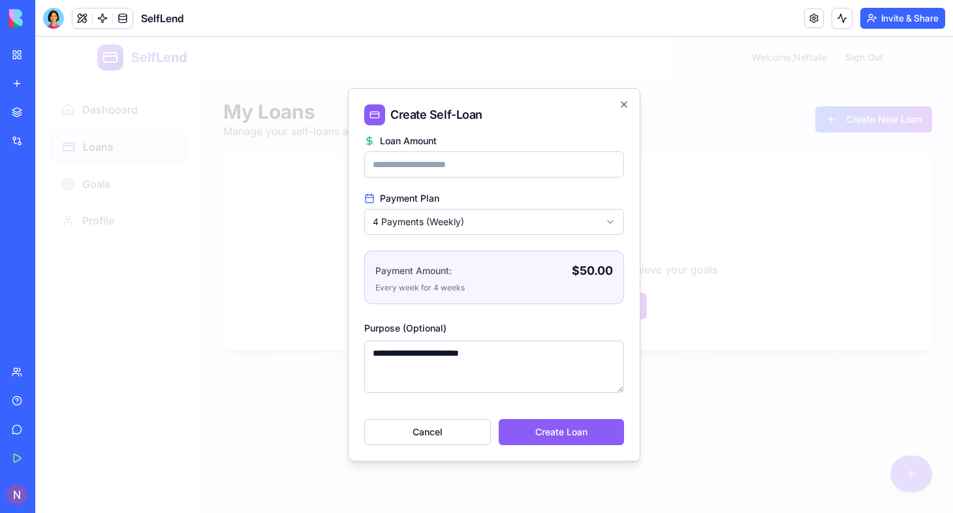
click at [592, 428] on button "Create Loan" at bounding box center [561, 432] width 125 height 26
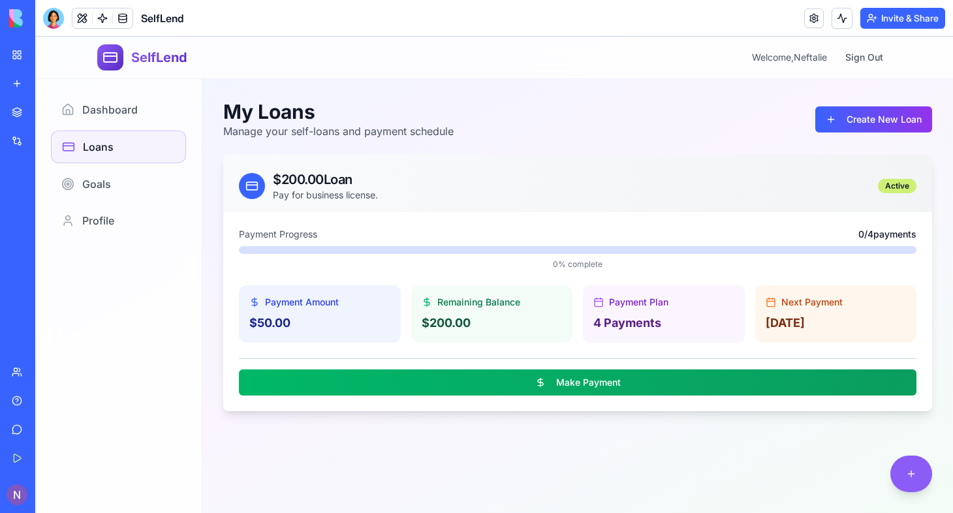
click at [730, 199] on div "$200.00 Loan Pay for business license. active" at bounding box center [578, 185] width 678 height 31
click at [803, 319] on p "[DATE]" at bounding box center [836, 323] width 141 height 18
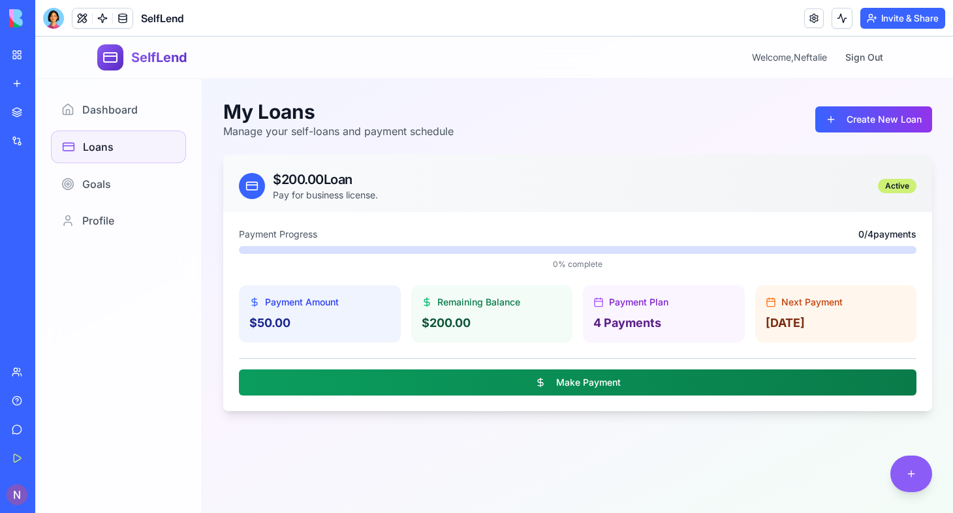
click at [573, 383] on button "Make Payment" at bounding box center [578, 383] width 678 height 26
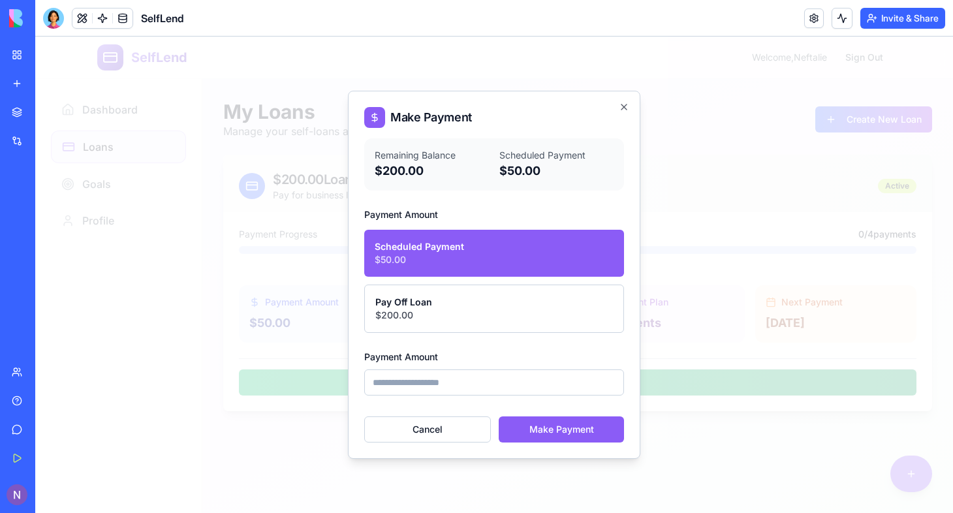
click at [565, 430] on button "Make Payment" at bounding box center [561, 430] width 125 height 26
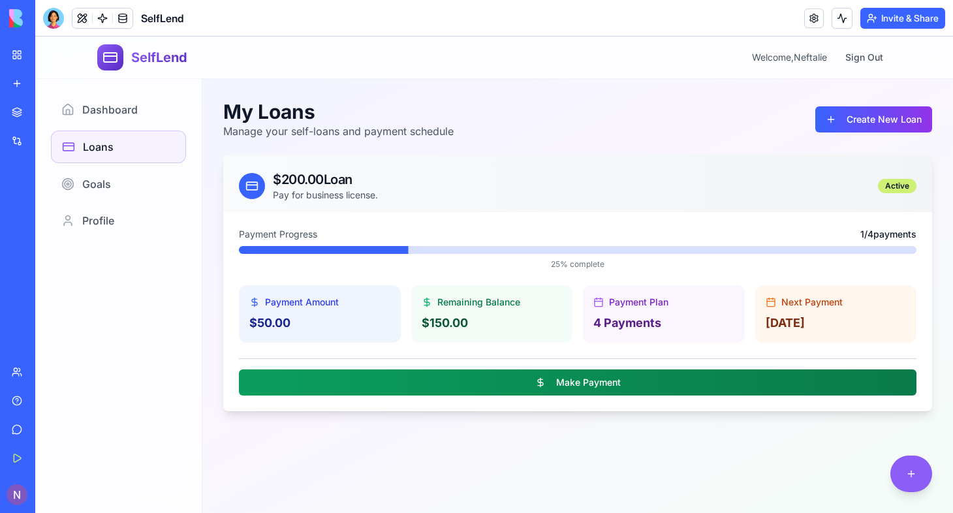
click at [580, 395] on button "Make Payment" at bounding box center [578, 383] width 678 height 26
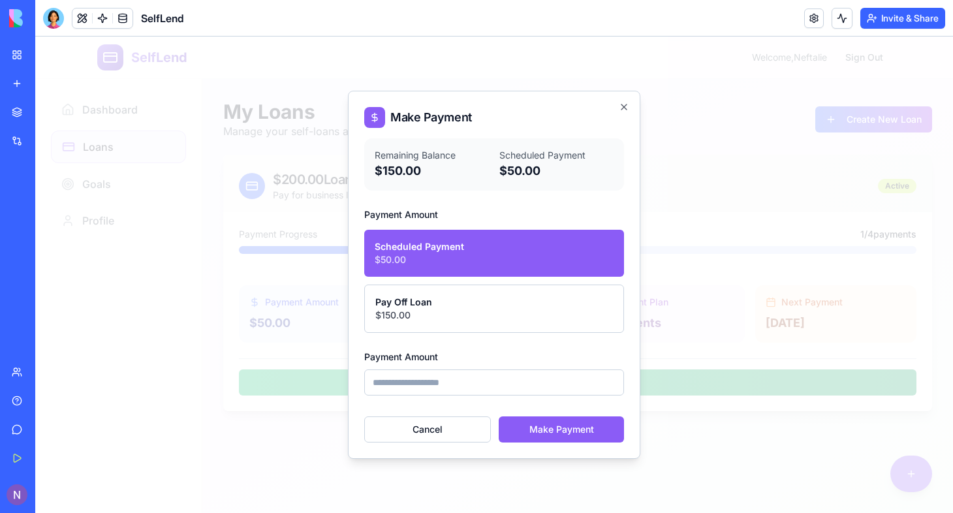
click at [568, 432] on button "Make Payment" at bounding box center [561, 430] width 125 height 26
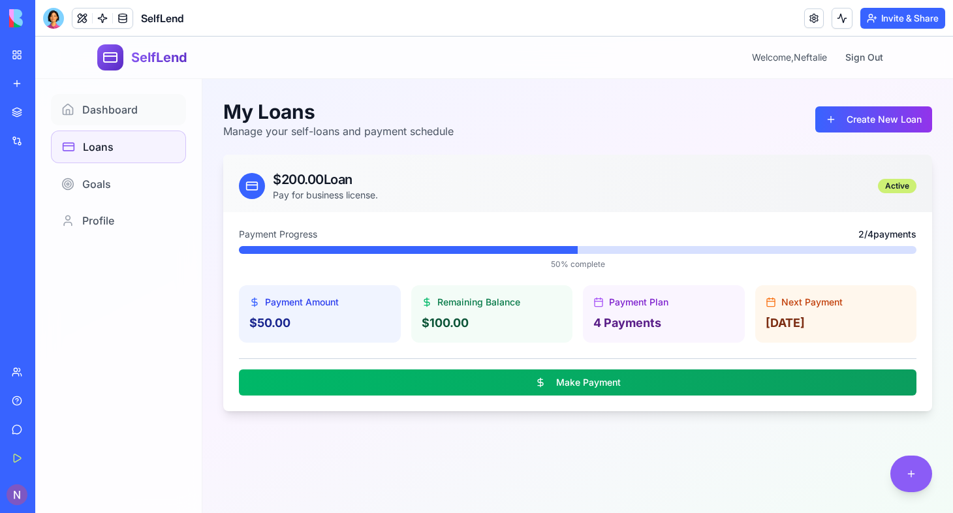
click at [101, 113] on span "Dashboard" at bounding box center [109, 110] width 55 height 16
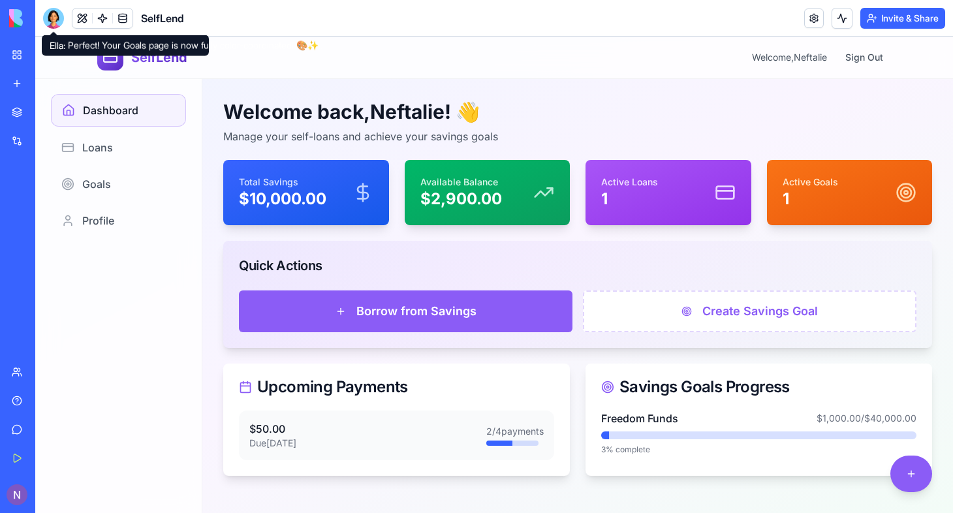
click at [57, 18] on div at bounding box center [53, 18] width 21 height 21
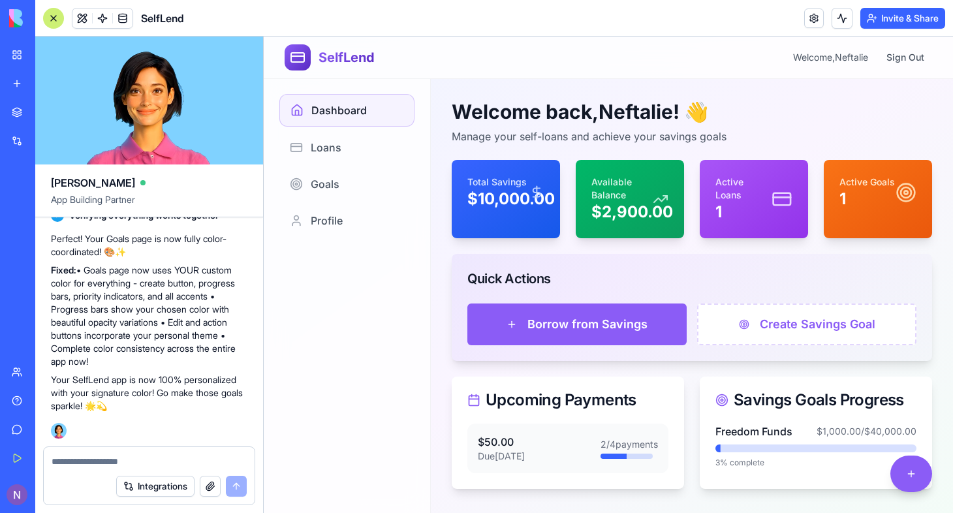
click at [78, 465] on textarea at bounding box center [149, 461] width 195 height 13
click at [328, 157] on link "Loans" at bounding box center [346, 147] width 135 height 31
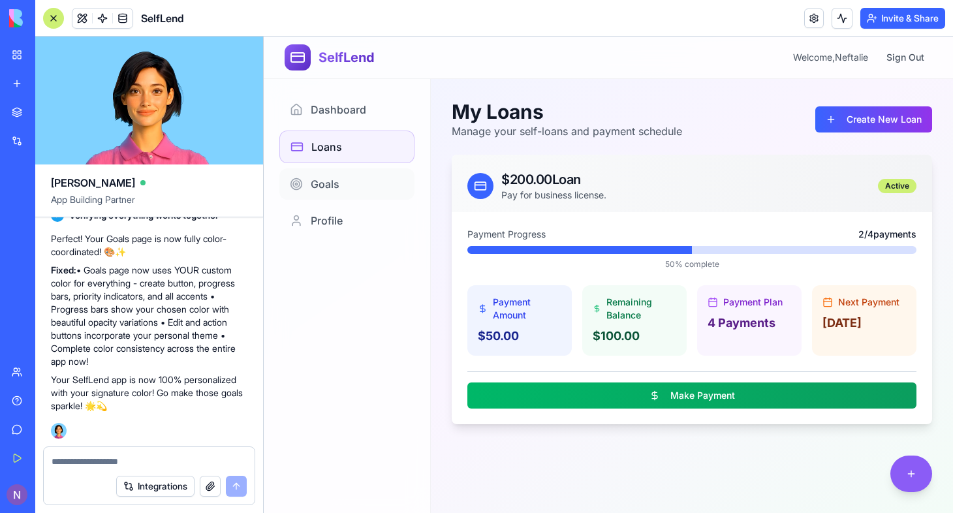
click at [332, 183] on span "Goals" at bounding box center [325, 184] width 29 height 16
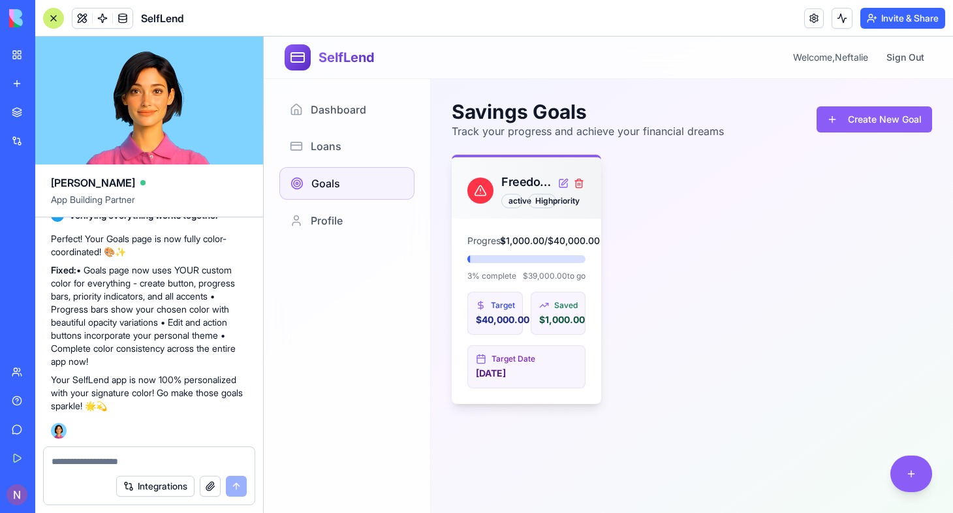
click at [52, 20] on div at bounding box center [53, 18] width 21 height 21
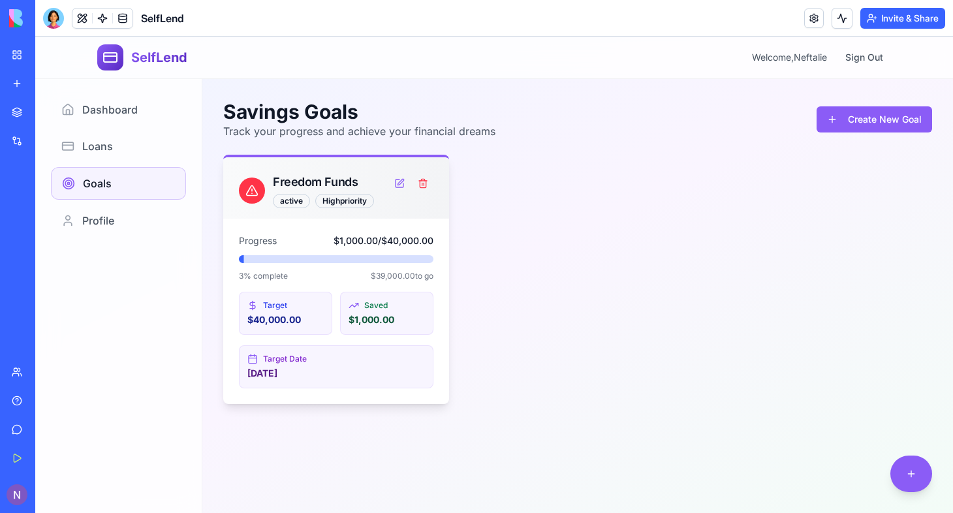
click at [52, 24] on div at bounding box center [53, 18] width 21 height 21
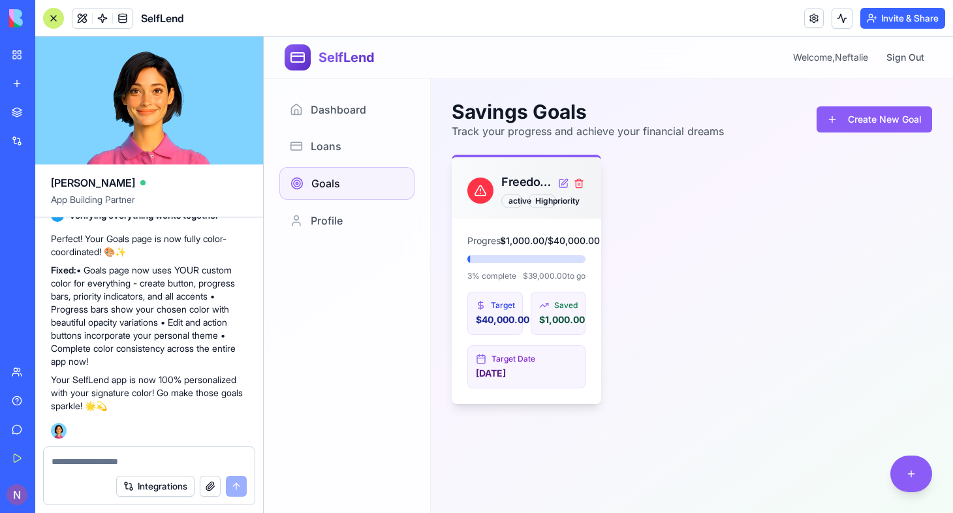
click at [84, 462] on textarea at bounding box center [149, 461] width 195 height 13
type textarea "**********"
click at [54, 19] on div at bounding box center [53, 18] width 21 height 21
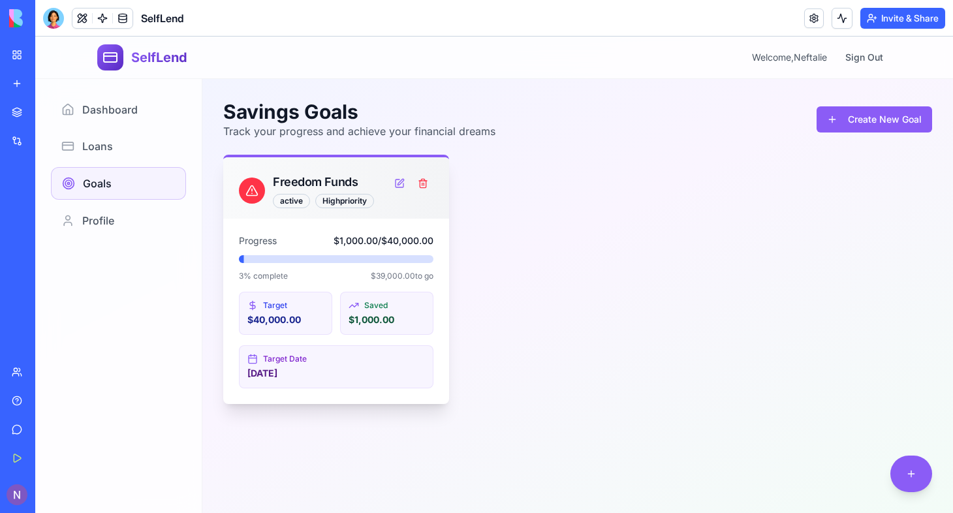
click at [321, 227] on div "Progress $1,000.00 / $40,000.00 3 % complete $39,000.00 to go Target $40,000.00…" at bounding box center [336, 311] width 226 height 185
click at [349, 369] on p "[DATE]" at bounding box center [336, 373] width 178 height 13
click at [291, 319] on p "$40,000.00" at bounding box center [285, 319] width 76 height 13
click at [358, 381] on div "Target Date [DATE]" at bounding box center [336, 366] width 195 height 43
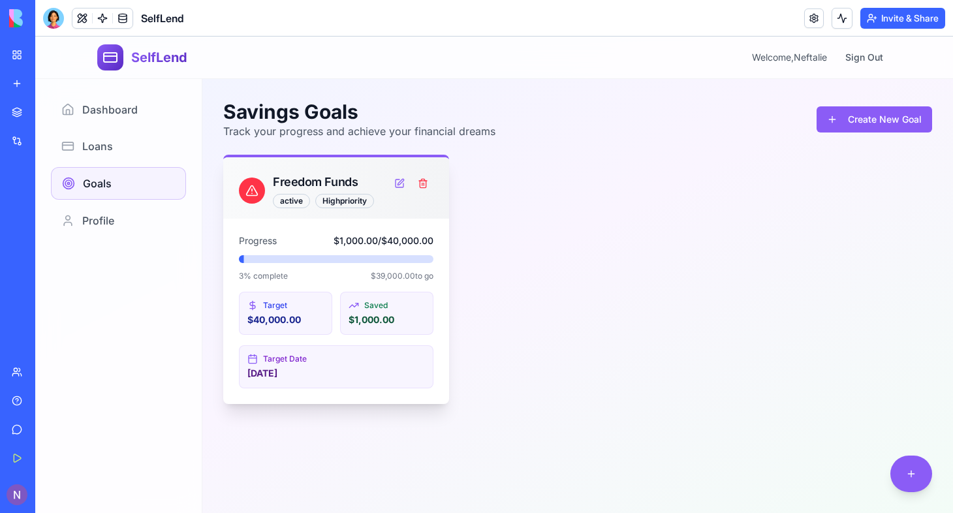
drag, startPoint x: 358, startPoint y: 381, endPoint x: 364, endPoint y: 268, distance: 113.7
click at [362, 268] on div "Progress $1,000.00 / $40,000.00 3 % complete $39,000.00 to go Target $40,000.00…" at bounding box center [336, 311] width 226 height 185
click at [52, 25] on div at bounding box center [53, 18] width 21 height 21
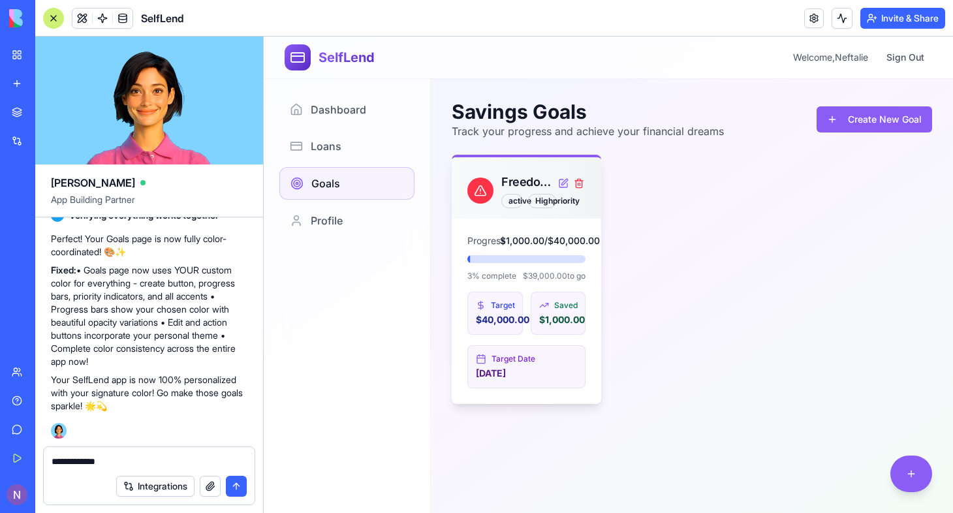
drag, startPoint x: 116, startPoint y: 463, endPoint x: -5, endPoint y: 421, distance: 128.4
click at [0, 421] on html "BETA My Workspace New app Marketplace Integrations Recent MoneyMaster New App A…" at bounding box center [476, 256] width 953 height 513
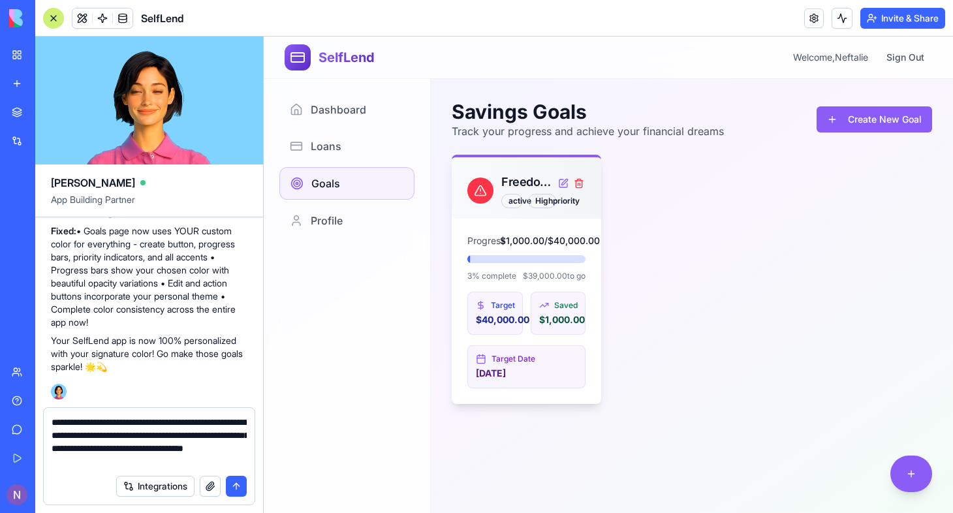
click at [89, 462] on textarea "**********" at bounding box center [149, 442] width 195 height 52
click at [116, 460] on textarea "**********" at bounding box center [149, 442] width 195 height 52
drag, startPoint x: 204, startPoint y: 463, endPoint x: 82, endPoint y: 462, distance: 121.4
click at [82, 462] on textarea "**********" at bounding box center [149, 442] width 195 height 52
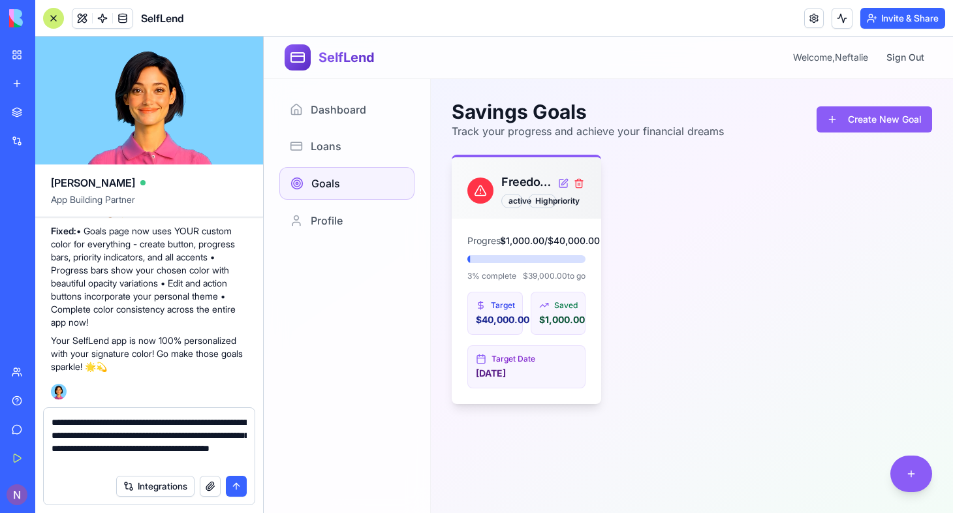
drag, startPoint x: 50, startPoint y: 420, endPoint x: 233, endPoint y: 460, distance: 187.1
click at [233, 460] on div "**********" at bounding box center [149, 438] width 211 height 60
drag, startPoint x: 230, startPoint y: 462, endPoint x: 46, endPoint y: 421, distance: 189.3
click at [46, 421] on div "**********" at bounding box center [149, 438] width 211 height 60
click at [337, 226] on span "Profile" at bounding box center [327, 221] width 32 height 16
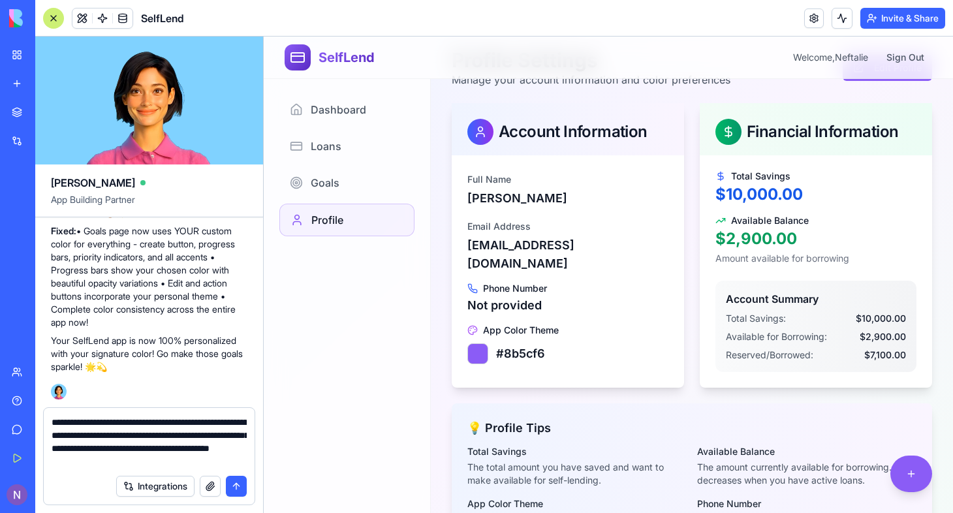
scroll to position [54, 0]
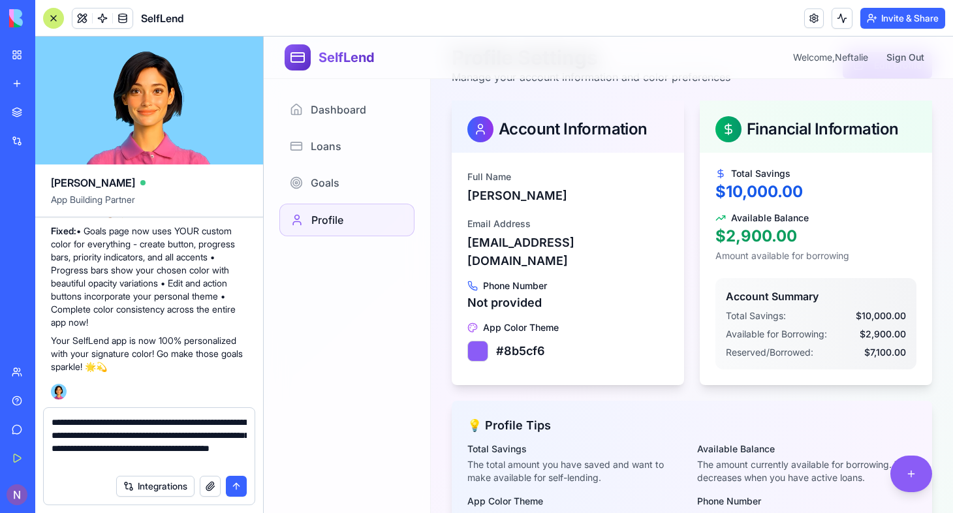
click at [227, 460] on textarea "**********" at bounding box center [149, 442] width 195 height 52
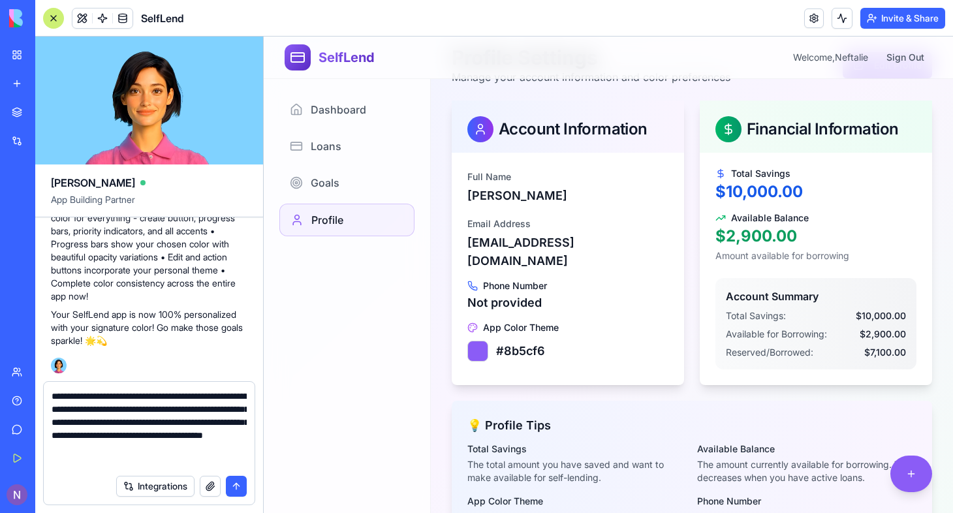
type textarea "**********"
click at [240, 488] on button "submit" at bounding box center [236, 486] width 21 height 21
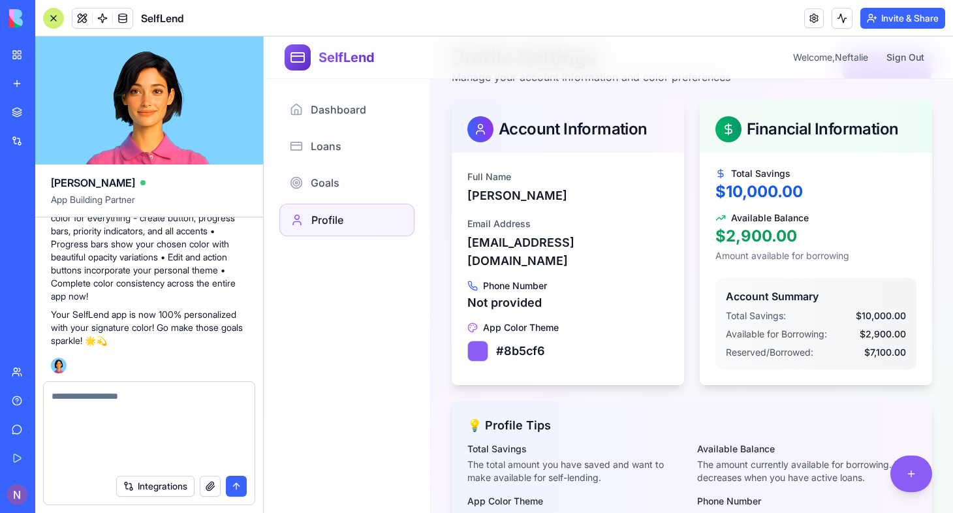
scroll to position [2500, 0]
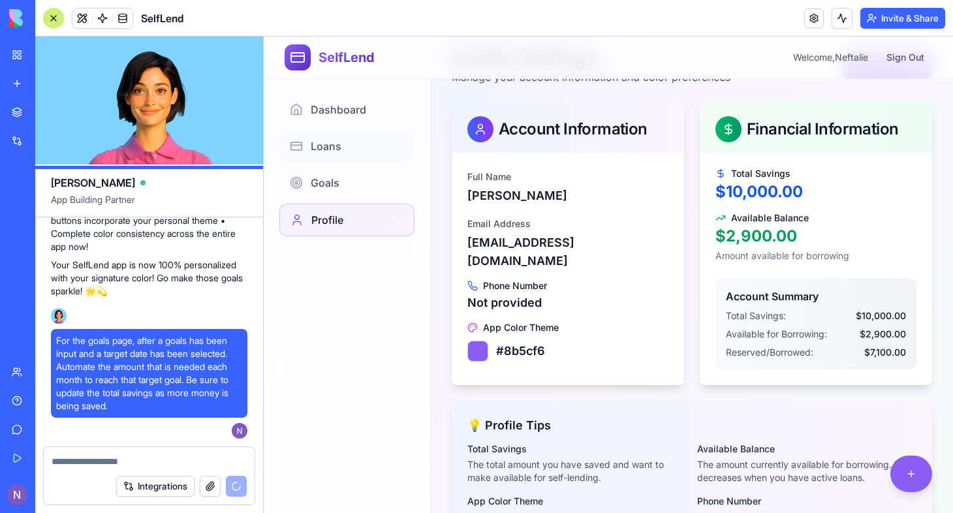
click at [328, 151] on span "Loans" at bounding box center [326, 146] width 31 height 16
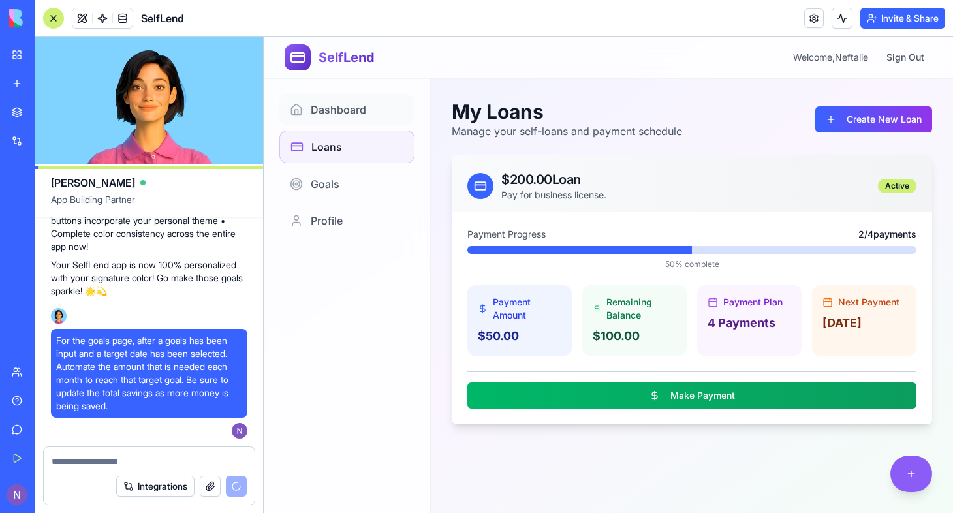
click at [320, 110] on span "Dashboard" at bounding box center [338, 110] width 55 height 16
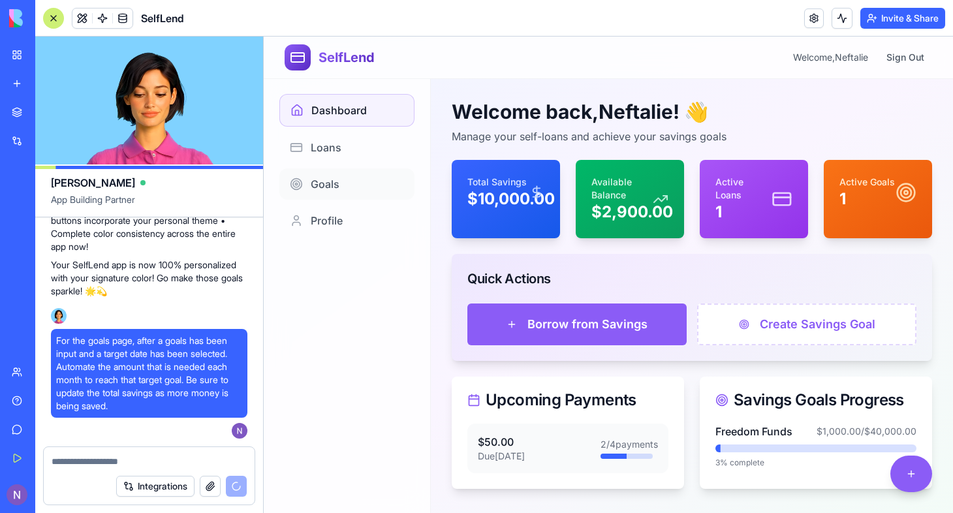
click at [349, 179] on link "Goals" at bounding box center [346, 183] width 135 height 31
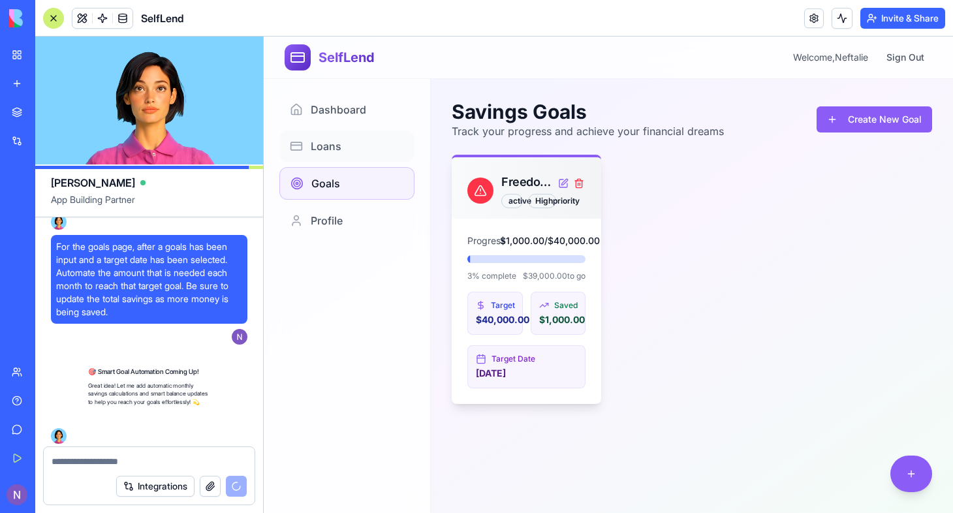
scroll to position [2636, 0]
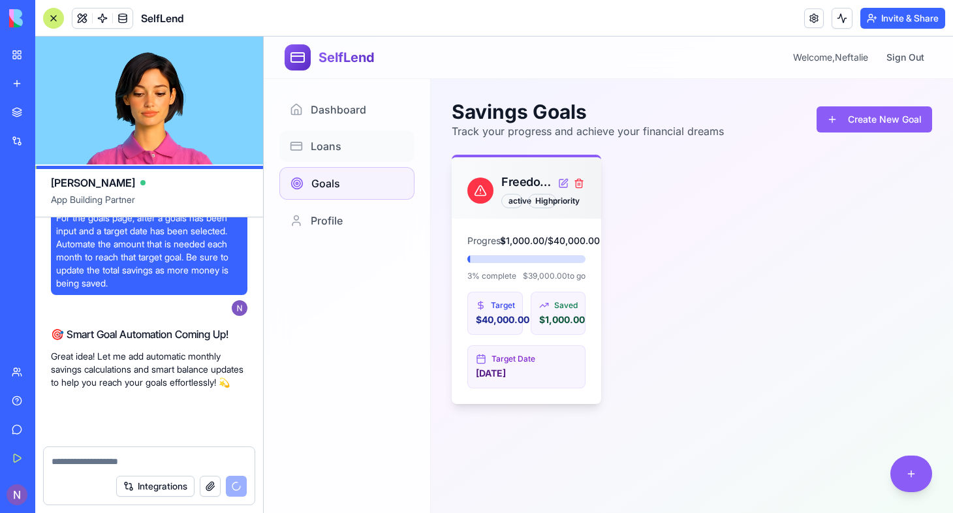
click at [336, 156] on link "Loans" at bounding box center [346, 146] width 135 height 31
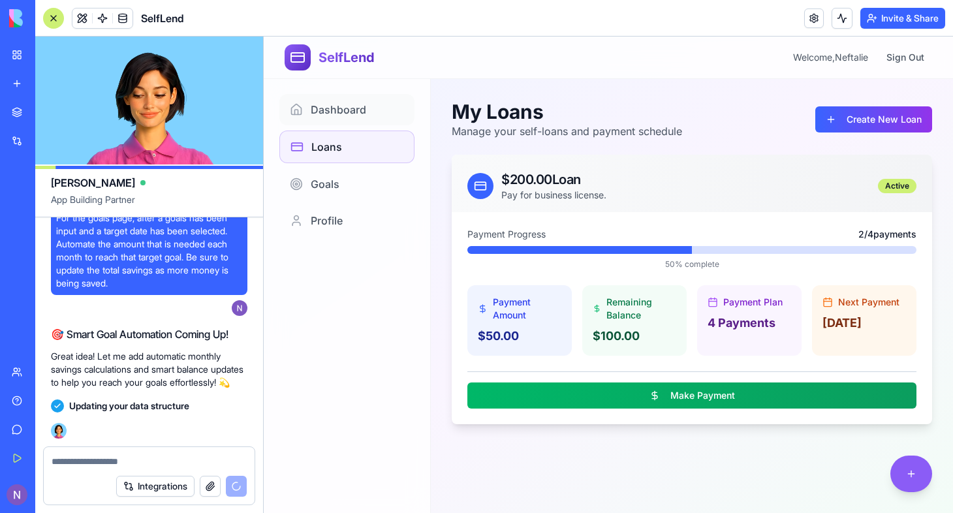
click at [330, 112] on span "Dashboard" at bounding box center [338, 110] width 55 height 16
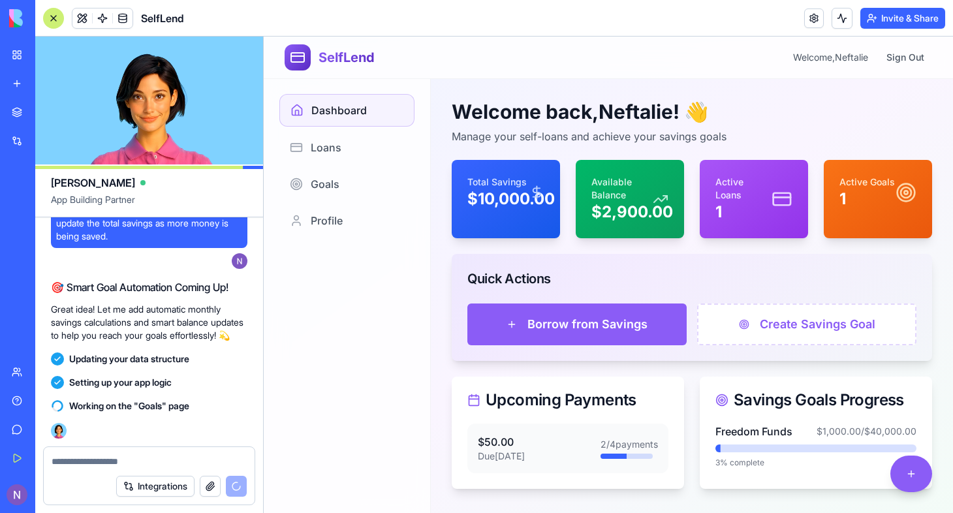
scroll to position [18, 0]
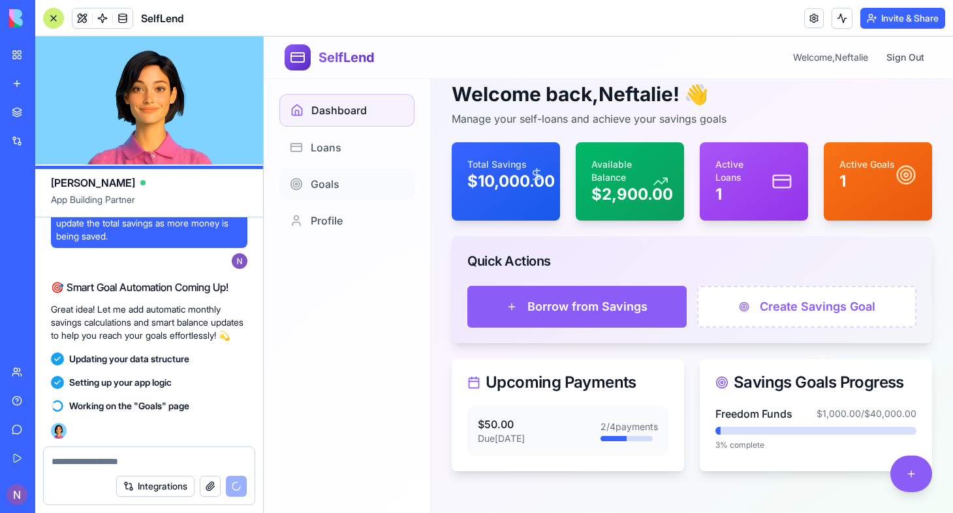
click at [323, 189] on span "Goals" at bounding box center [325, 184] width 29 height 16
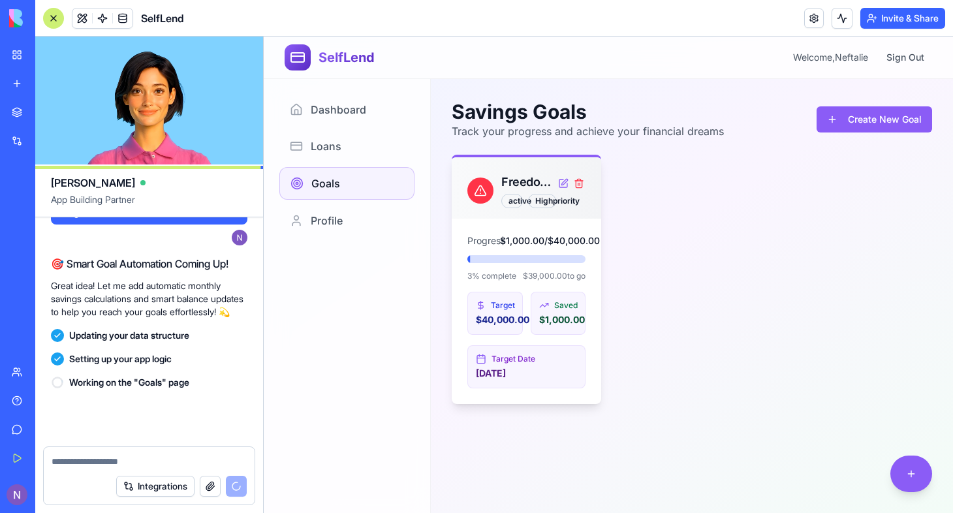
scroll to position [2706, 0]
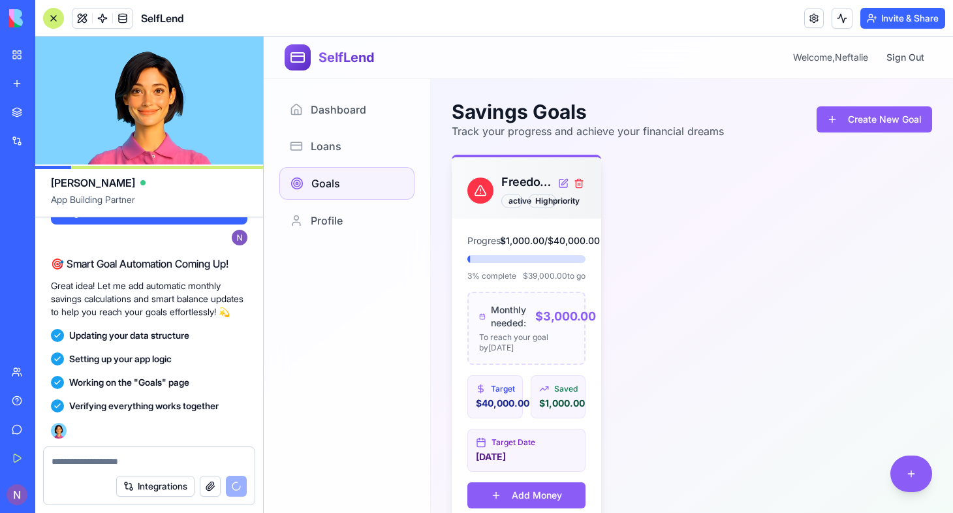
click at [333, 349] on nav "Dashboard Loans Goals Profile" at bounding box center [347, 295] width 167 height 435
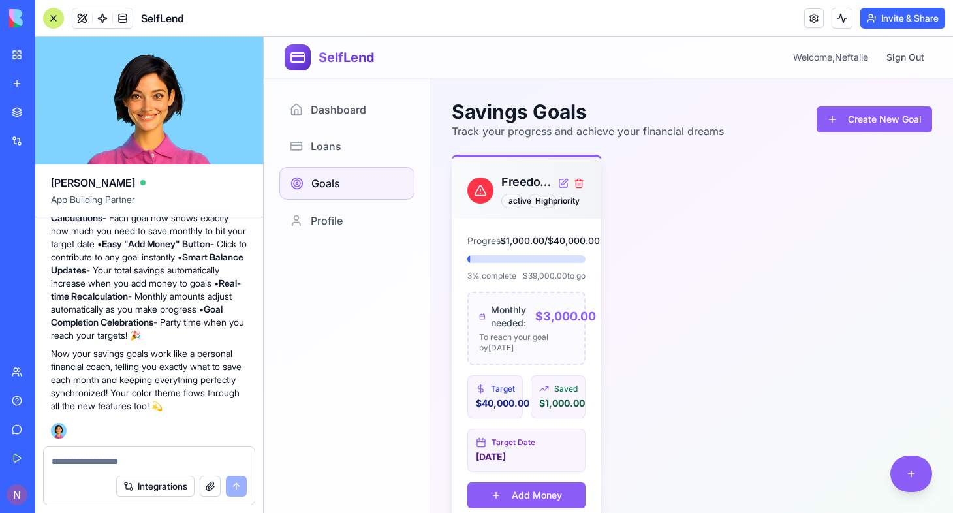
scroll to position [76, 0]
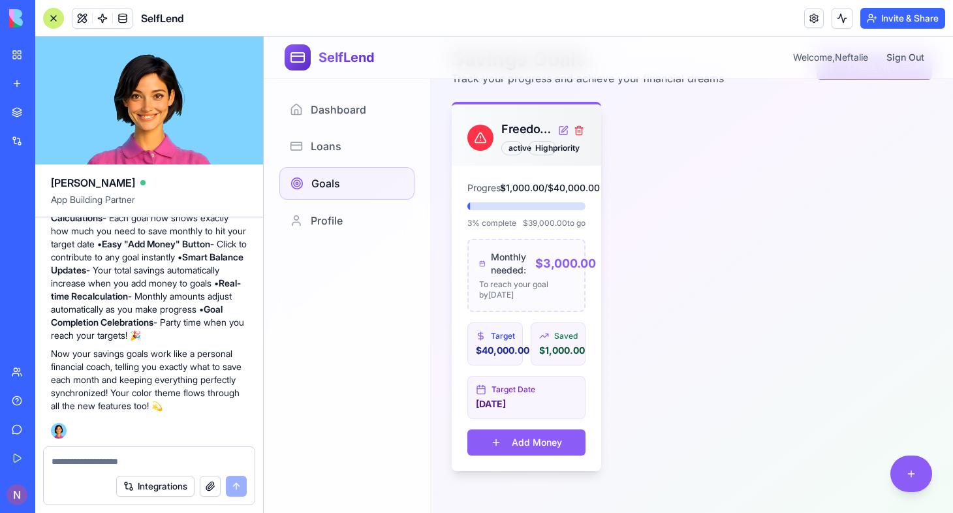
click at [55, 20] on div at bounding box center [53, 18] width 21 height 21
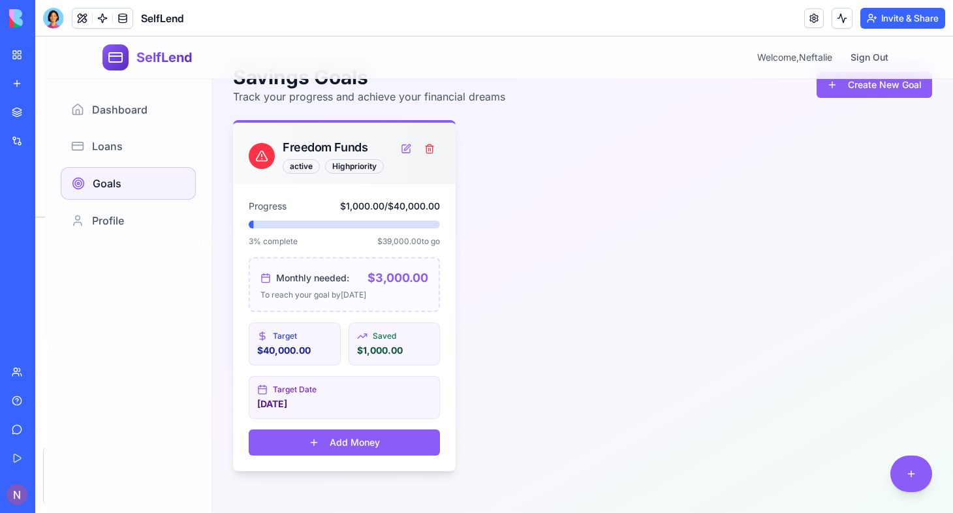
scroll to position [35, 0]
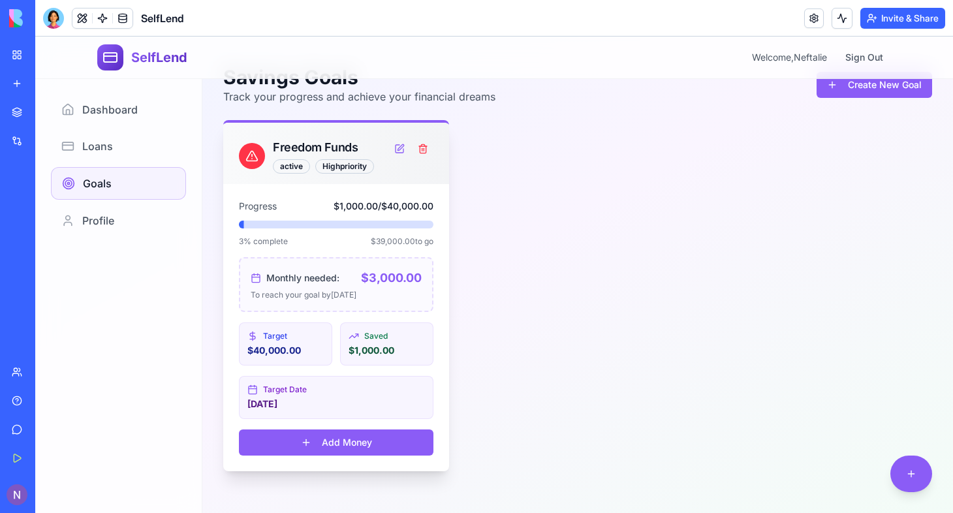
click at [343, 441] on button "Add Money" at bounding box center [336, 443] width 195 height 26
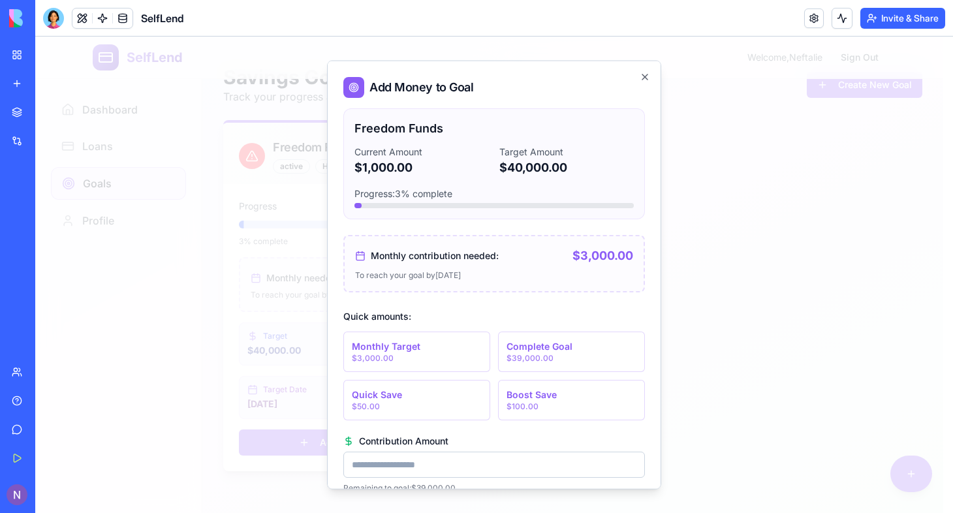
click at [550, 218] on div "Freedom Funds Current Amount $1,000.00 Target Amount $40,000.00 Progress: 3 % c…" at bounding box center [494, 163] width 302 height 111
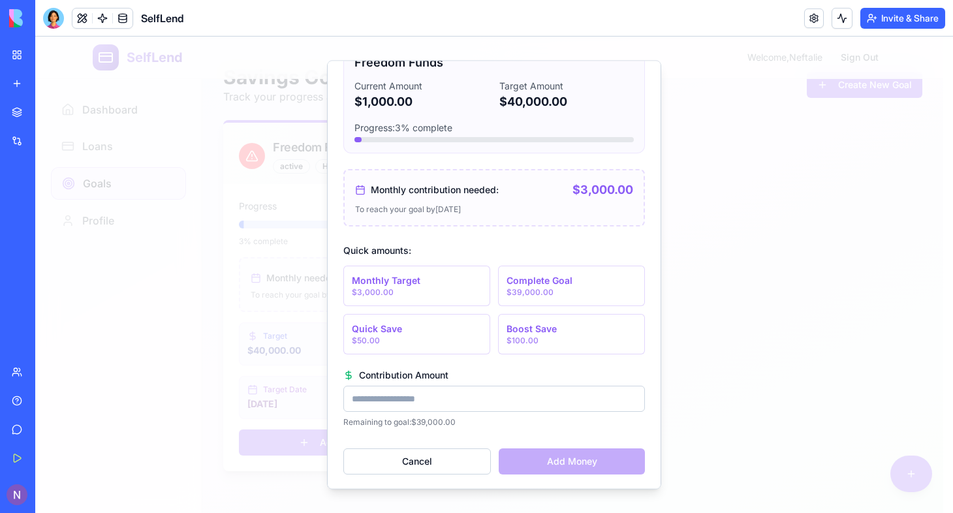
scroll to position [67, 0]
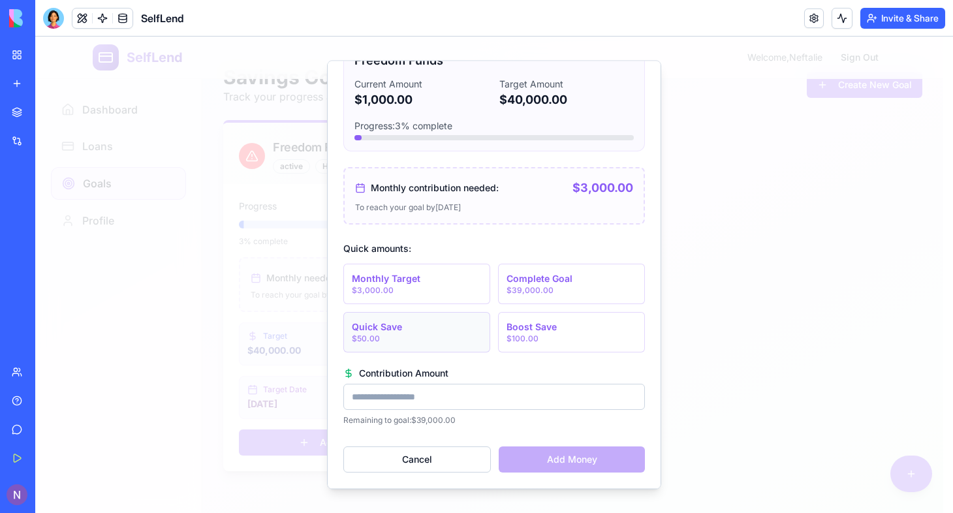
click at [426, 334] on button "Quick Save $50.00" at bounding box center [416, 333] width 147 height 40
click at [534, 338] on div "$100.00" at bounding box center [532, 339] width 50 height 10
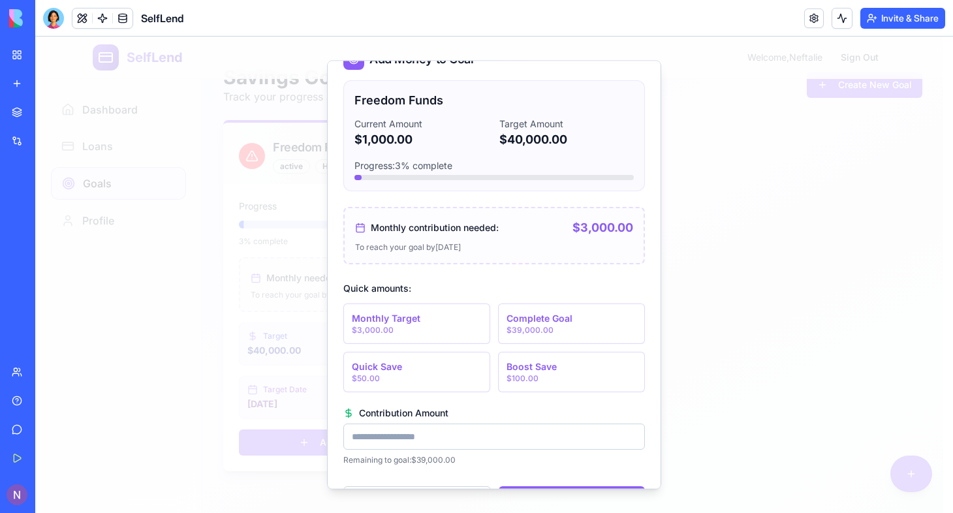
click at [399, 426] on input "***" at bounding box center [494, 437] width 302 height 26
click at [409, 319] on div "Monthly Target" at bounding box center [386, 318] width 69 height 13
type input "****"
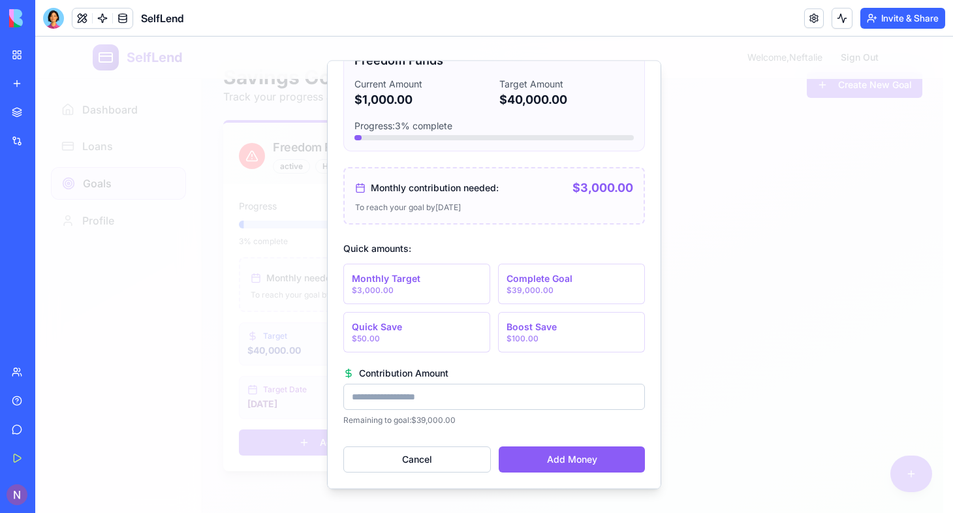
click at [566, 459] on button "Add Money" at bounding box center [572, 460] width 146 height 26
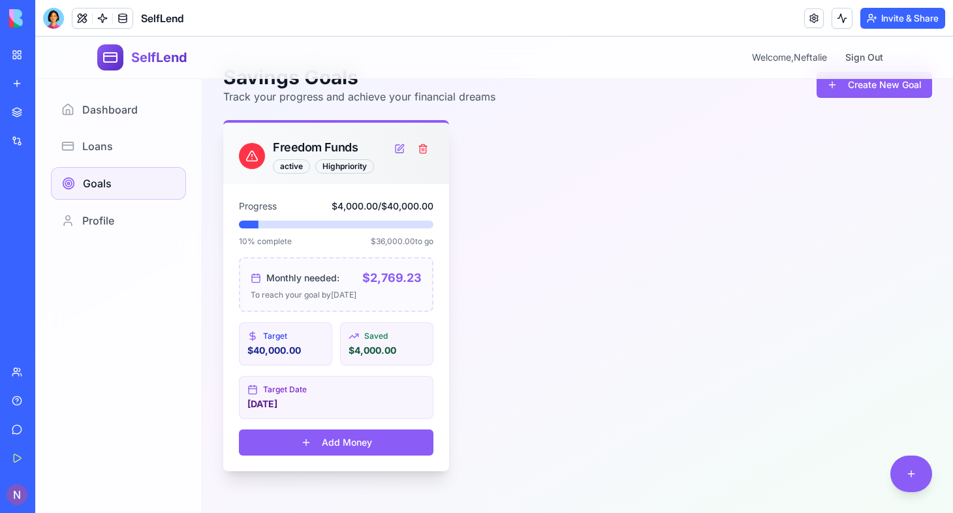
click at [398, 144] on button at bounding box center [399, 148] width 21 height 21
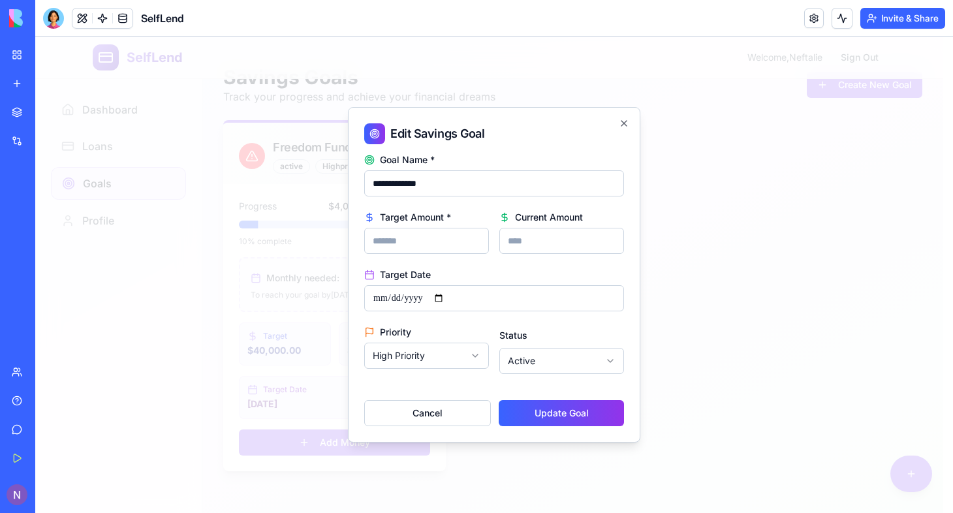
click at [546, 241] on input "****" at bounding box center [561, 241] width 125 height 26
type input "*"
type input "*******"
click at [537, 408] on button "Update Goal" at bounding box center [561, 413] width 125 height 26
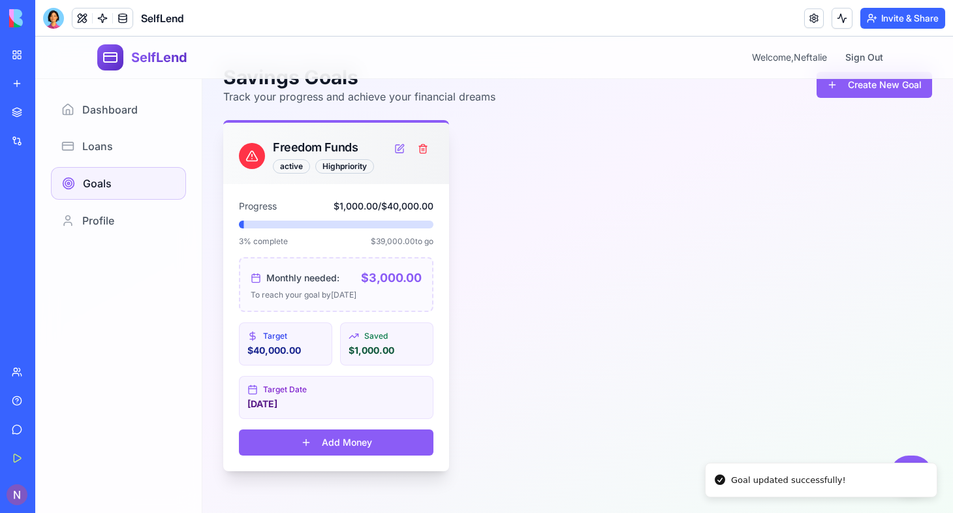
click at [327, 454] on button "Add Money" at bounding box center [336, 443] width 195 height 26
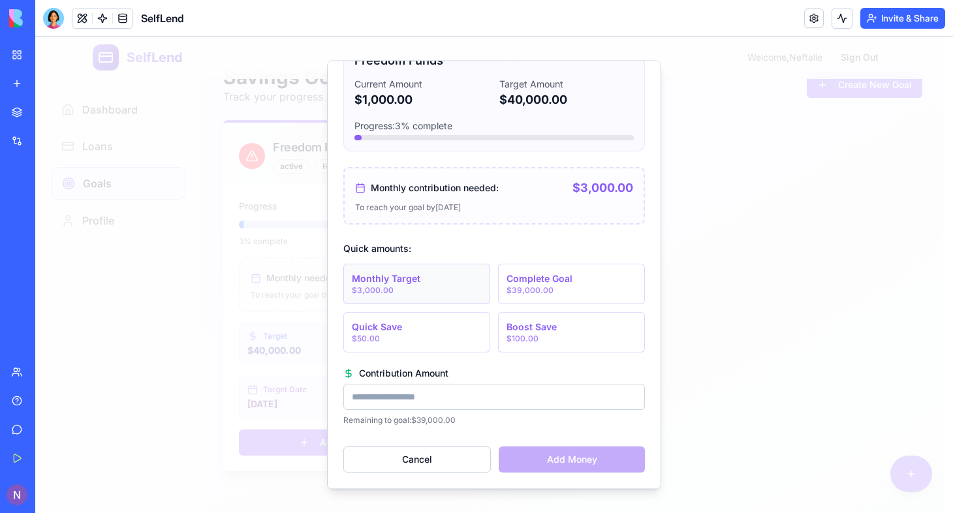
click at [393, 281] on div "Monthly Target" at bounding box center [386, 279] width 69 height 13
type input "****"
click at [556, 461] on button "Add Money" at bounding box center [572, 460] width 146 height 26
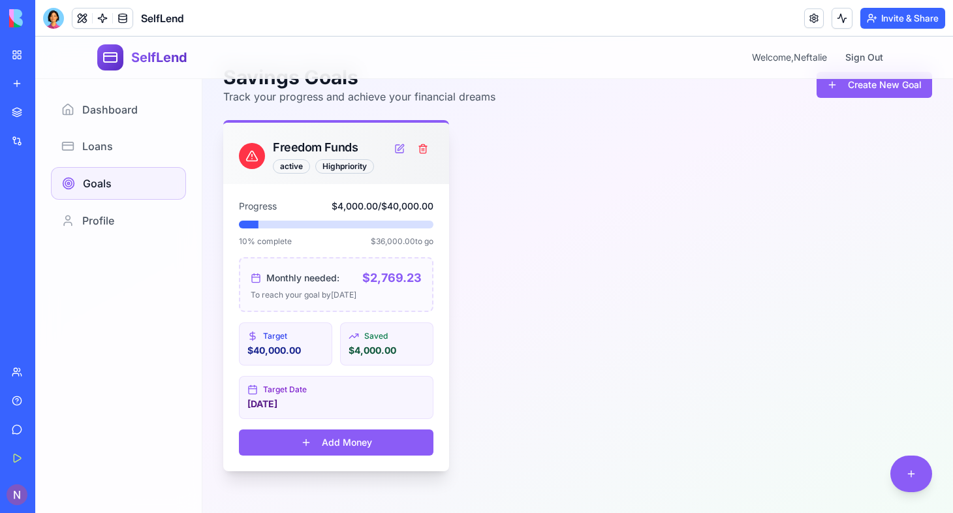
click at [273, 407] on p "[DATE]" at bounding box center [336, 404] width 178 height 13
click at [52, 17] on div at bounding box center [53, 18] width 21 height 21
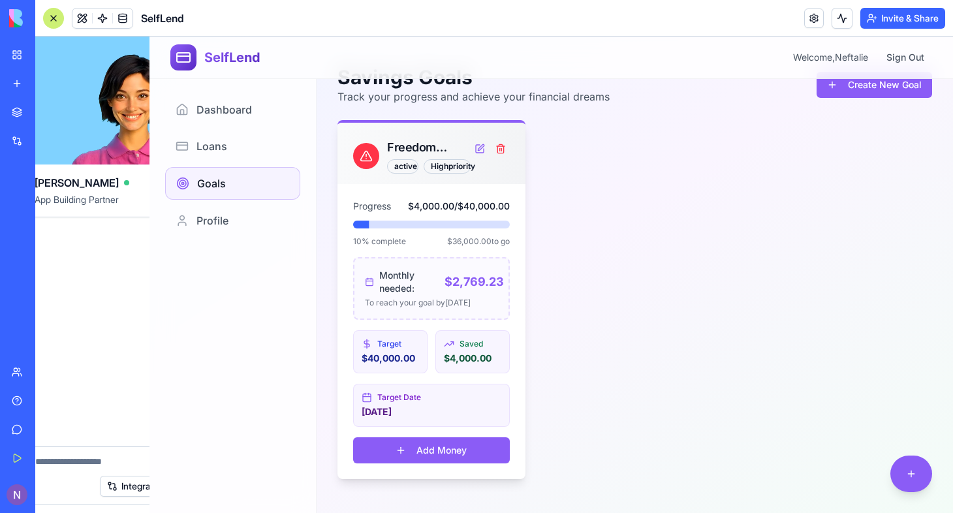
scroll to position [0, 0]
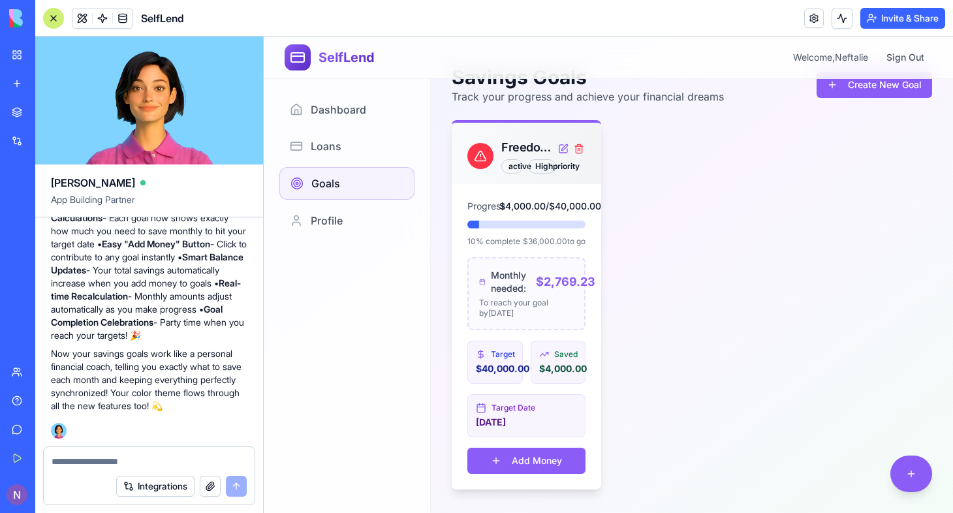
click at [87, 283] on p "New Smart Features: • Auto Monthly Calculations - Each goal now shows exactly h…" at bounding box center [149, 270] width 197 height 144
click at [93, 471] on div "Integrations" at bounding box center [149, 486] width 211 height 37
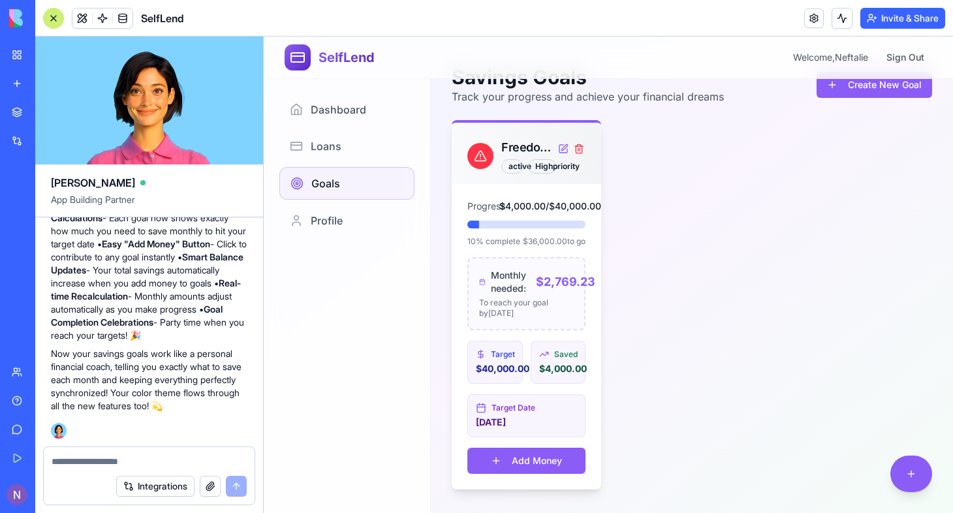
click at [74, 466] on textarea at bounding box center [149, 461] width 195 height 13
type textarea "*"
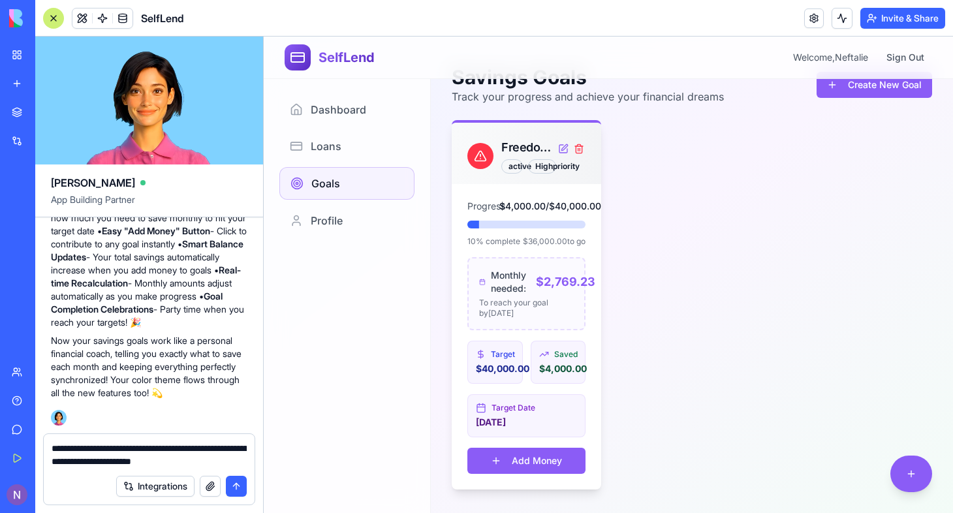
drag, startPoint x: 117, startPoint y: 457, endPoint x: 103, endPoint y: 464, distance: 15.5
click at [103, 464] on textarea "**********" at bounding box center [149, 455] width 195 height 26
click at [238, 465] on textarea "**********" at bounding box center [149, 455] width 195 height 26
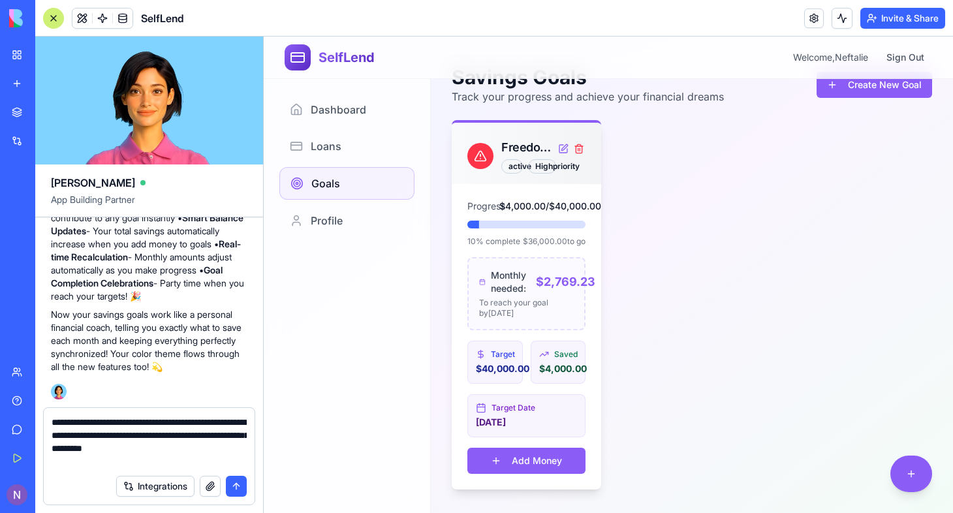
type textarea "**********"
click at [244, 484] on button "submit" at bounding box center [236, 486] width 21 height 21
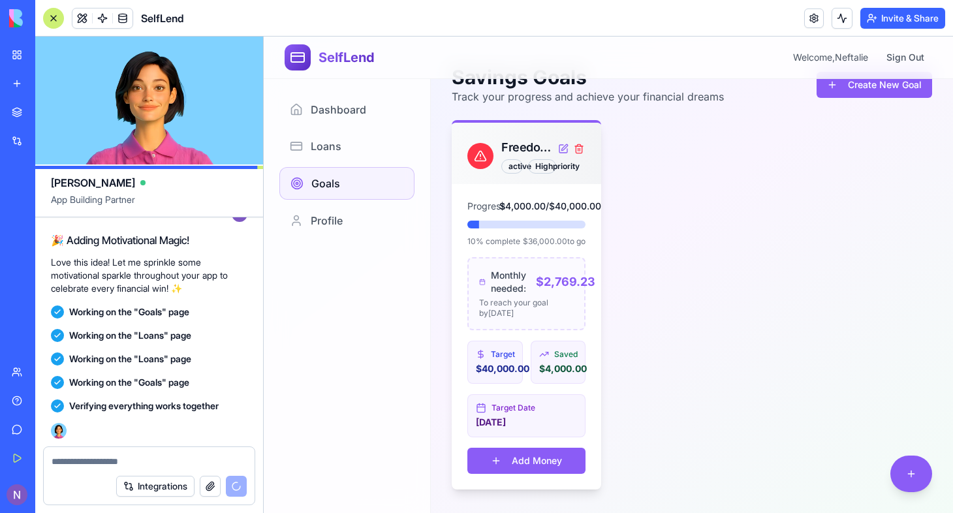
scroll to position [3537, 0]
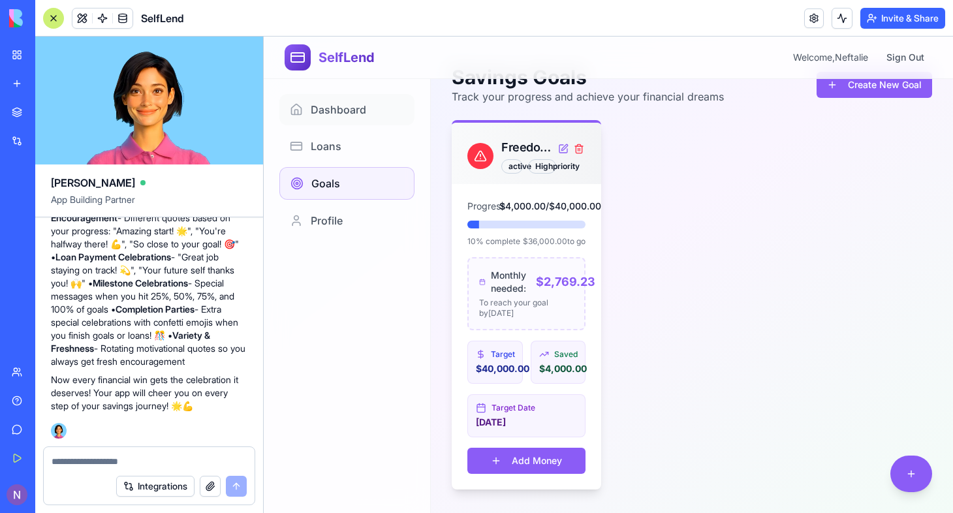
click at [329, 103] on span "Dashboard" at bounding box center [338, 110] width 55 height 16
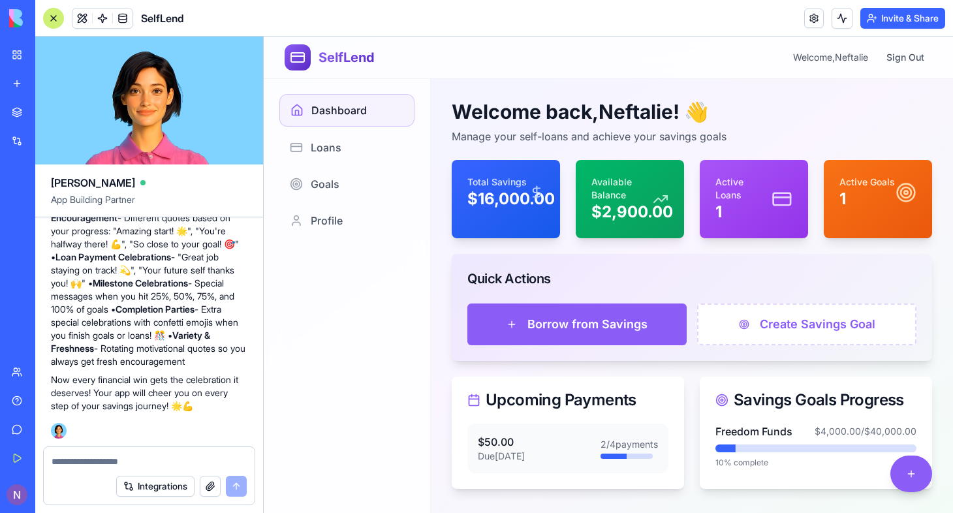
drag, startPoint x: 925, startPoint y: 69, endPoint x: 749, endPoint y: 37, distance: 178.6
click at [773, 37] on html "SelfLend Welcome, Neftalie Sign Out Welcome back, Neftalie ! 👋 Manage your self…" at bounding box center [608, 284] width 689 height 494
click at [662, 204] on icon at bounding box center [661, 199] width 16 height 21
click at [336, 191] on span "Goals" at bounding box center [325, 184] width 29 height 16
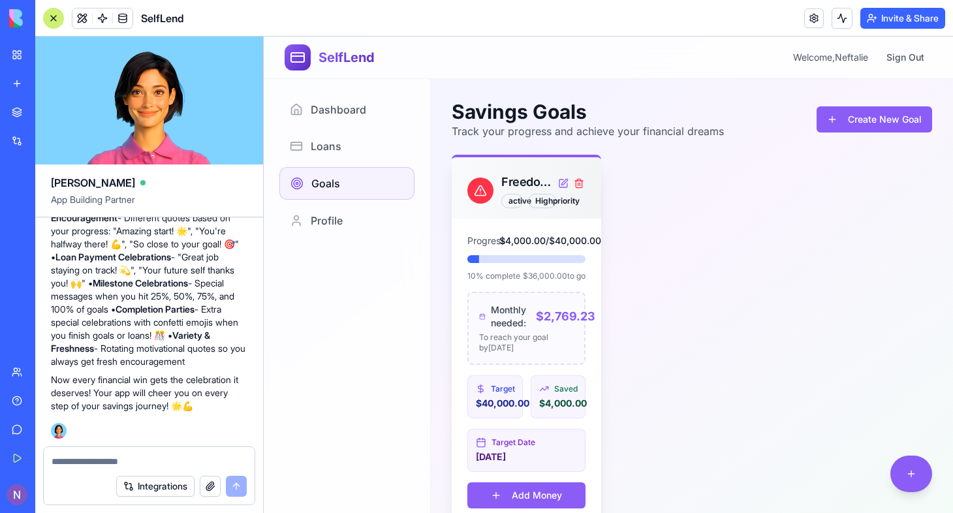
click at [564, 179] on button at bounding box center [562, 183] width 13 height 21
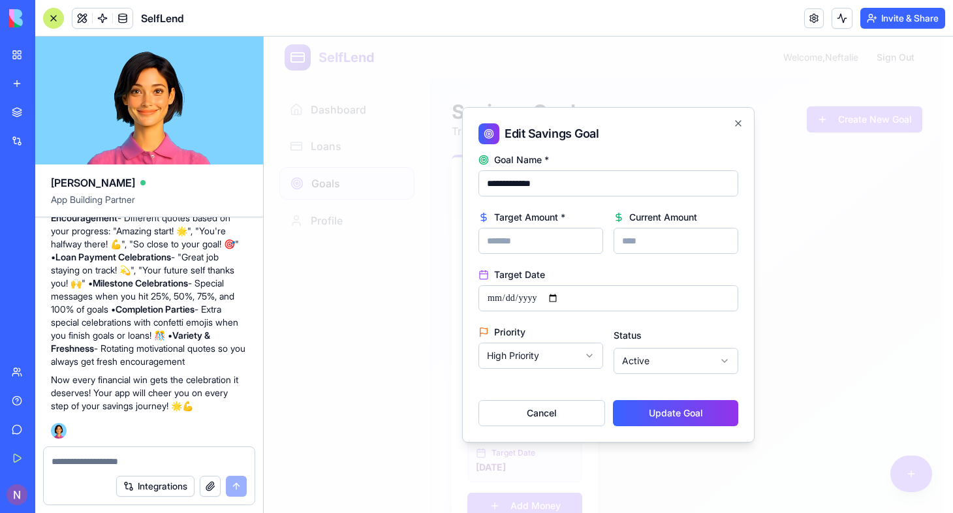
click at [492, 243] on input "*****" at bounding box center [541, 241] width 125 height 26
type input "*****"
drag, startPoint x: 649, startPoint y: 236, endPoint x: 611, endPoint y: 228, distance: 38.8
click at [611, 228] on div "Target Amount * ***** Current Amount ****" at bounding box center [609, 233] width 260 height 42
click at [661, 404] on button "Update Goal" at bounding box center [675, 413] width 125 height 26
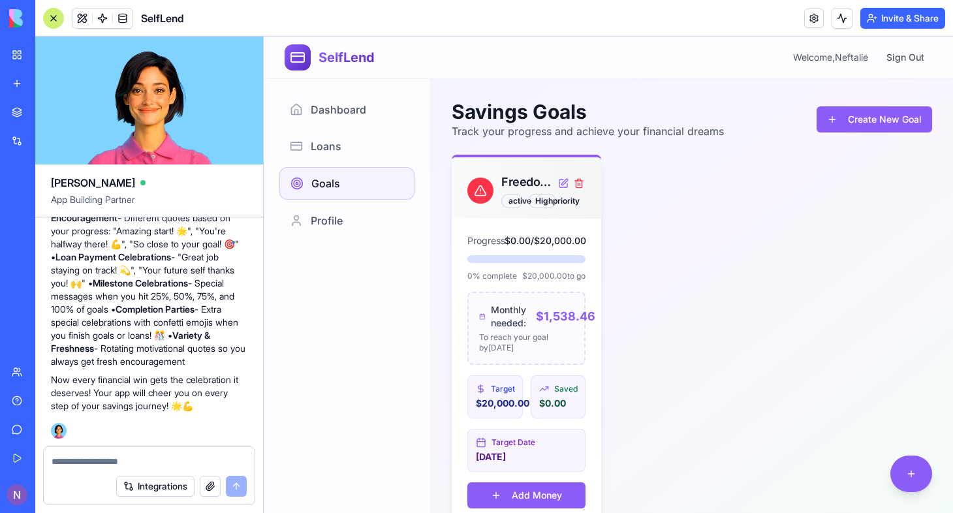
click at [51, 17] on div at bounding box center [53, 18] width 21 height 21
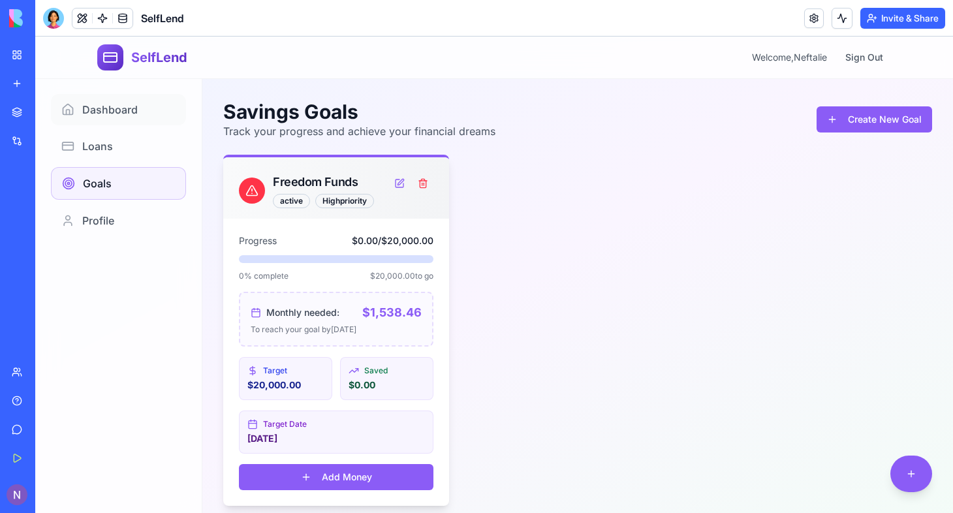
click at [119, 111] on span "Dashboard" at bounding box center [109, 110] width 55 height 16
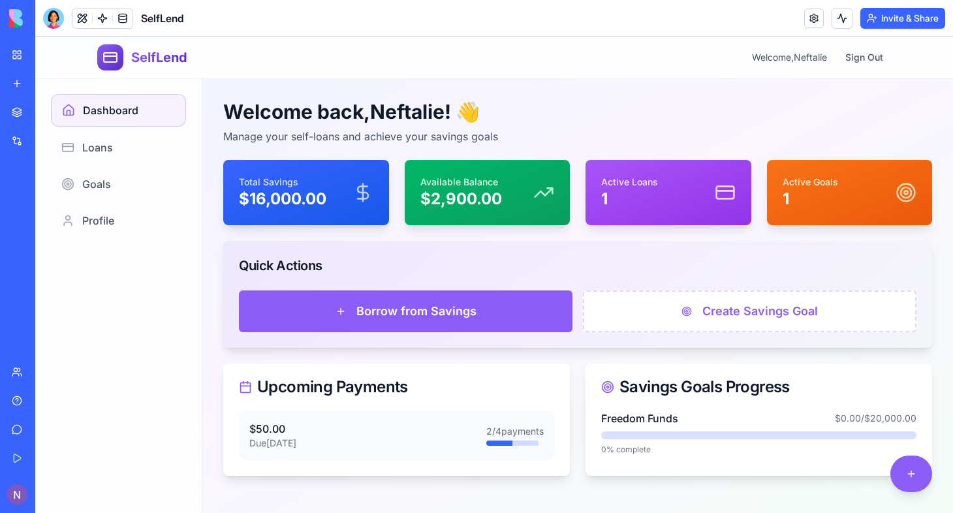
click at [298, 182] on p "Total Savings" at bounding box center [282, 182] width 87 height 13
click at [105, 152] on span "Loans" at bounding box center [97, 148] width 31 height 16
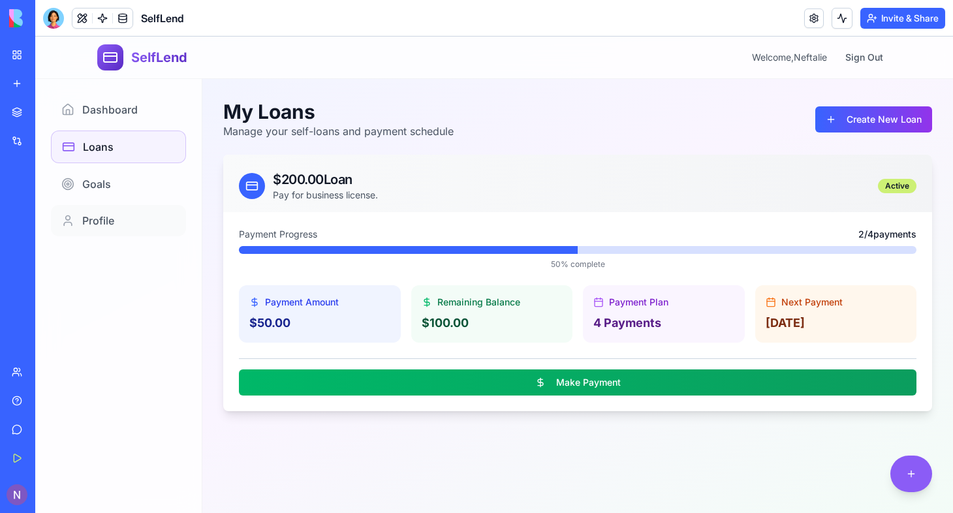
click at [110, 214] on span "Profile" at bounding box center [98, 221] width 32 height 16
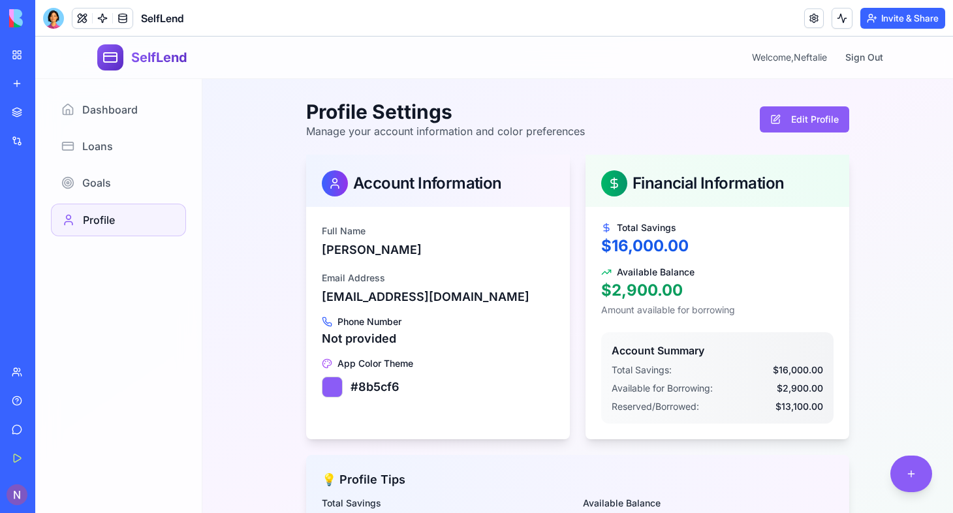
click at [782, 127] on button "Edit Profile" at bounding box center [804, 119] width 89 height 26
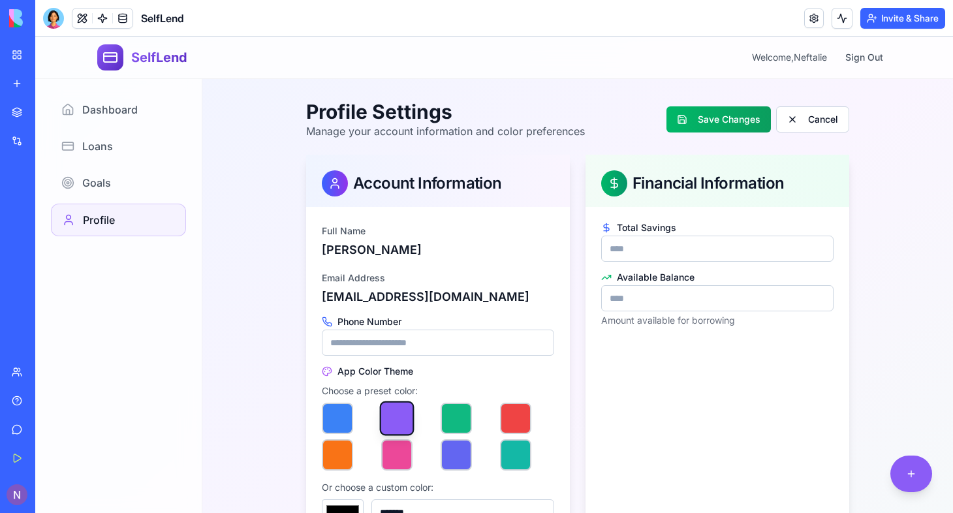
drag, startPoint x: 642, startPoint y: 252, endPoint x: 560, endPoint y: 268, distance: 84.4
click at [560, 268] on div "Account Information Full Name [PERSON_NAME] Email Address [EMAIL_ADDRESS][DOMAI…" at bounding box center [577, 398] width 543 height 487
type input "********"
click at [712, 113] on button "Save Changes" at bounding box center [719, 119] width 104 height 26
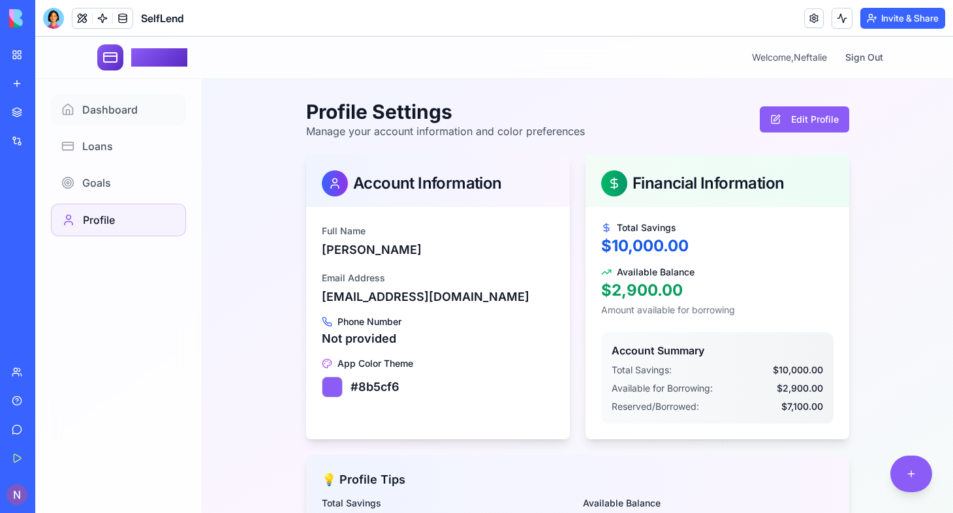
click at [106, 111] on span "Dashboard" at bounding box center [109, 110] width 55 height 16
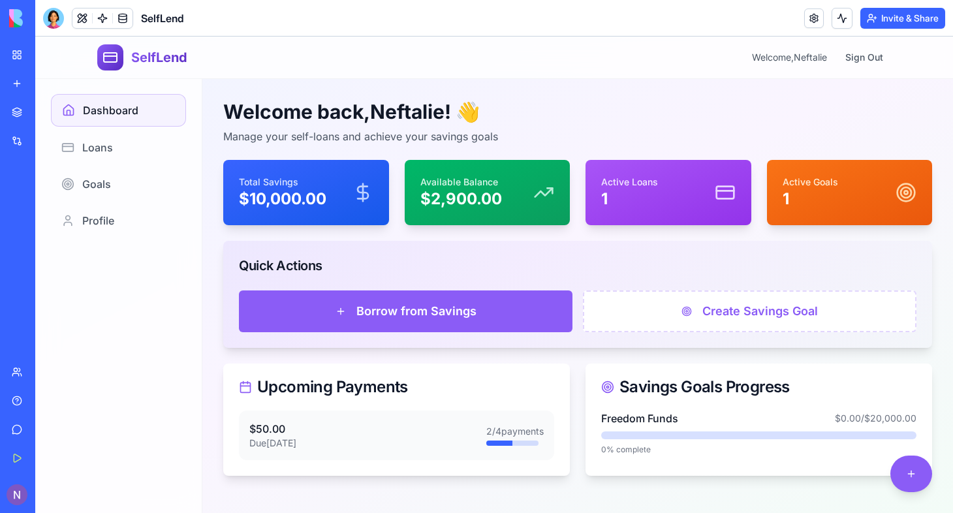
click at [785, 195] on p "1" at bounding box center [810, 199] width 55 height 21
click at [896, 192] on icon at bounding box center [906, 192] width 21 height 21
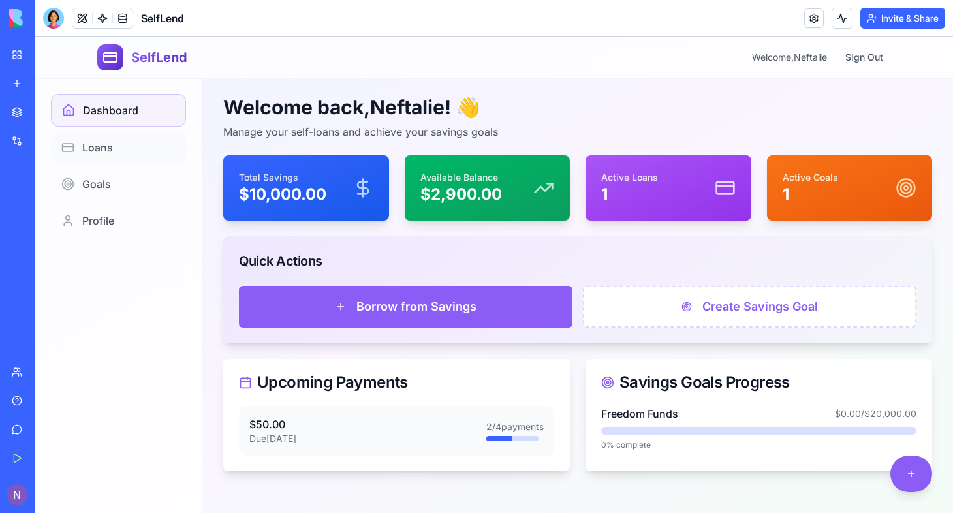
click at [115, 149] on link "Loans" at bounding box center [118, 147] width 135 height 31
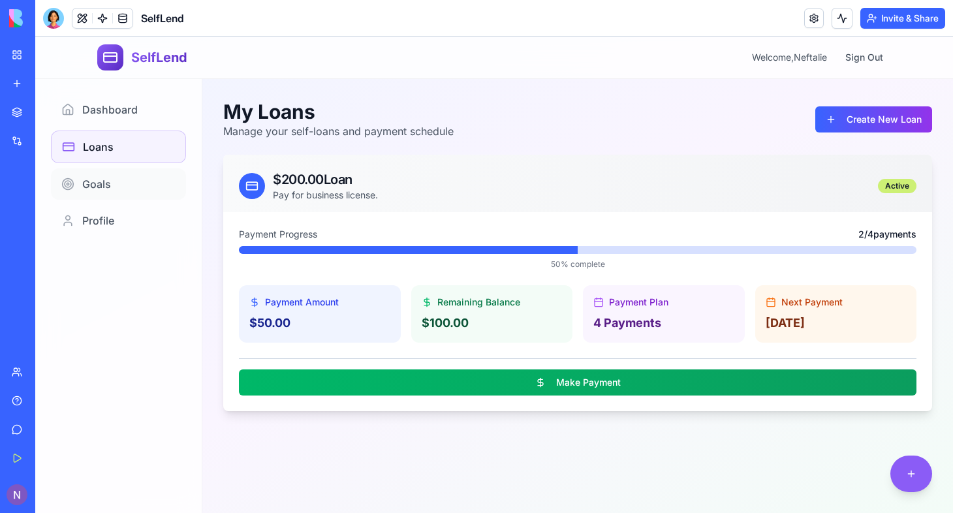
click at [106, 185] on span "Goals" at bounding box center [96, 184] width 29 height 16
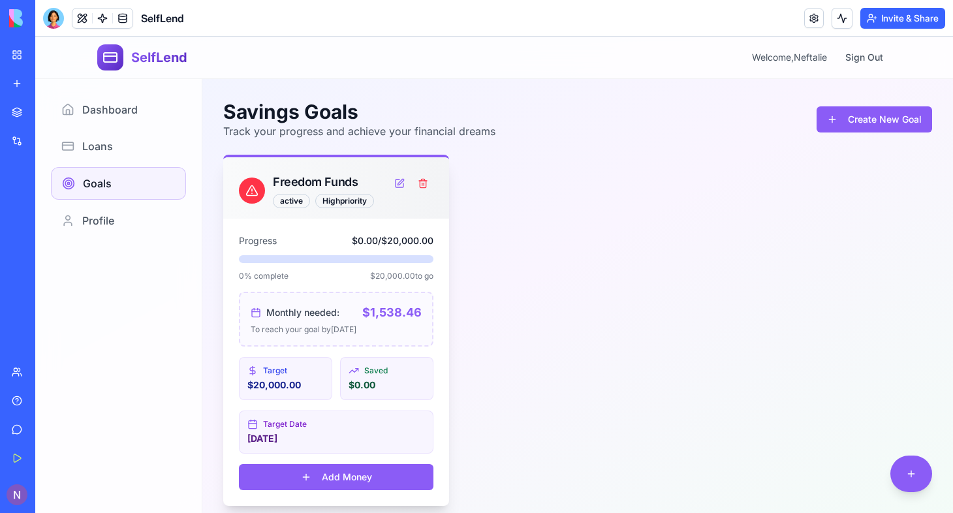
click at [343, 477] on button "Add Money" at bounding box center [336, 477] width 195 height 26
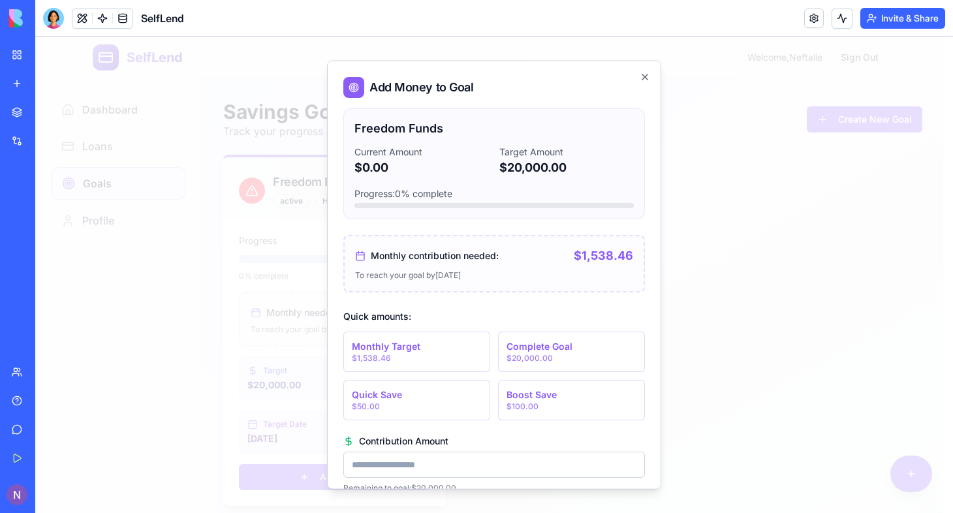
scroll to position [67, 0]
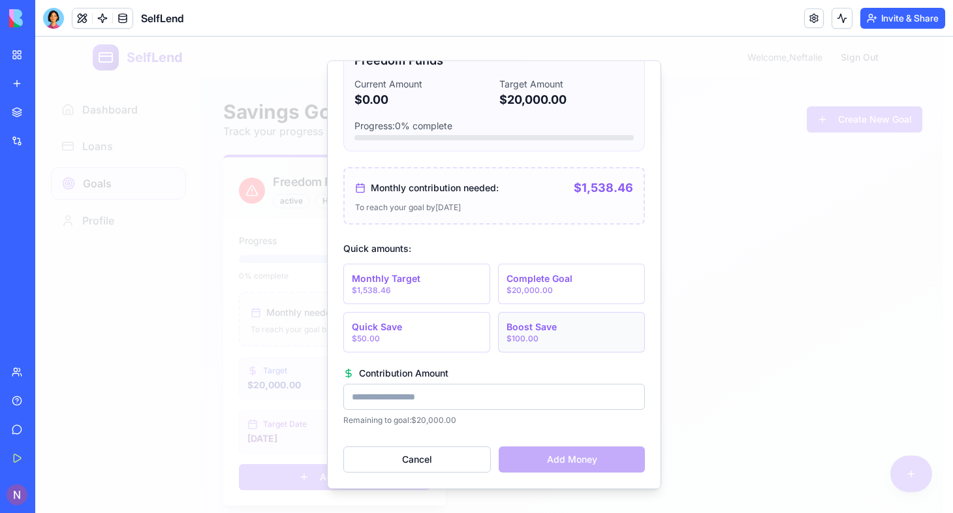
click at [530, 327] on div "Boost Save" at bounding box center [532, 327] width 50 height 13
click at [441, 392] on input "***" at bounding box center [494, 398] width 302 height 26
type input "*"
click at [414, 281] on div "Monthly Target" at bounding box center [386, 279] width 69 height 13
drag, startPoint x: 367, startPoint y: 396, endPoint x: 509, endPoint y: 413, distance: 142.6
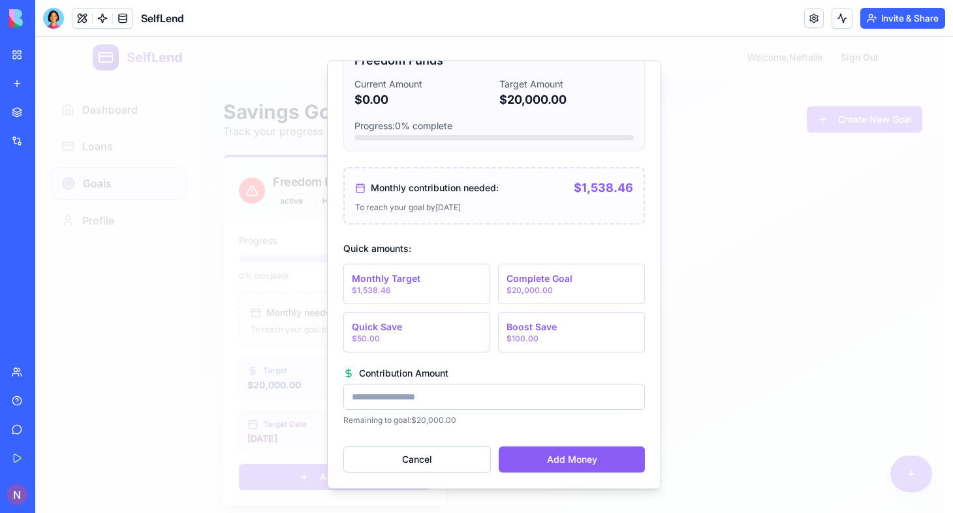
click at [509, 413] on div "**********" at bounding box center [494, 397] width 302 height 57
type input "****"
click at [573, 458] on button "Add Money" at bounding box center [572, 460] width 146 height 26
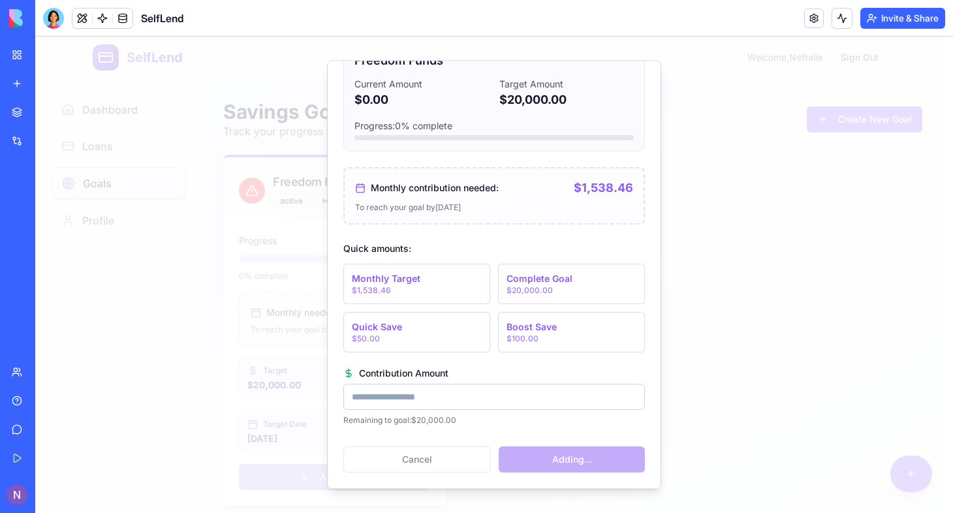
scroll to position [0, 0]
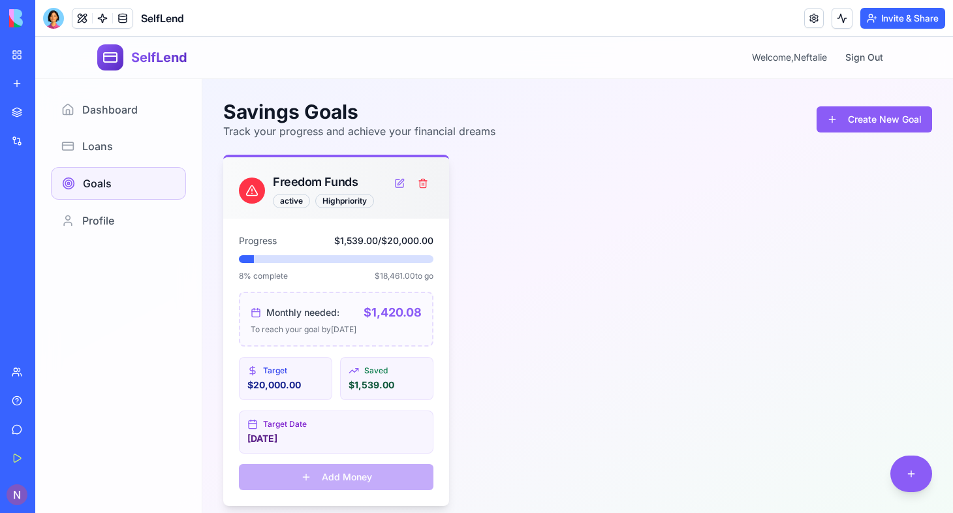
click at [741, 284] on div "Freedom Funds active high priority Progress $1,539.00 / $20,000.00 8 % complete…" at bounding box center [577, 330] width 709 height 351
click at [590, 308] on div "Freedom Funds active high priority Progress $1,539.00 / $20,000.00 8 % complete…" at bounding box center [577, 330] width 709 height 351
click at [134, 106] on span "Dashboard" at bounding box center [109, 110] width 55 height 16
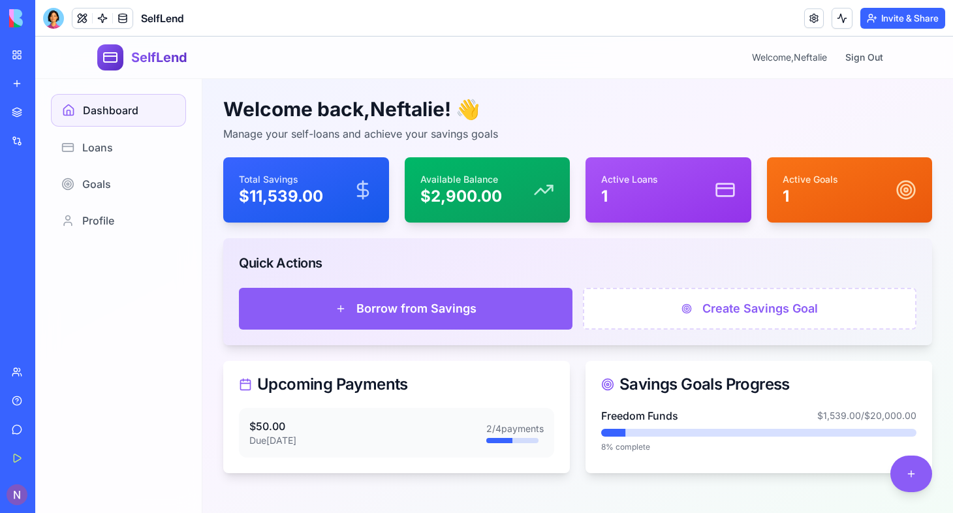
scroll to position [5, 0]
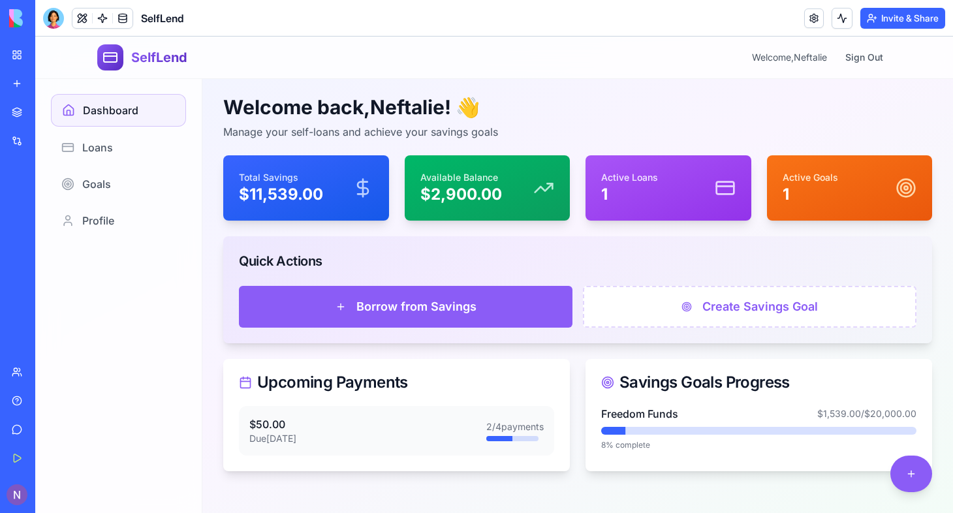
click at [303, 448] on div "$50.00 Due Jan 3, 2026 2 / 4 payments" at bounding box center [396, 431] width 315 height 50
drag, startPoint x: 303, startPoint y: 448, endPoint x: 112, endPoint y: 139, distance: 362.9
click at [112, 139] on div "SelfLend Welcome, Neftalie Sign Out Welcome back, Neftalie ! 👋 Manage your self…" at bounding box center [494, 272] width 918 height 481
click at [99, 153] on span "Loans" at bounding box center [97, 148] width 31 height 16
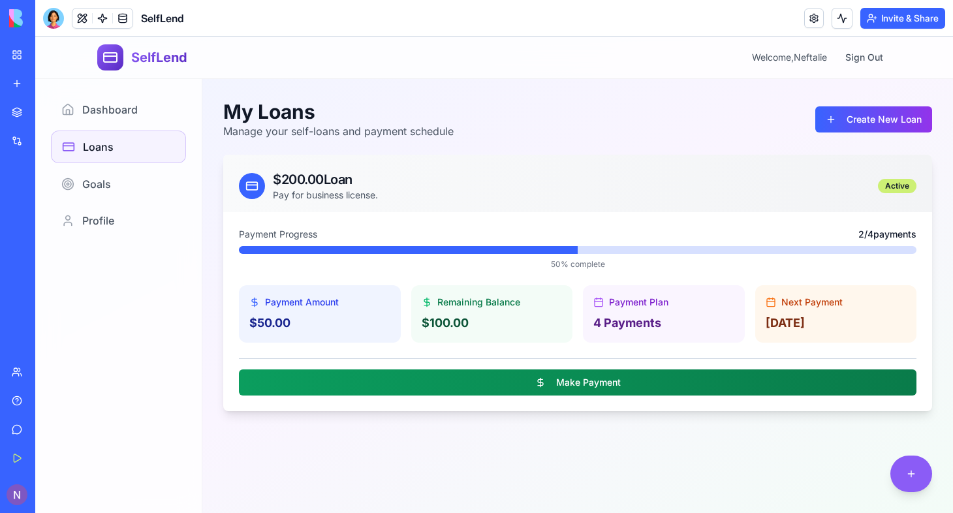
click at [453, 385] on button "Make Payment" at bounding box center [578, 383] width 678 height 26
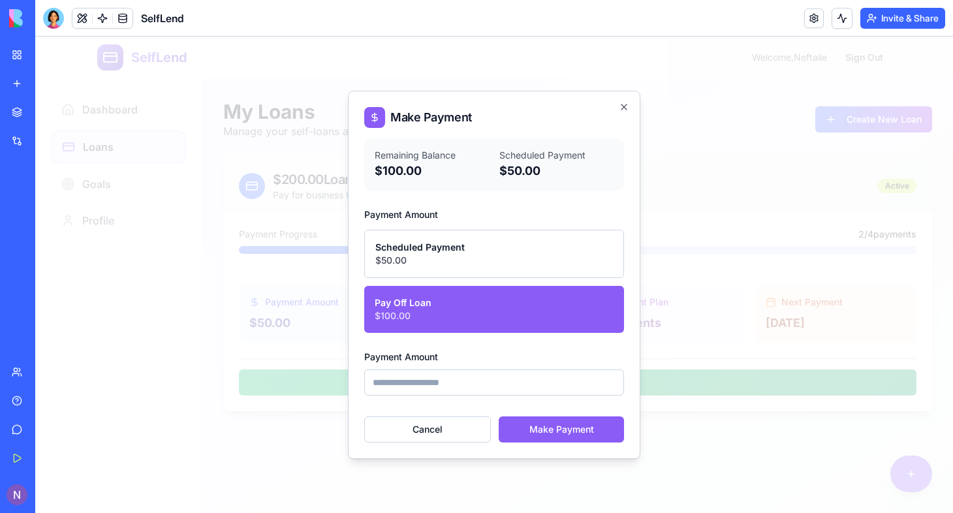
click at [609, 383] on input "*****" at bounding box center [494, 383] width 260 height 26
click at [459, 311] on button "Pay Off Loan $100.00" at bounding box center [494, 309] width 260 height 47
type input "***"
click at [556, 425] on button "Make Payment" at bounding box center [561, 430] width 125 height 26
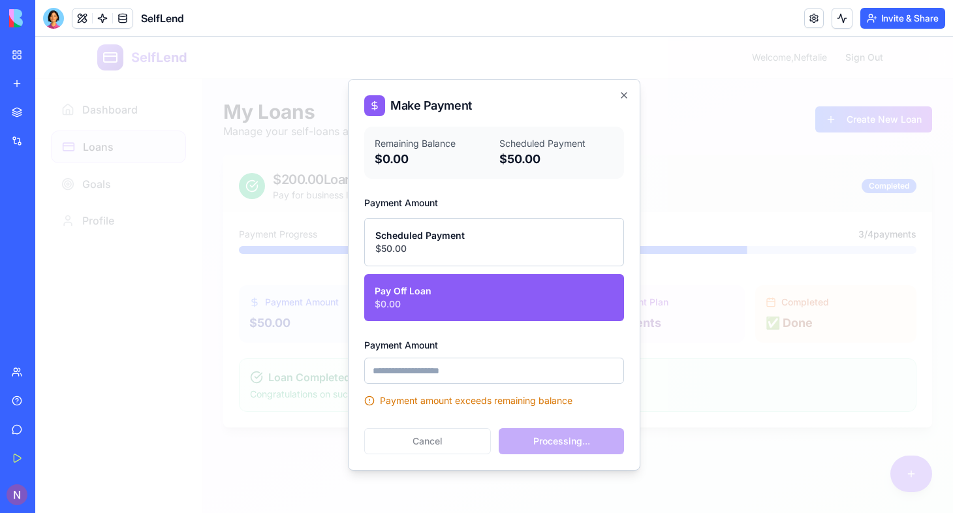
click at [394, 377] on input "***" at bounding box center [494, 371] width 260 height 26
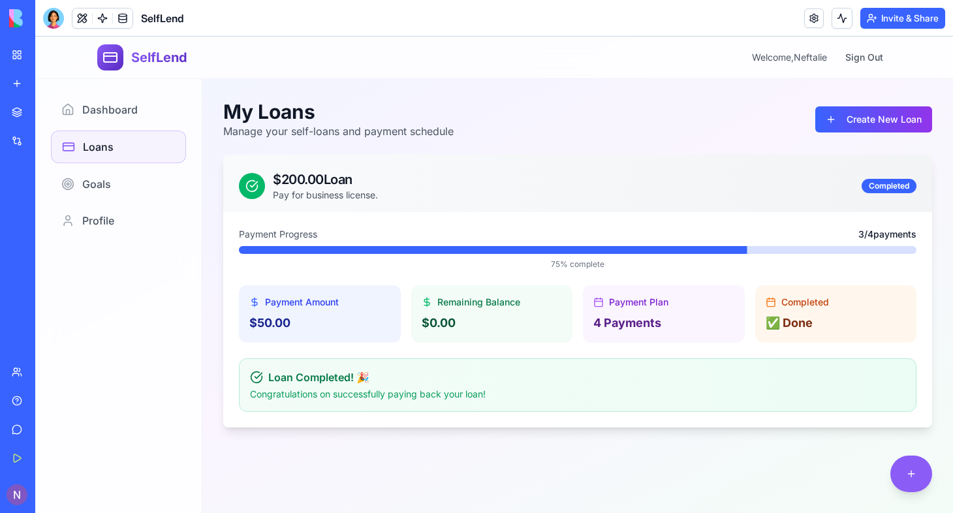
click at [620, 197] on div "$200.00 Loan Pay for business license. completed" at bounding box center [578, 185] width 678 height 31
click at [102, 110] on span "Dashboard" at bounding box center [109, 110] width 55 height 16
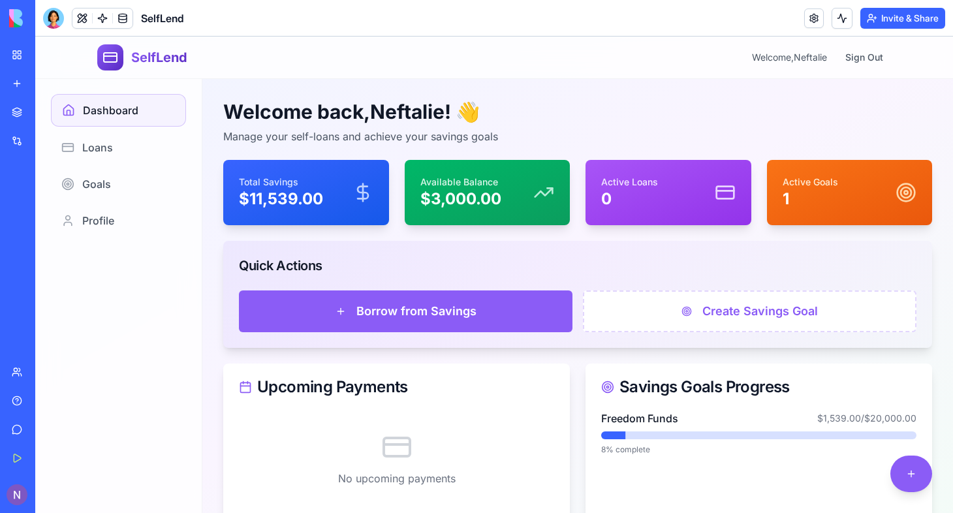
scroll to position [52, 0]
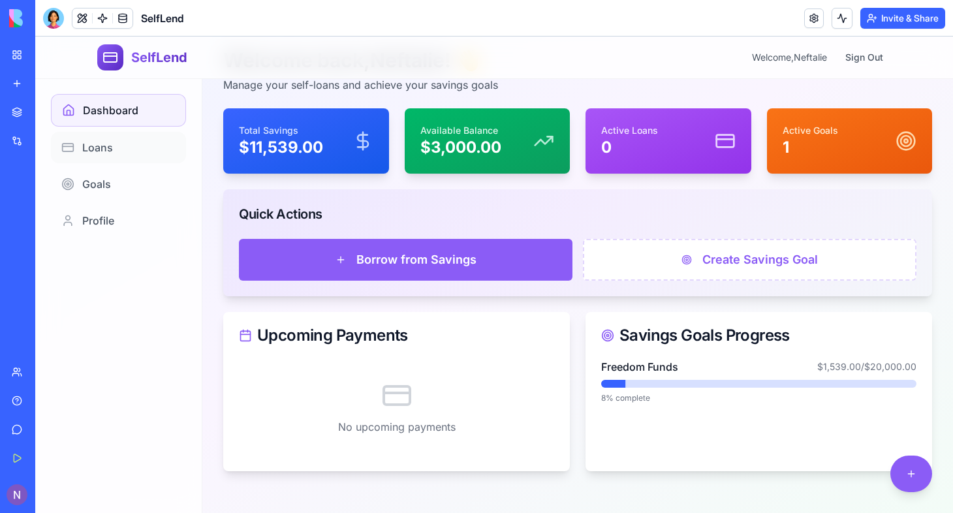
click at [104, 144] on span "Loans" at bounding box center [97, 148] width 31 height 16
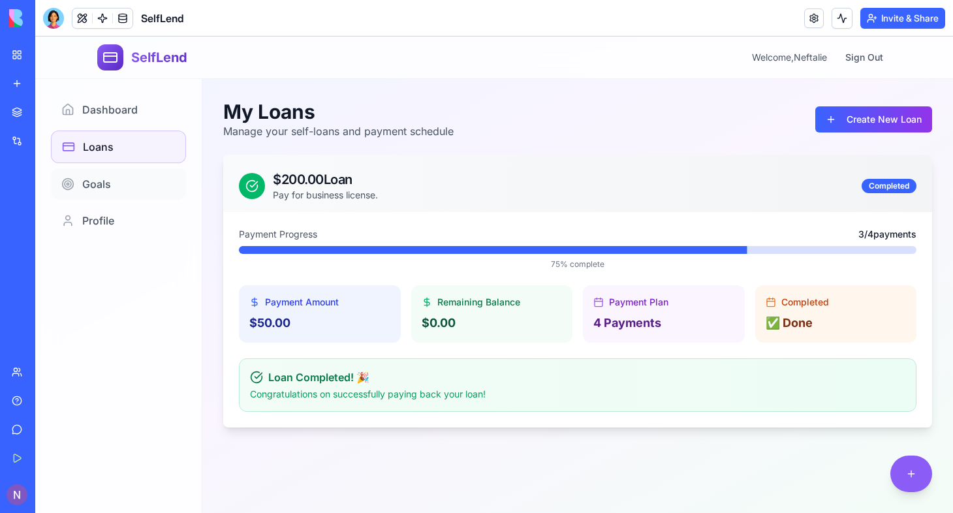
click at [101, 185] on span "Goals" at bounding box center [96, 184] width 29 height 16
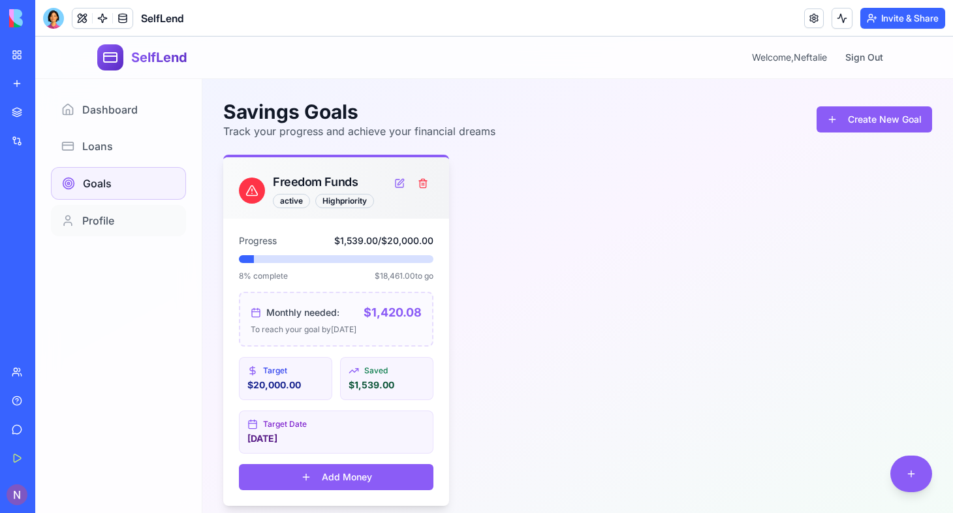
click at [104, 219] on span "Profile" at bounding box center [98, 221] width 32 height 16
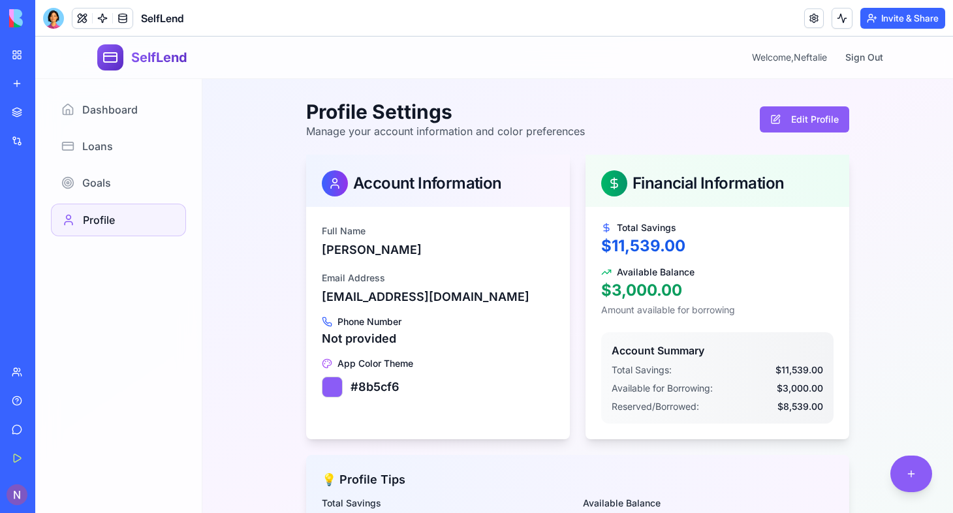
click at [572, 300] on div "Account Information Full Name Neftalie McNair Email Address neftaliek@gmail.com…" at bounding box center [577, 297] width 543 height 285
click at [335, 384] on div at bounding box center [332, 387] width 21 height 21
click at [799, 123] on button "Edit Profile" at bounding box center [804, 119] width 89 height 26
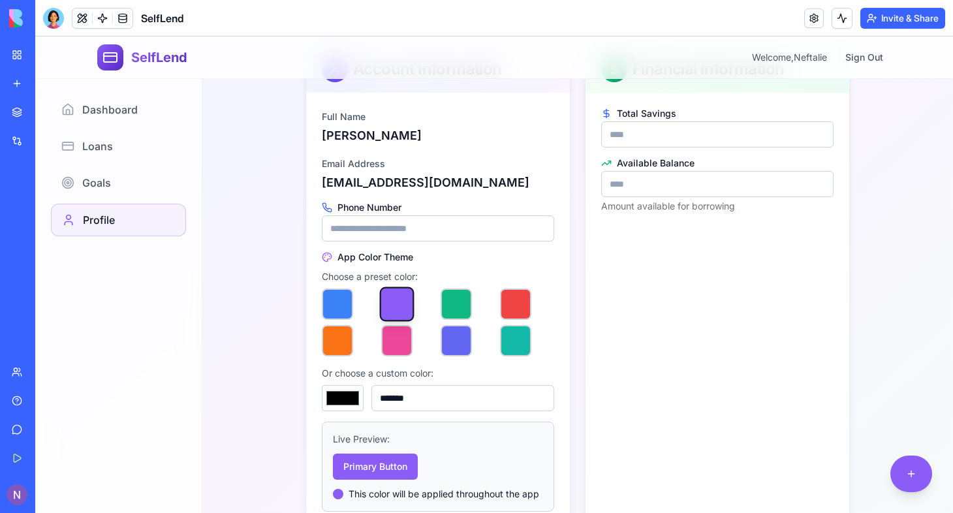
scroll to position [135, 0]
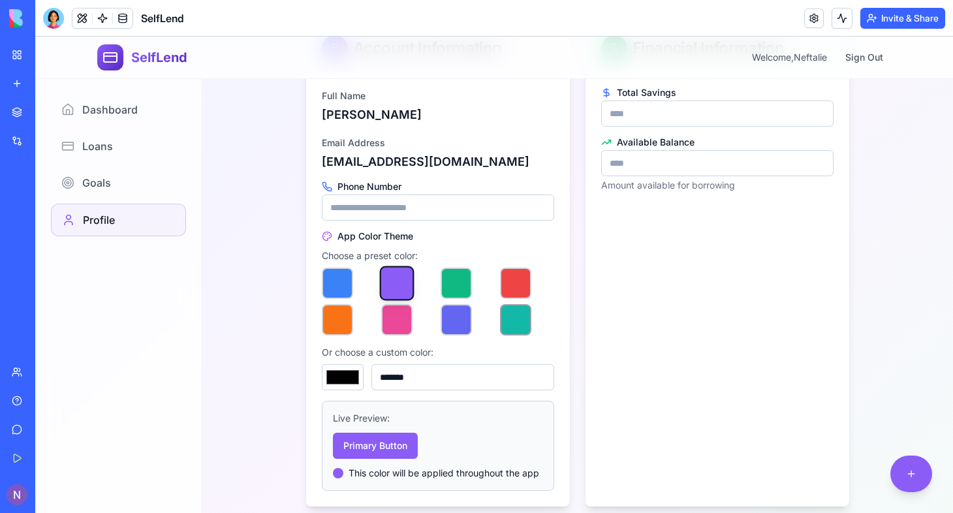
click at [513, 318] on button "button" at bounding box center [515, 319] width 31 height 31
type input "*******"
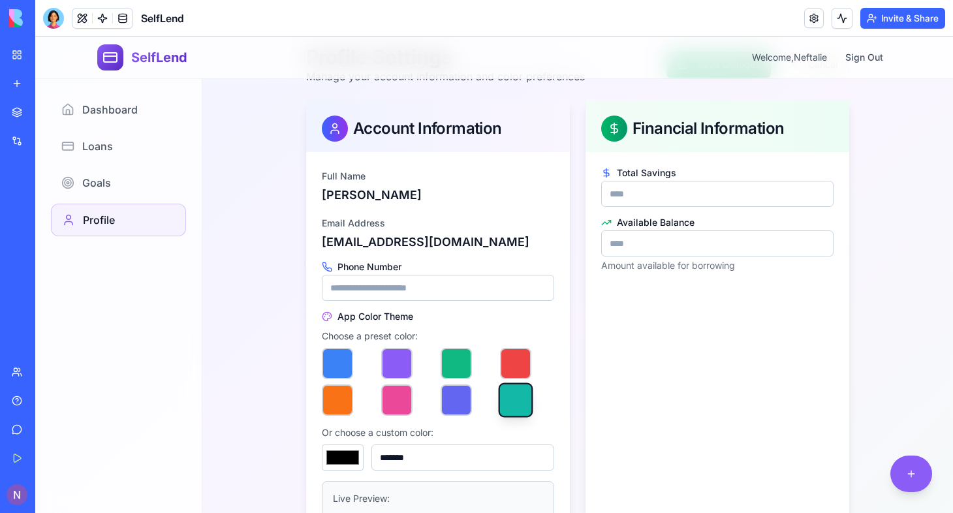
scroll to position [0, 0]
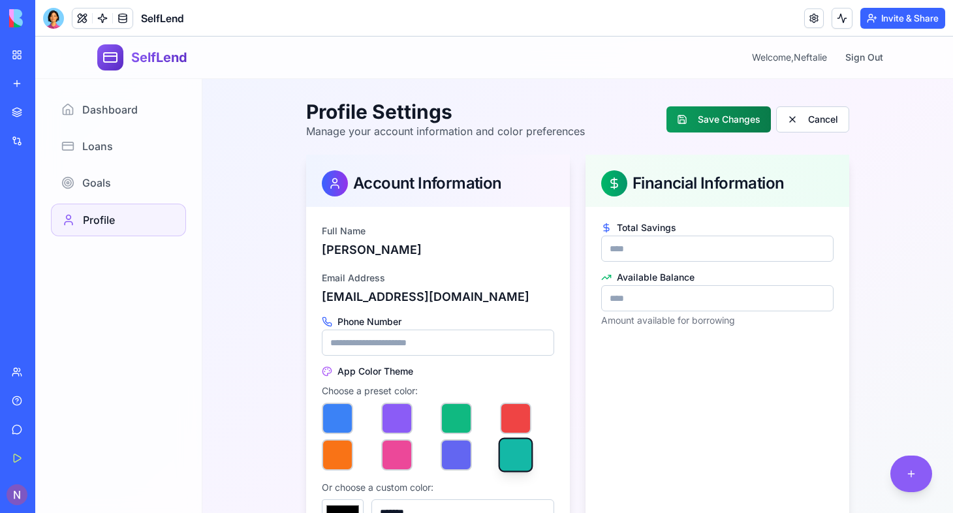
click at [710, 113] on button "Save Changes" at bounding box center [719, 119] width 104 height 26
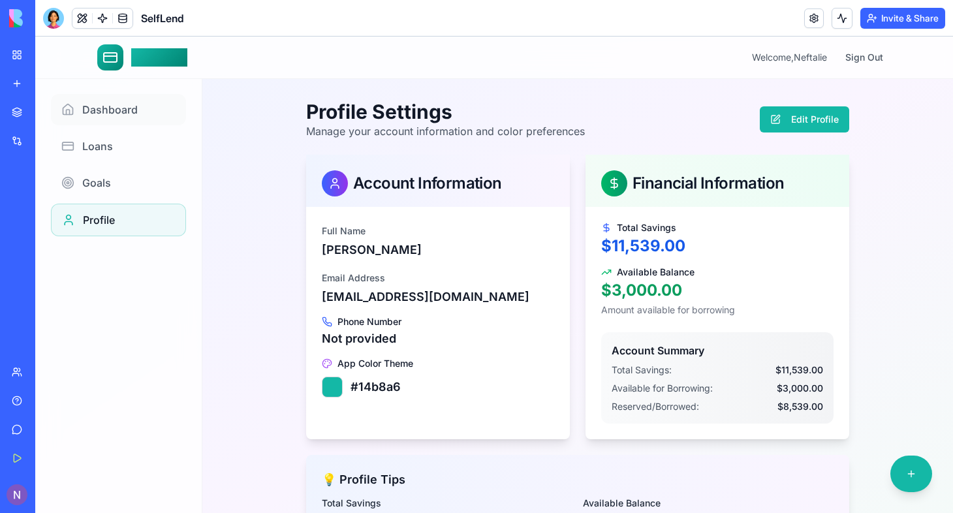
click at [102, 107] on span "Dashboard" at bounding box center [109, 110] width 55 height 16
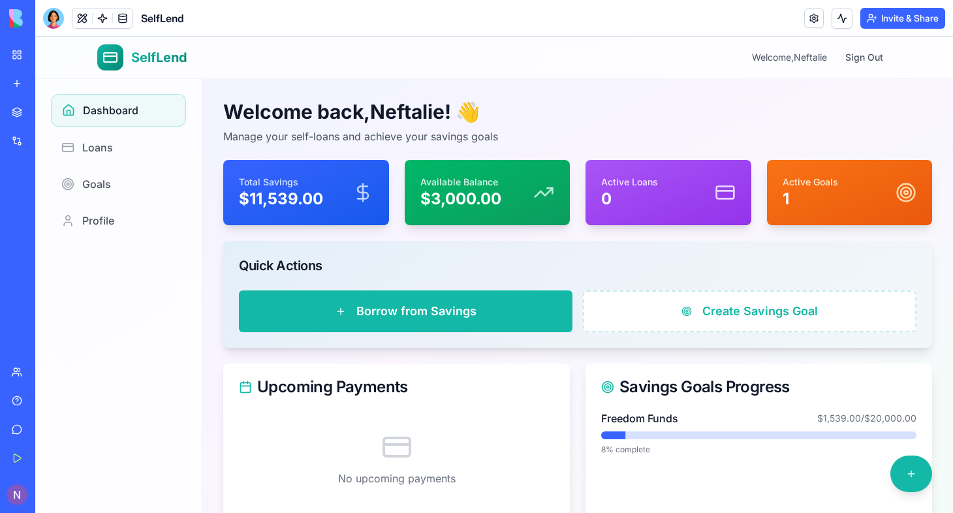
click at [875, 17] on button "Invite & Share" at bounding box center [903, 18] width 85 height 21
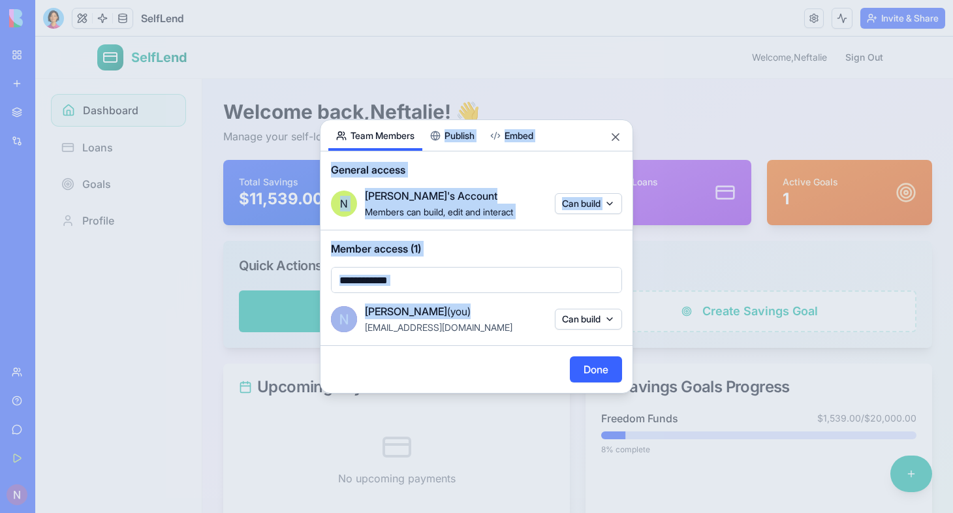
drag, startPoint x: 467, startPoint y: 310, endPoint x: 461, endPoint y: 125, distance: 184.9
click at [461, 125] on div "Share App Team Members Publish Embed General access N Neftalie's Account Member…" at bounding box center [476, 256] width 313 height 274
click at [460, 146] on div "Share App Team Members Publish Embed General access N Neftalie's Account Member…" at bounding box center [476, 256] width 313 height 274
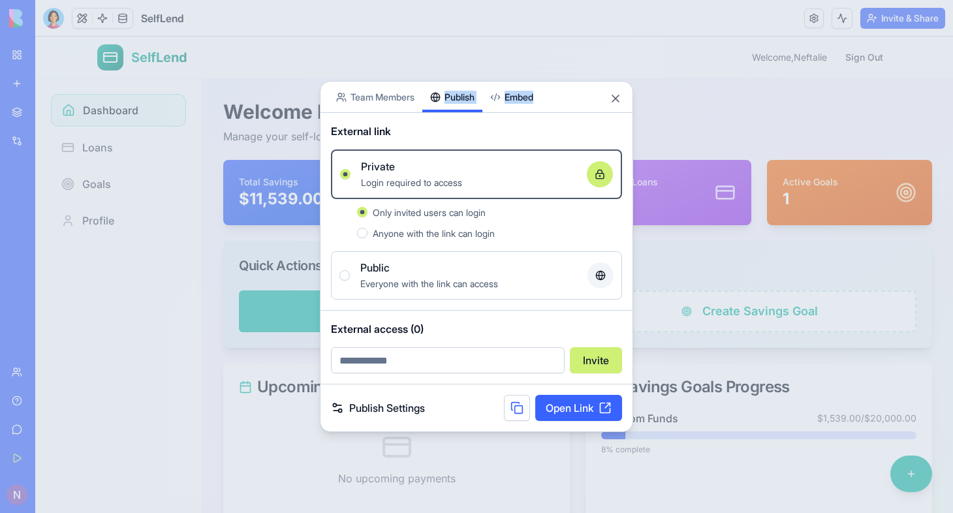
click at [448, 101] on button "Publish" at bounding box center [452, 97] width 60 height 31
click at [402, 370] on input "email" at bounding box center [448, 360] width 234 height 26
click at [588, 215] on div "Only invited users can login" at bounding box center [497, 212] width 249 height 16
click at [368, 215] on button "Only invited users can login" at bounding box center [362, 212] width 10 height 10
click at [578, 413] on link "Open Link" at bounding box center [578, 408] width 87 height 26
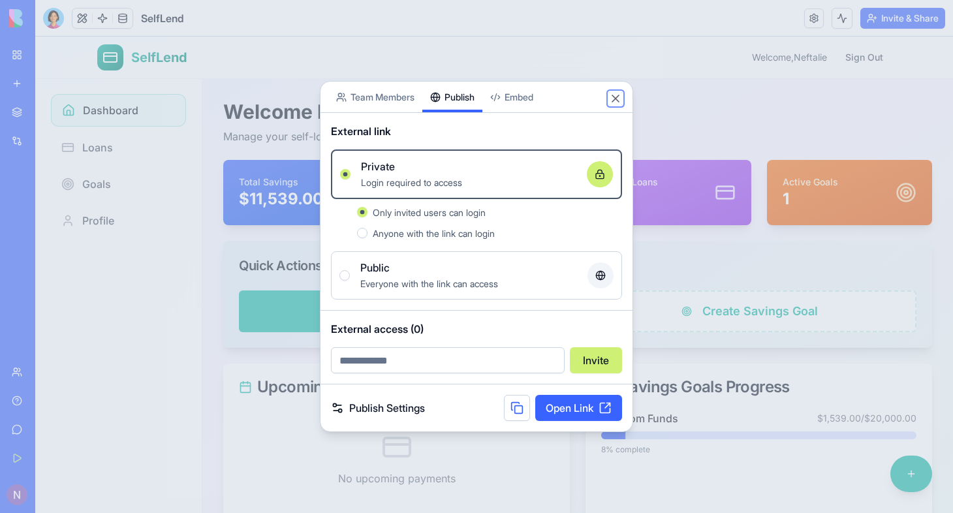
click at [616, 101] on button "Close" at bounding box center [615, 98] width 13 height 13
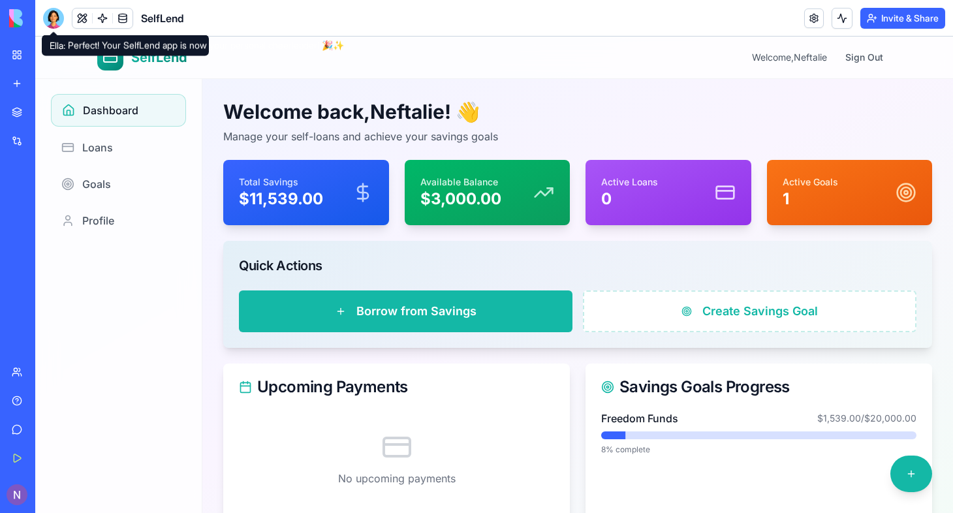
click at [53, 16] on div at bounding box center [53, 18] width 21 height 21
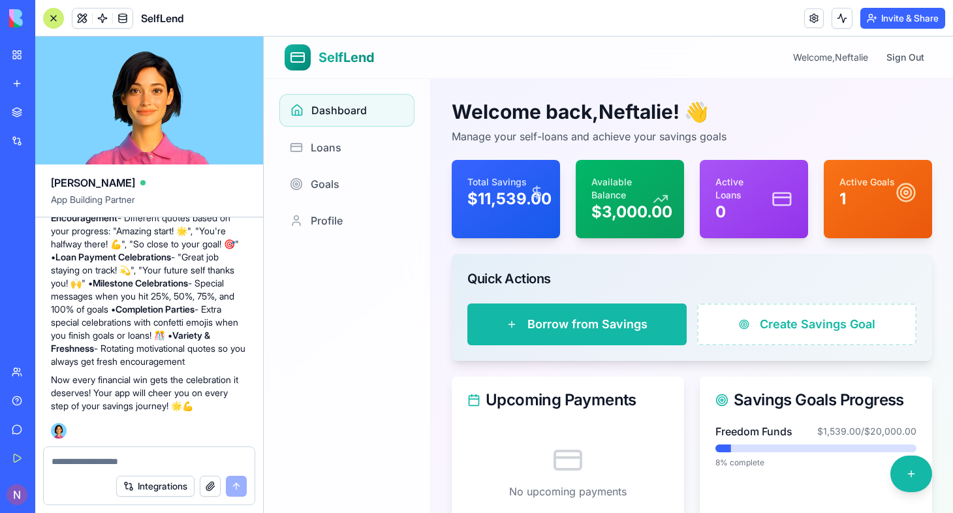
click at [70, 456] on textarea at bounding box center [149, 461] width 195 height 13
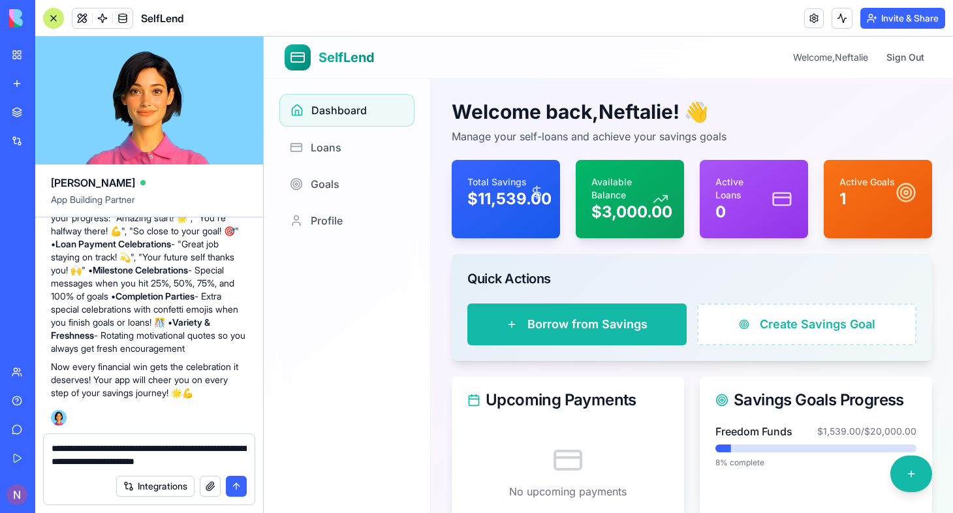
type textarea "**********"
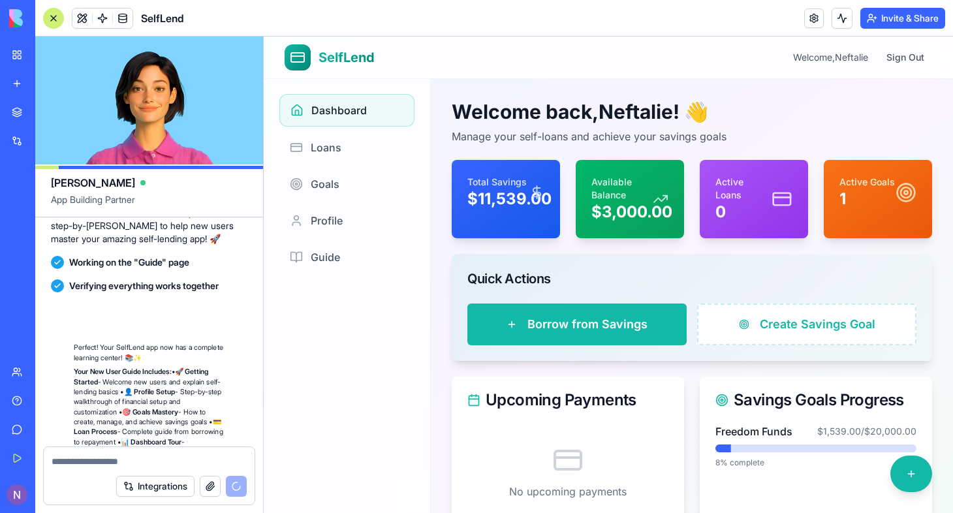
scroll to position [4151, 0]
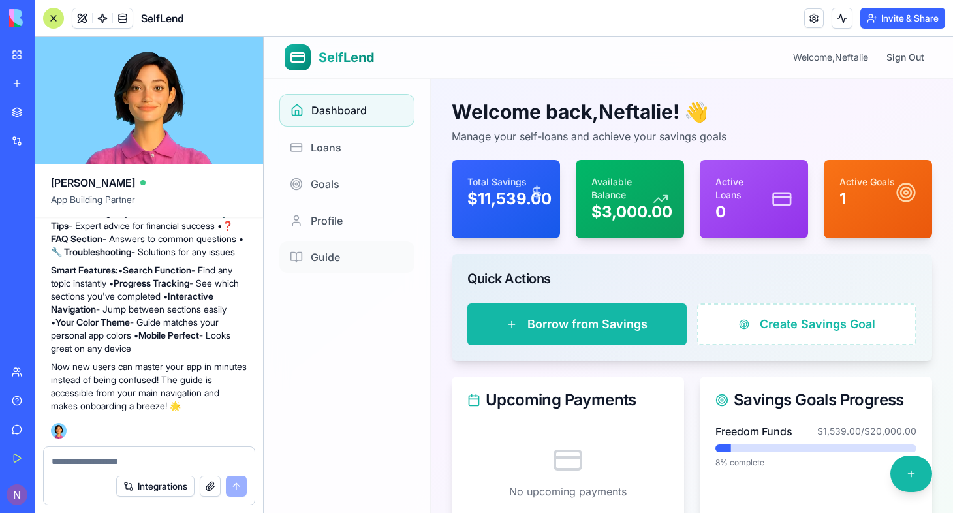
click at [324, 259] on span "Guide" at bounding box center [325, 257] width 29 height 16
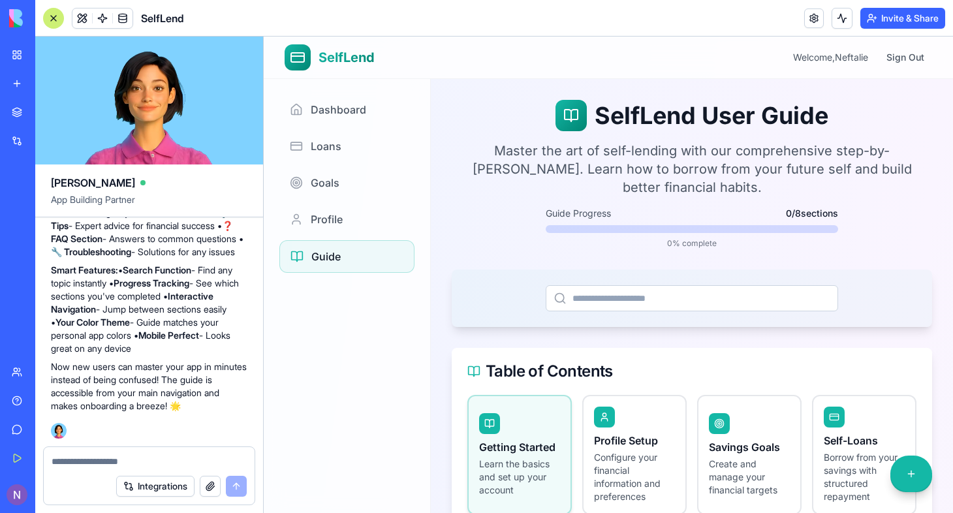
click at [50, 19] on div at bounding box center [53, 18] width 21 height 21
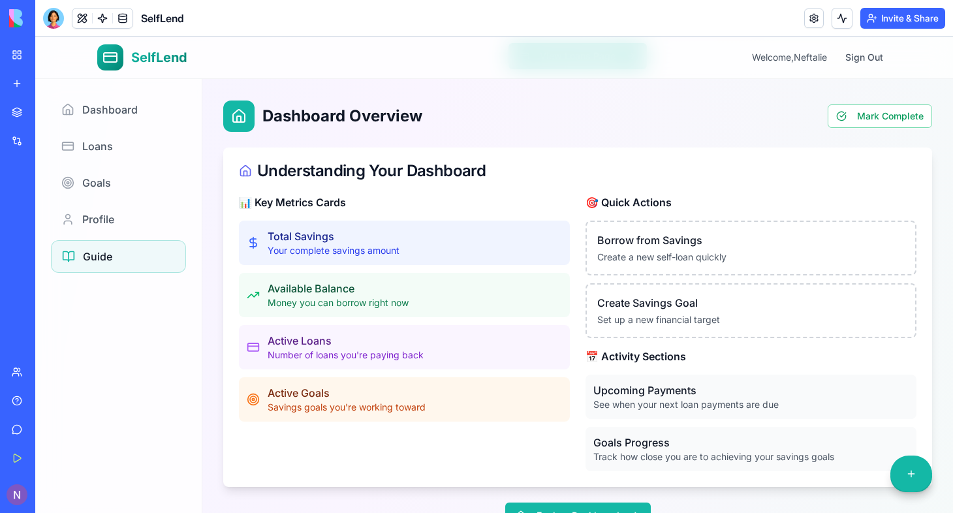
scroll to position [2729, 0]
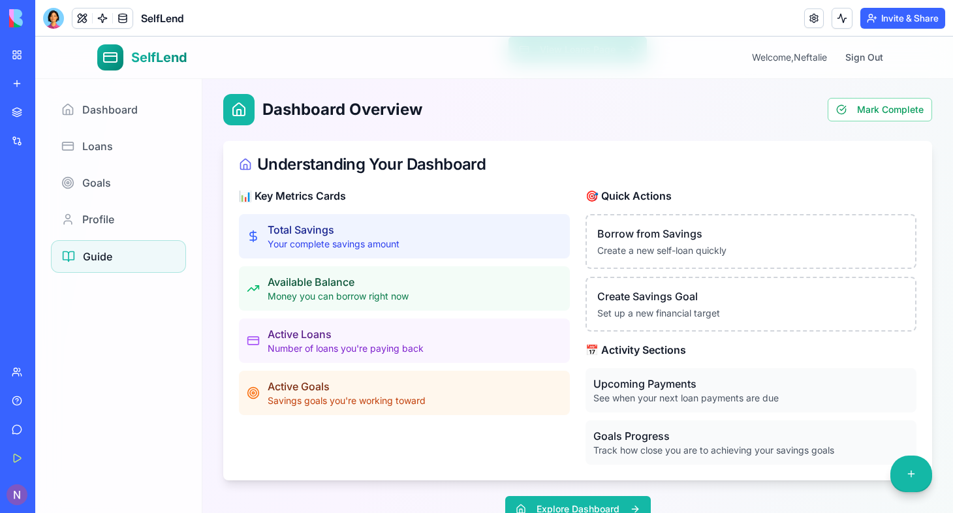
click at [791, 226] on p "Borrow from Savings" at bounding box center [751, 234] width 308 height 16
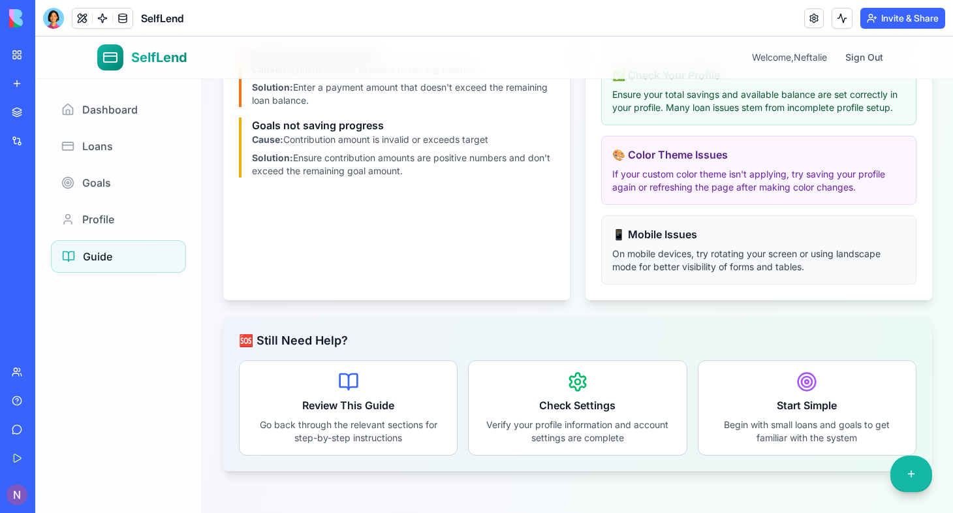
scroll to position [4343, 0]
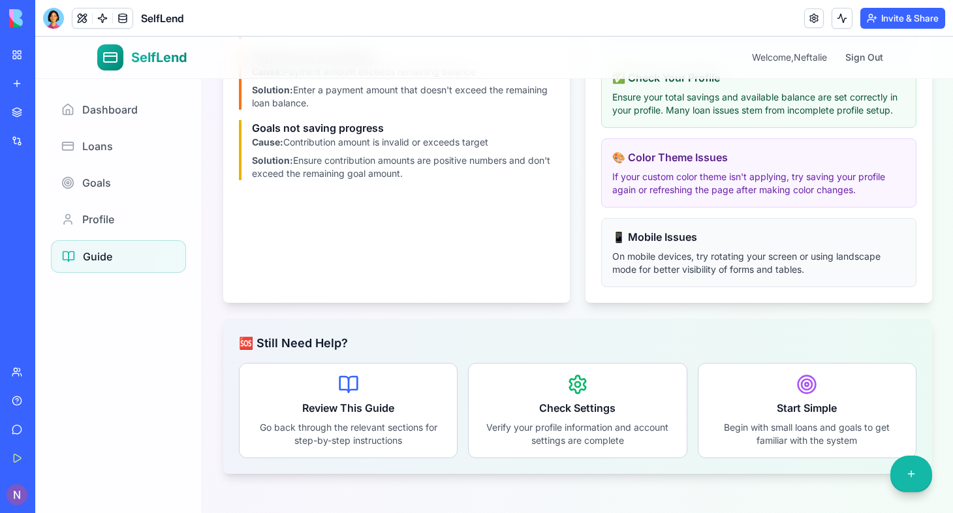
click at [422, 427] on div "Review This Guide Go back through the relevant sections for step-by-step instru…" at bounding box center [348, 410] width 219 height 95
click at [349, 392] on icon at bounding box center [349, 386] width 0 height 12
click at [571, 394] on icon at bounding box center [578, 385] width 16 height 18
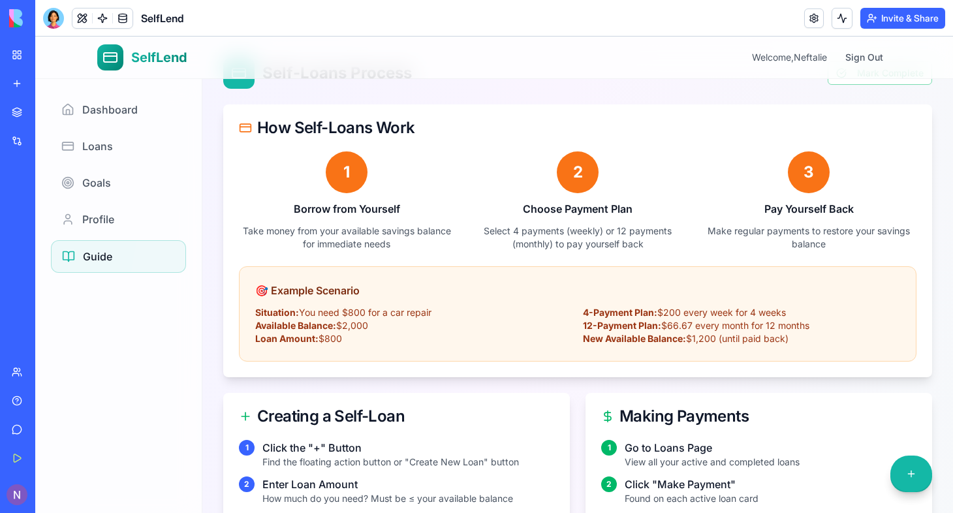
scroll to position [1977, 0]
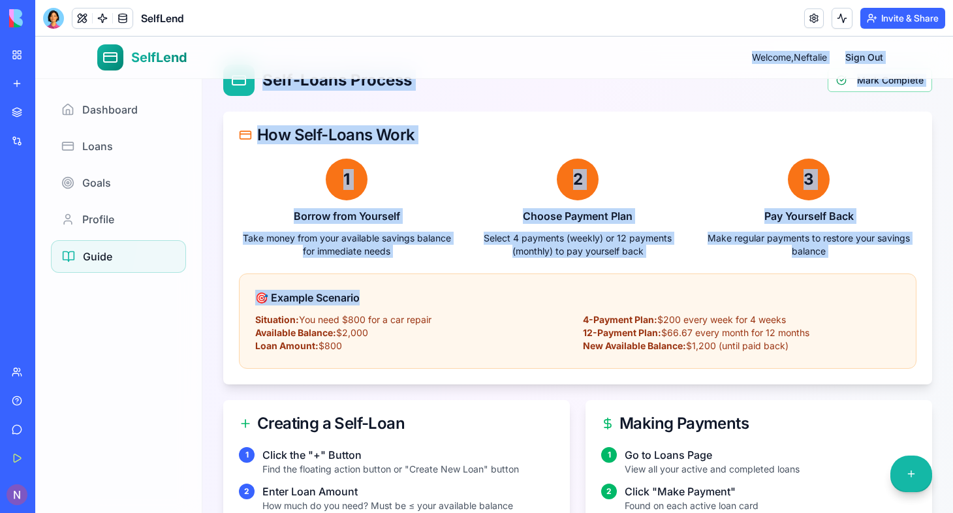
drag, startPoint x: 911, startPoint y: 262, endPoint x: 405, endPoint y: 42, distance: 551.2
click at [405, 42] on div "SelfLend Welcome, Neftalie Sign Out SelfLend User Guide Master the art of self-…" at bounding box center [494, 471] width 918 height 4822
click at [470, 188] on div "2 Choose Payment Plan Select 4 payments (weekly) or 12 payments (monthly) to pa…" at bounding box center [577, 208] width 215 height 99
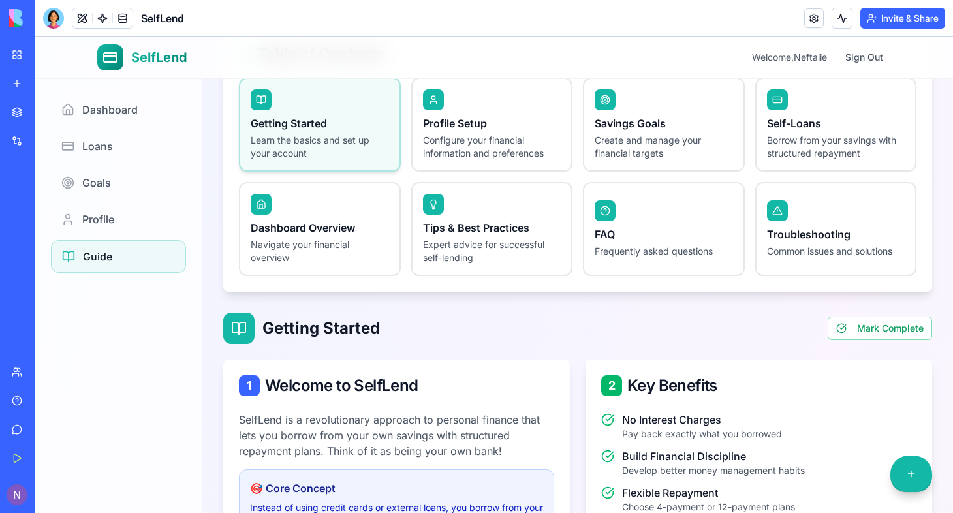
scroll to position [321, 0]
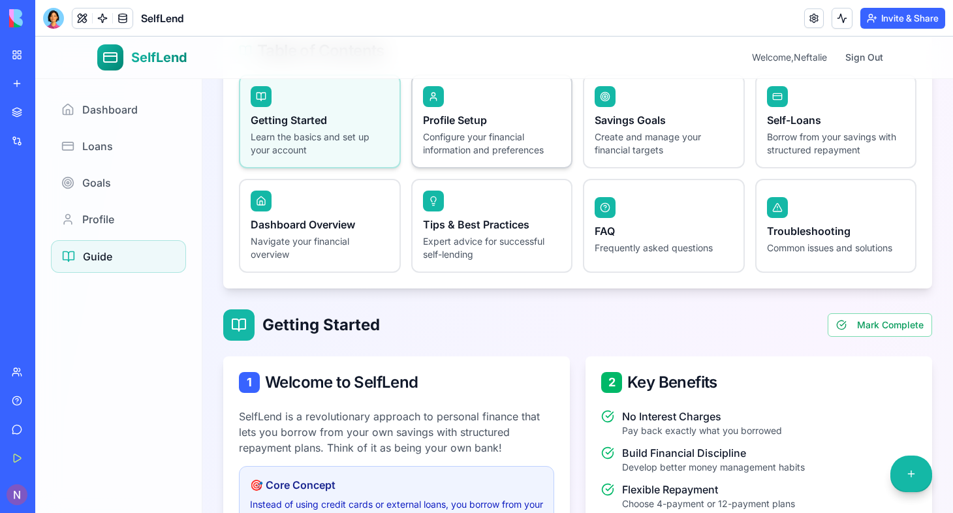
click at [462, 86] on div at bounding box center [492, 96] width 138 height 21
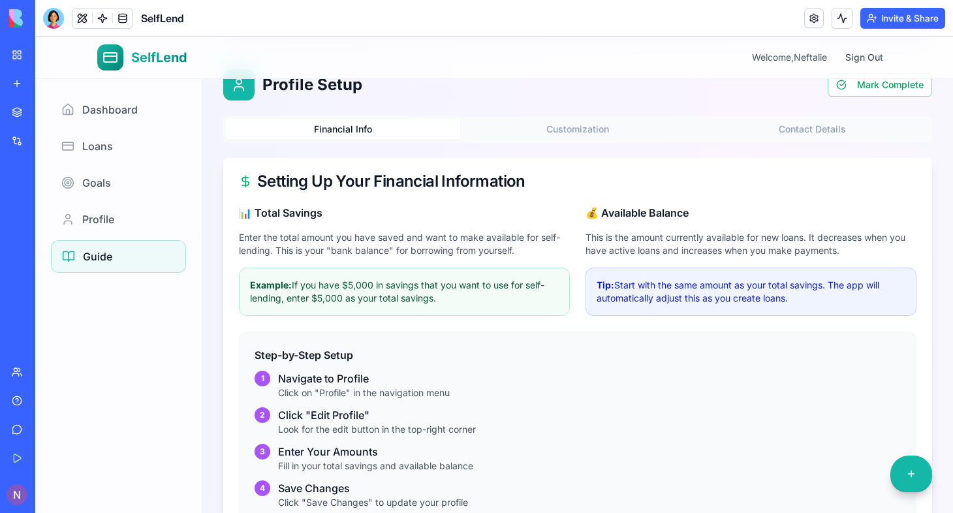
scroll to position [987, 0]
